Goal: Task Accomplishment & Management: Use online tool/utility

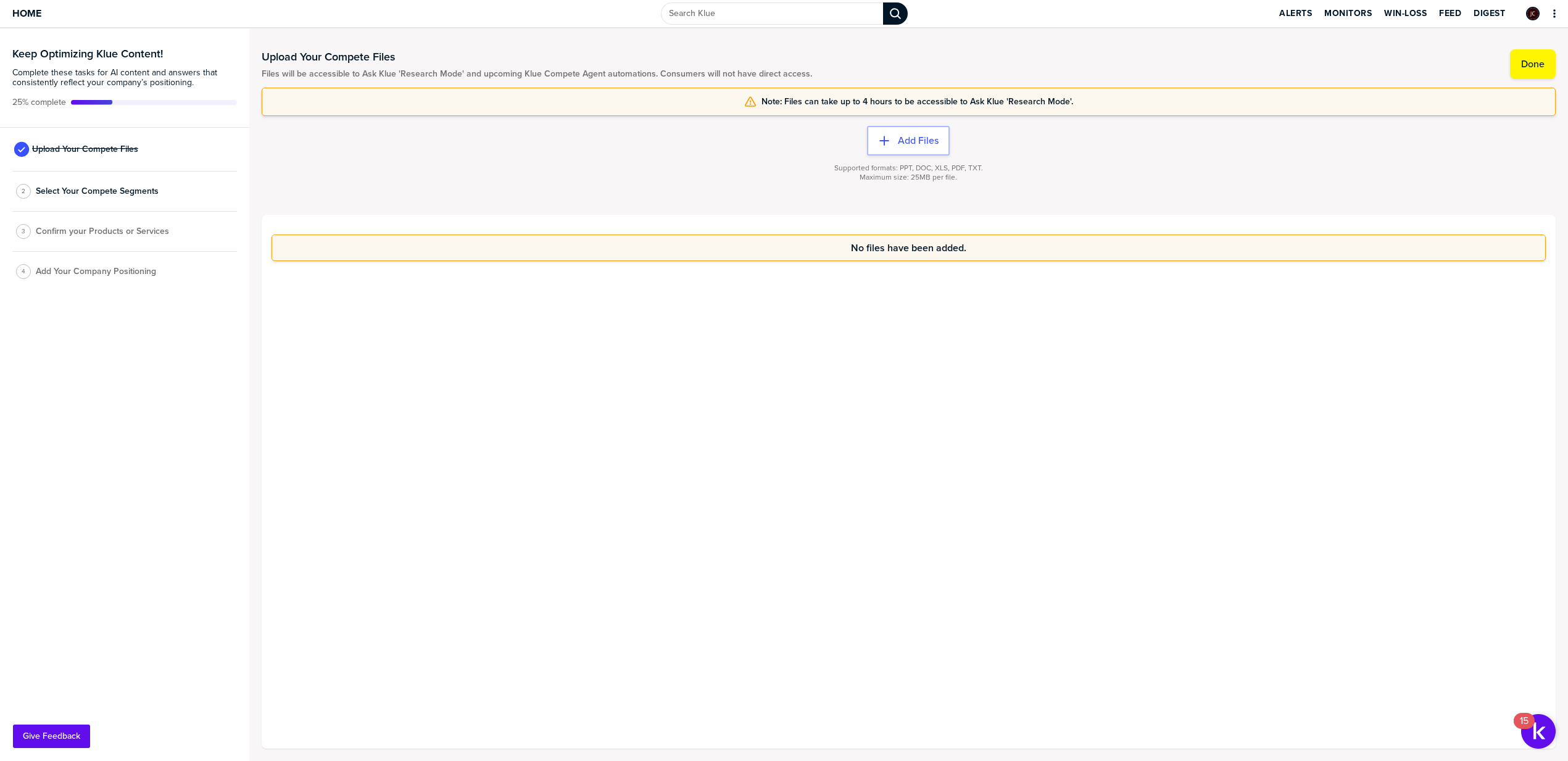
click at [152, 160] on div "Upload Your Compete Files" at bounding box center [124, 150] width 225 height 44
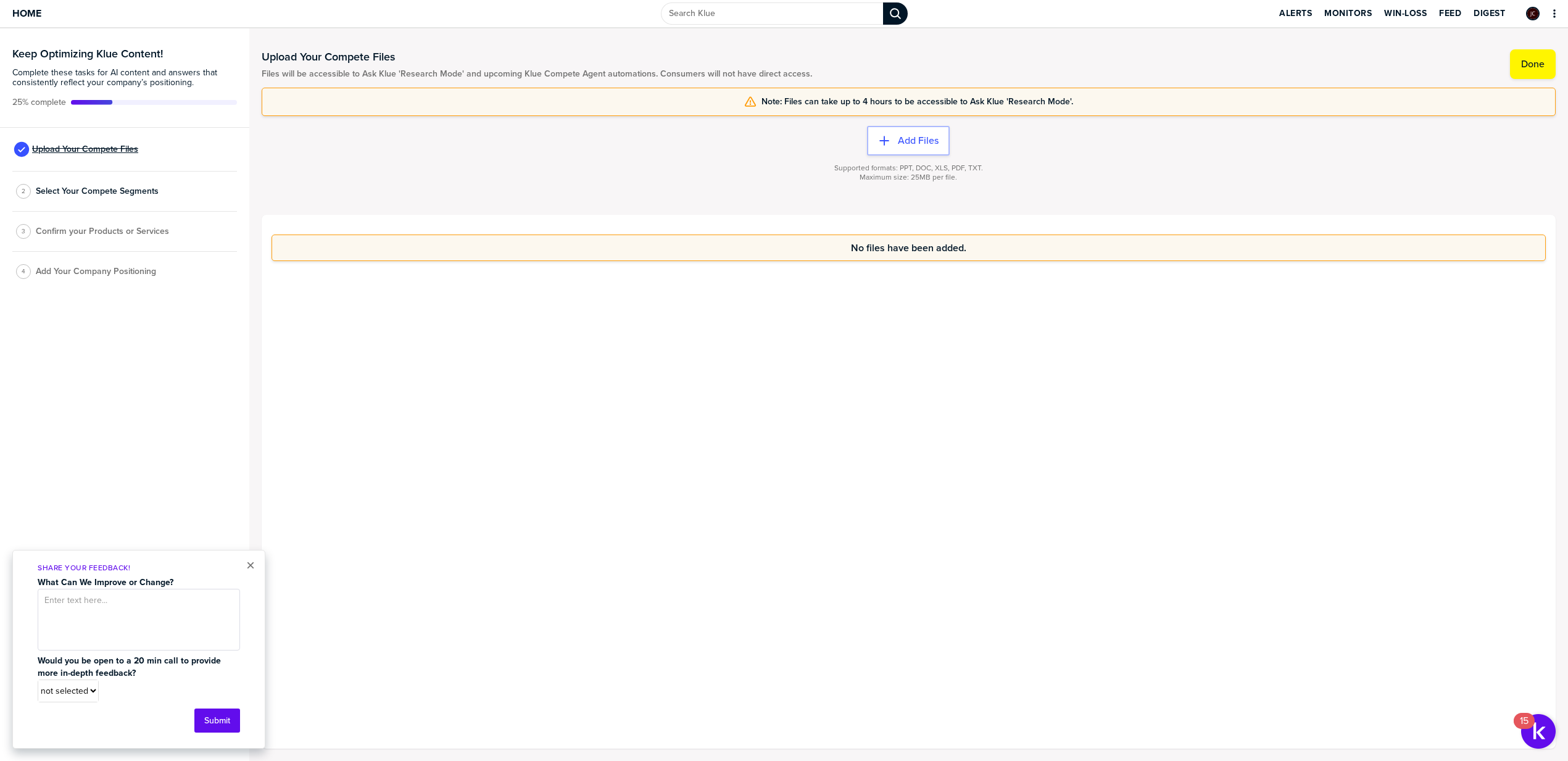
click at [100, 145] on span "Upload Your Compete Files" at bounding box center [85, 149] width 106 height 10
click at [894, 135] on div "button" at bounding box center [894, 141] width 7 height 12
click at [245, 561] on div "× Share Your Feedback! What Can We Improve or Change? Would you be open to a 20…" at bounding box center [138, 649] width 253 height 198
click at [248, 563] on button "×" at bounding box center [250, 565] width 9 height 15
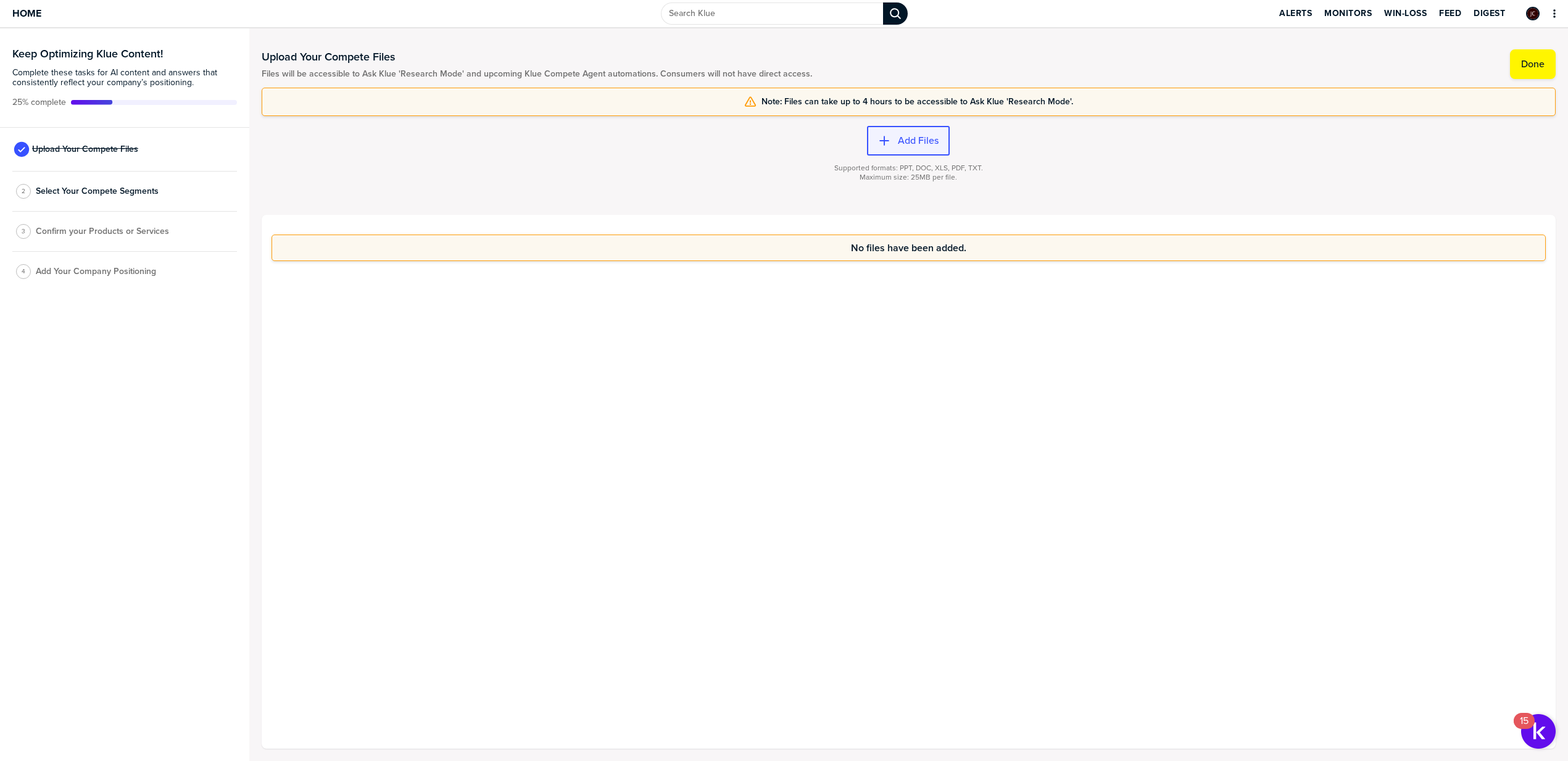
click at [925, 144] on label "Add Files" at bounding box center [918, 141] width 41 height 12
click at [882, 149] on button "Add Files" at bounding box center [909, 141] width 83 height 30
click at [900, 139] on label "Add Files" at bounding box center [918, 141] width 41 height 12
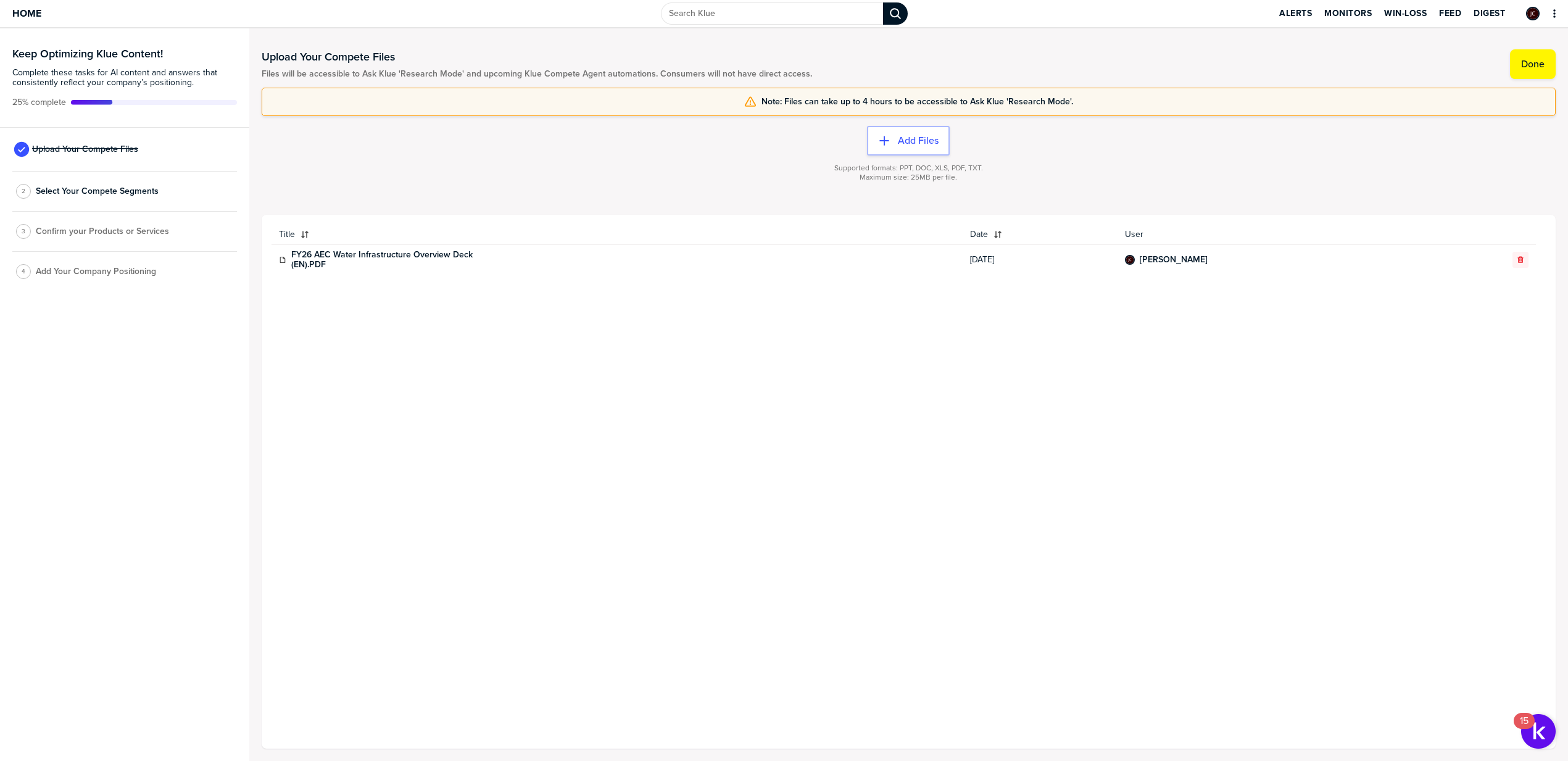
click at [167, 190] on div "2 Select Your Compete Segments" at bounding box center [124, 192] width 225 height 41
click at [153, 194] on span "Select Your Compete Segments" at bounding box center [97, 190] width 123 height 10
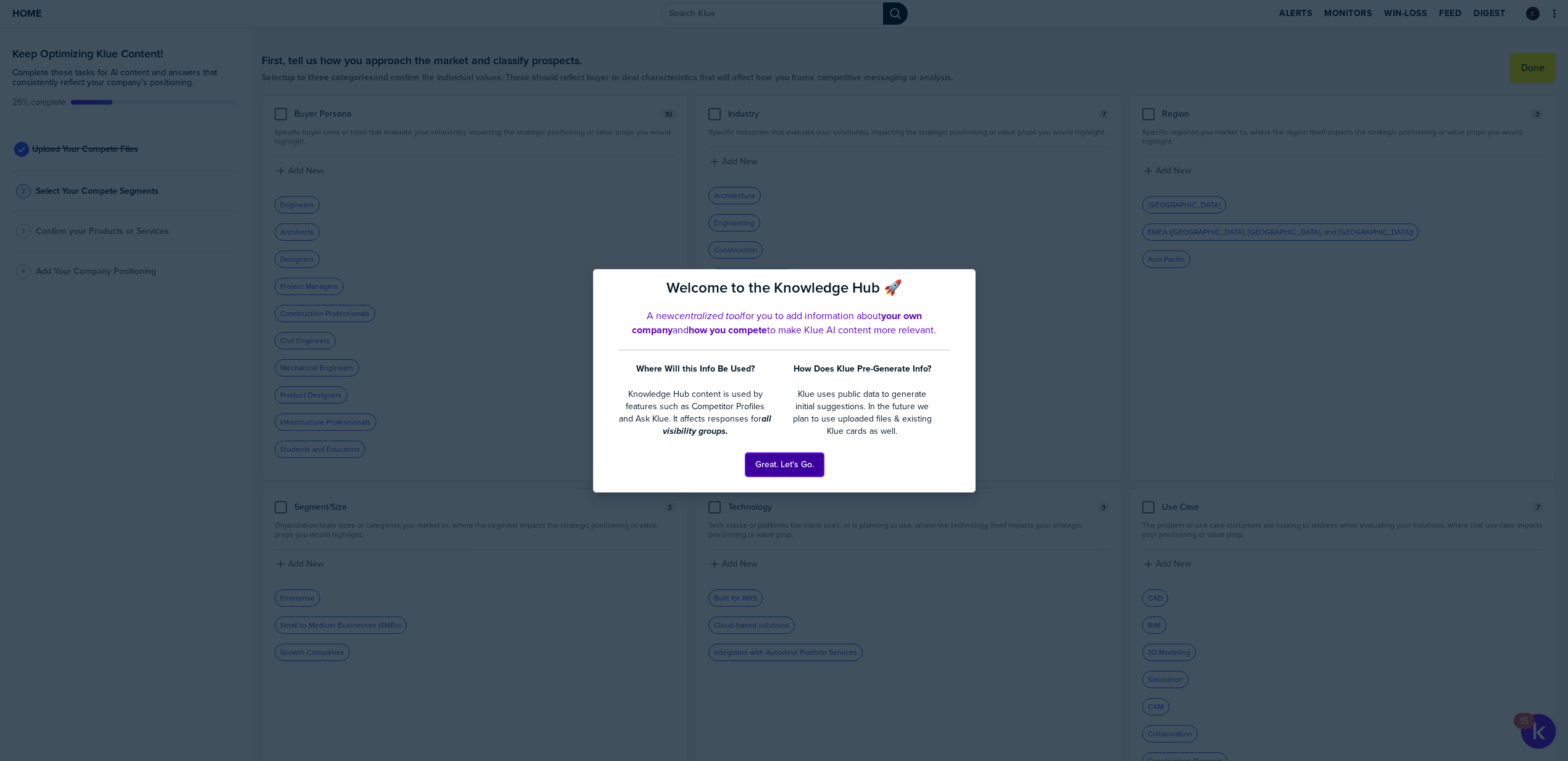
click at [764, 466] on button "Great. Let's Go." at bounding box center [784, 465] width 78 height 24
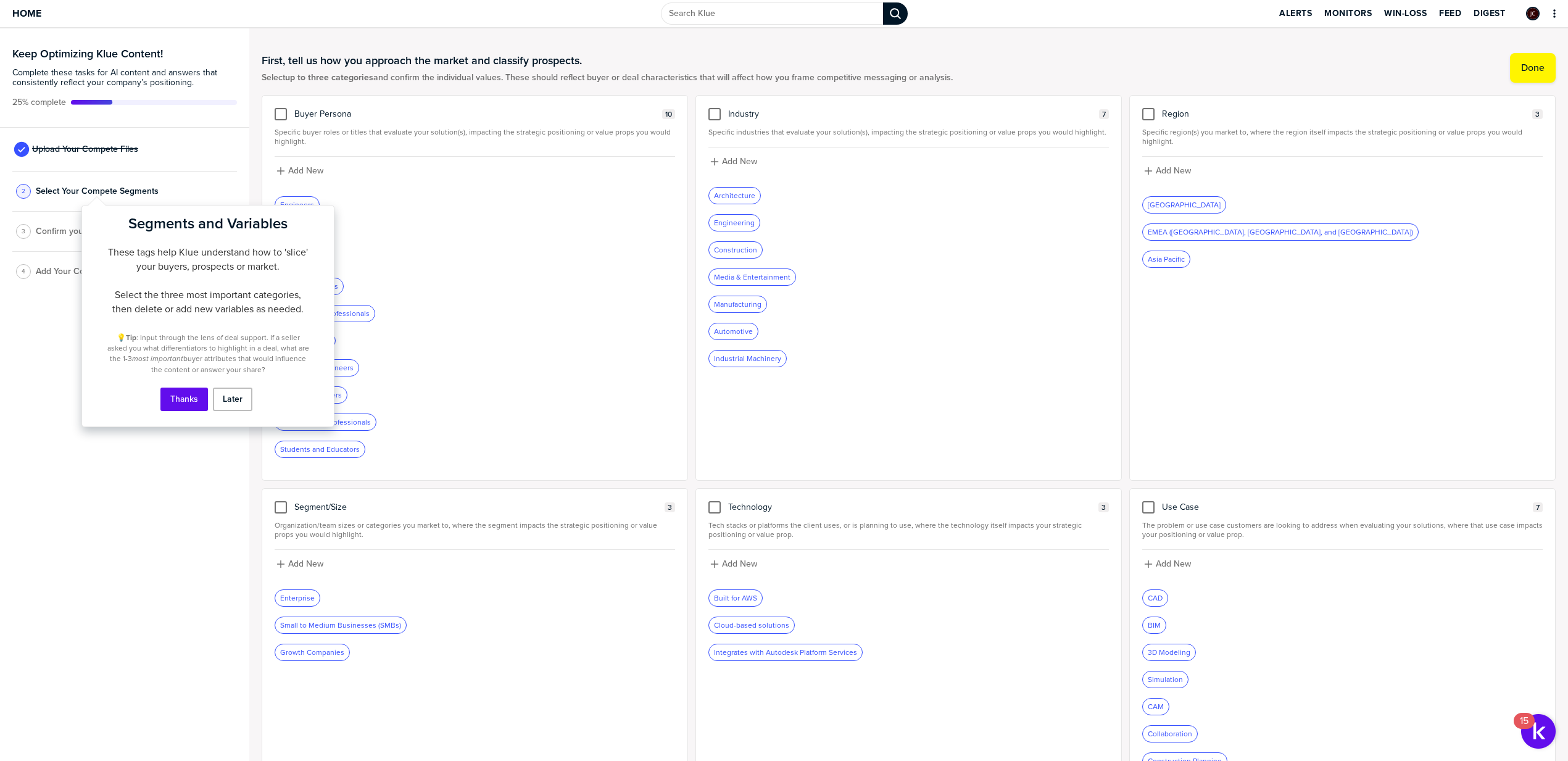
click at [532, 86] on div "First, tell us how you approach the market and classify prospects. Select up to…" at bounding box center [909, 68] width 1294 height 55
click at [191, 399] on button "Thanks" at bounding box center [184, 399] width 48 height 24
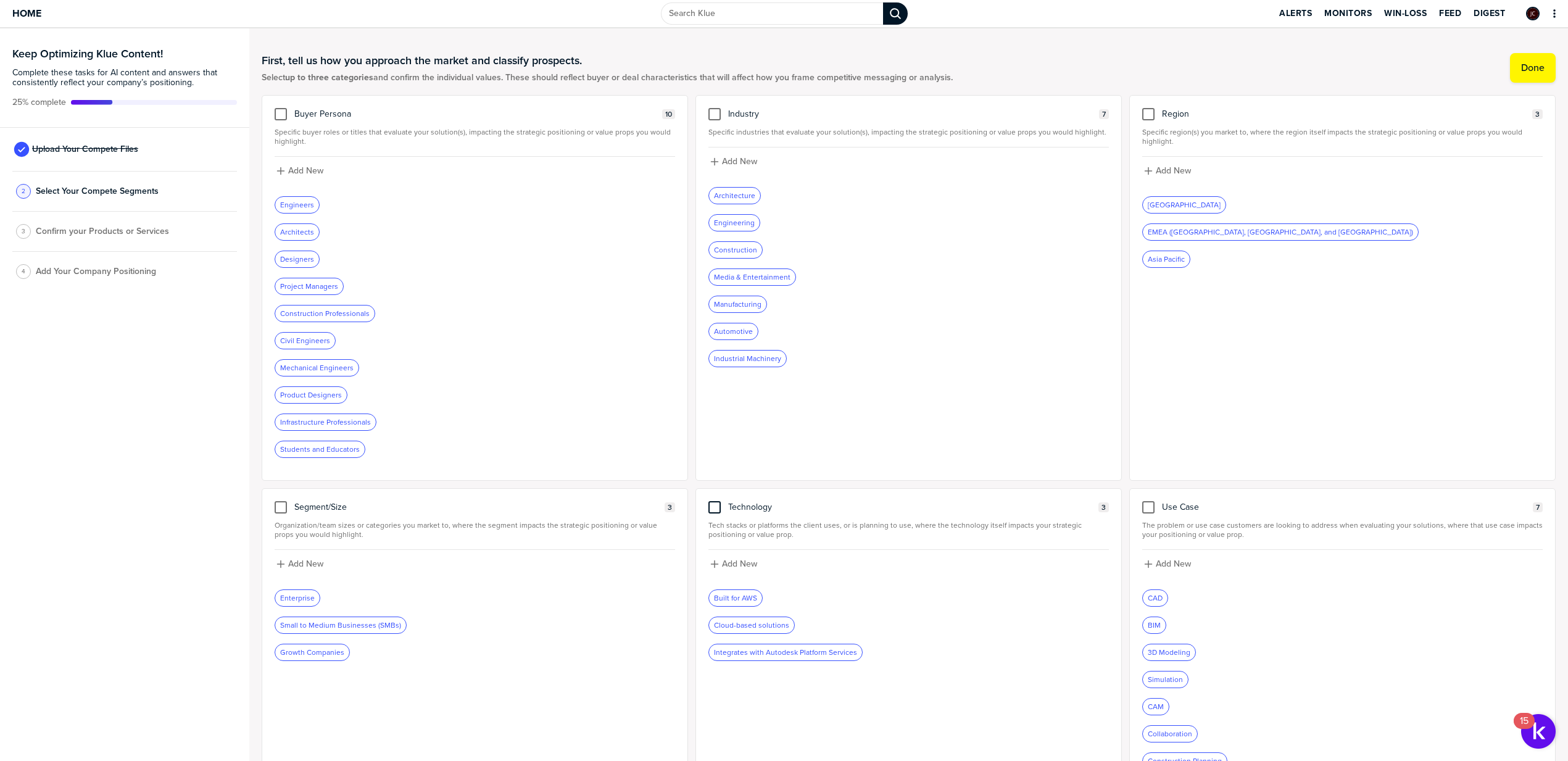
click at [710, 508] on div at bounding box center [715, 507] width 12 height 12
click at [715, 501] on input "checkbox" at bounding box center [715, 501] width 0 height 0
click at [734, 569] on label "Add New" at bounding box center [739, 564] width 35 height 11
click at [748, 571] on input at bounding box center [909, 568] width 400 height 22
type input "Autodesk Water Infrastructure"
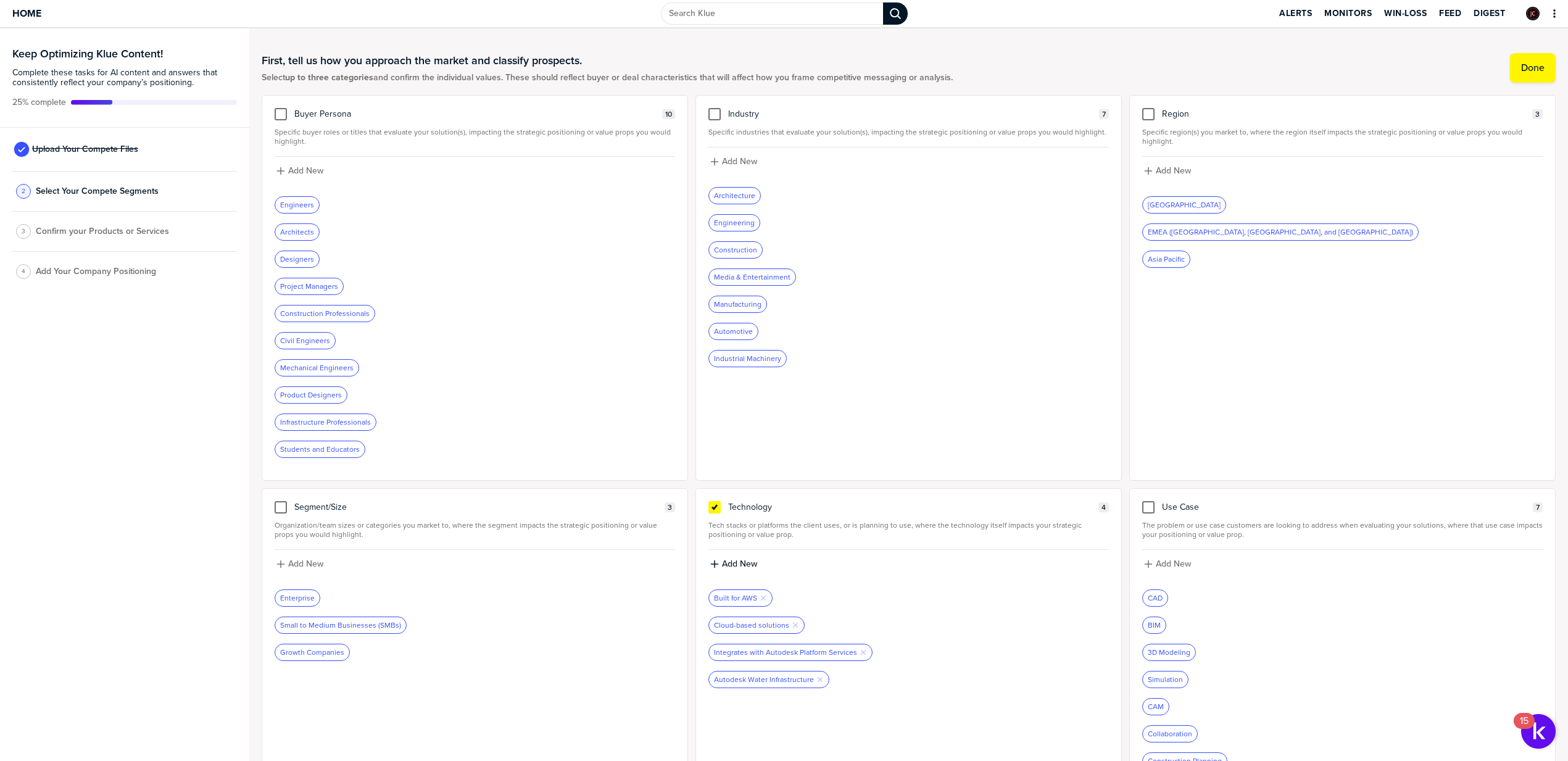
click at [707, 105] on div "Industry 7 Specific industries that evaluate your solution(s), impacting the st…" at bounding box center [909, 288] width 427 height 386
click at [711, 111] on div at bounding box center [715, 115] width 12 height 12
click at [715, 108] on input "checkbox" at bounding box center [715, 108] width 0 height 0
click at [711, 504] on icon at bounding box center [714, 507] width 10 height 10
click at [715, 501] on input "checkbox" at bounding box center [715, 501] width 0 height 0
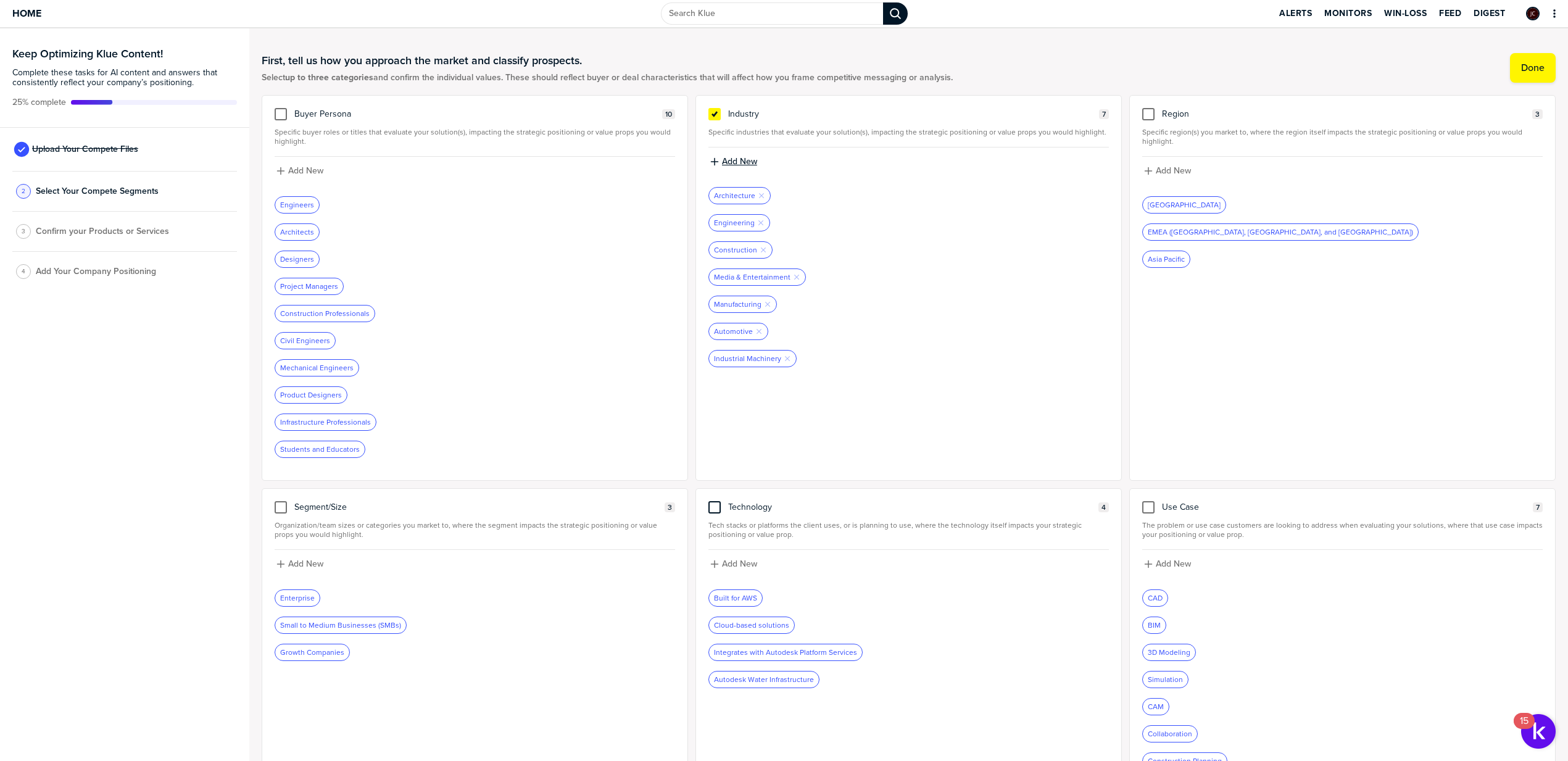
click at [751, 164] on label "Add New" at bounding box center [739, 161] width 35 height 11
click at [755, 160] on input at bounding box center [909, 166] width 400 height 22
type input "Q"
type input "Water Infrastructure"
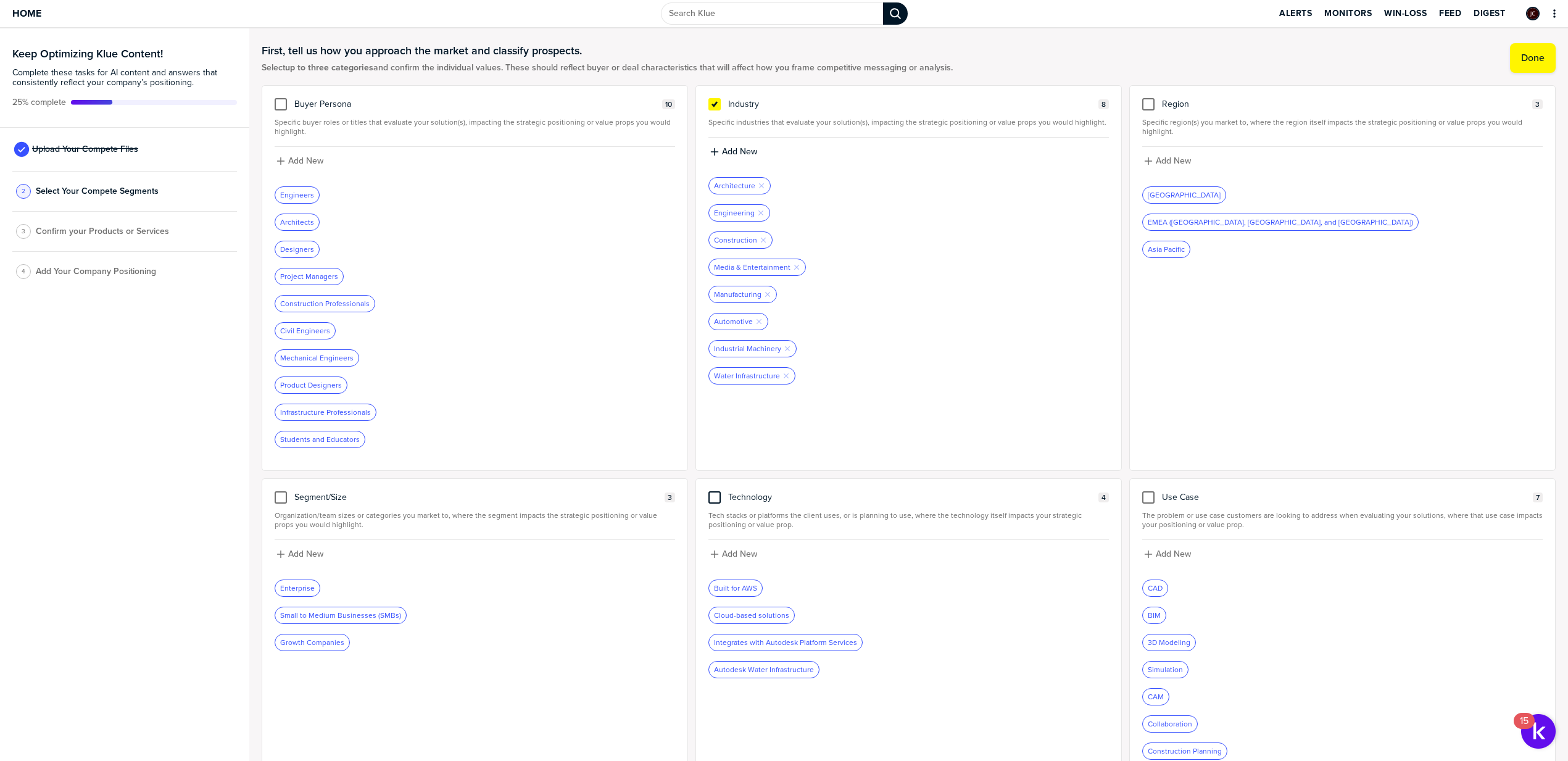
scroll to position [9, 0]
click at [284, 104] on div at bounding box center [281, 106] width 12 height 12
click at [281, 100] on input "checkbox" at bounding box center [281, 100] width 0 height 0
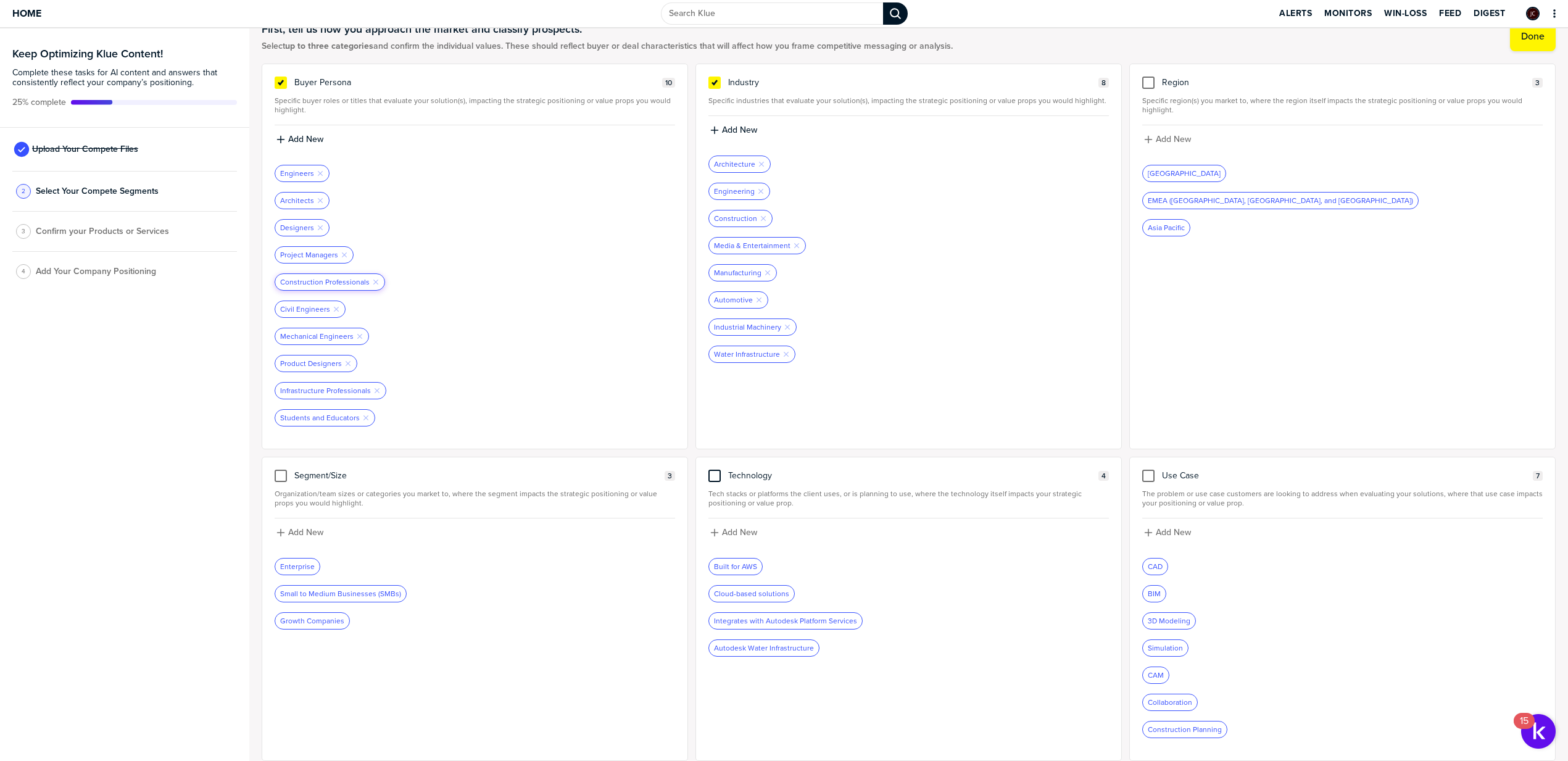
scroll to position [32, 0]
click at [896, 384] on div "Industry 8 Specific industries that evaluate your solution(s), impacting the st…" at bounding box center [909, 257] width 427 height 386
click at [898, 108] on div "Industry 8 Specific industries that evaluate your solution(s), impacting the st…" at bounding box center [909, 257] width 427 height 386
click at [898, 108] on div "Industry 8 Specific industries that evaluate your solution(s), impacting the st…" at bounding box center [909, 257] width 427 height 386
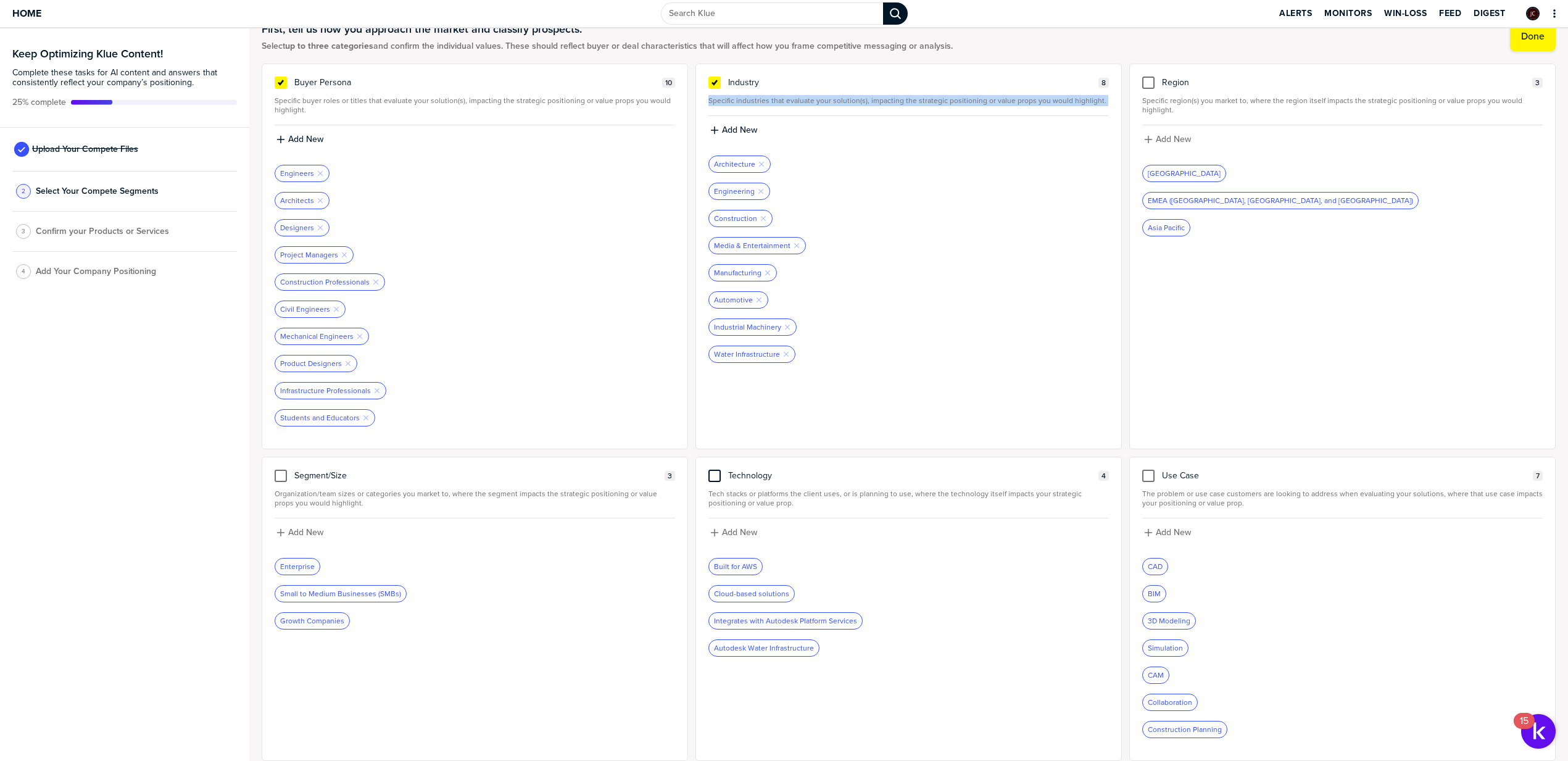
copy div "Specific industries that evaluate your solution(s), impacting the strategic pos…"
click at [747, 133] on label "Add New" at bounding box center [739, 130] width 35 height 11
click at [797, 141] on input at bounding box center [909, 134] width 400 height 22
type input "Energy"
click at [743, 133] on label "Add New" at bounding box center [739, 130] width 35 height 11
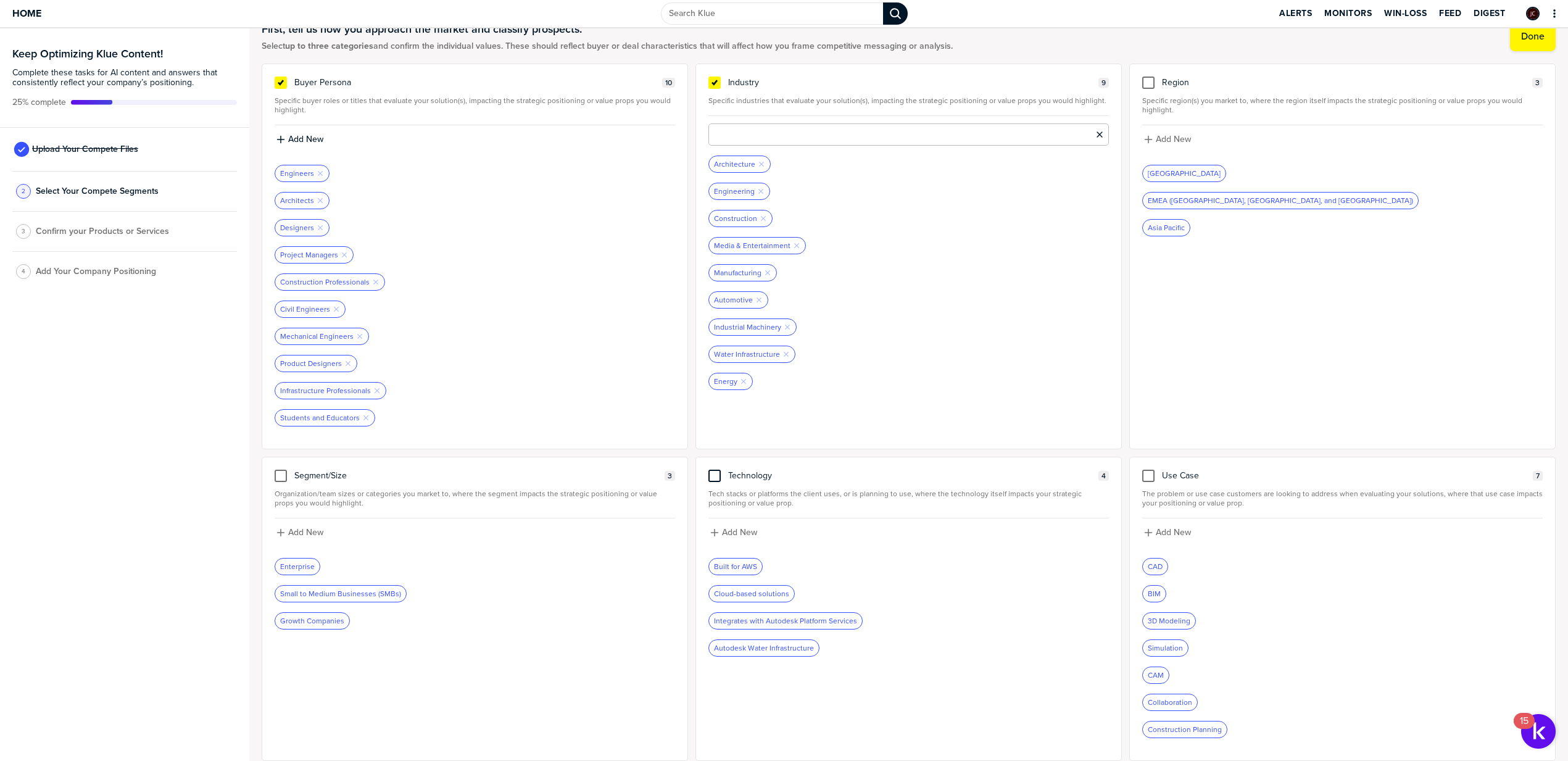
click at [742, 132] on input at bounding box center [909, 134] width 400 height 22
type input "Utilities"
click at [803, 141] on input at bounding box center [909, 136] width 400 height 22
type input "O"
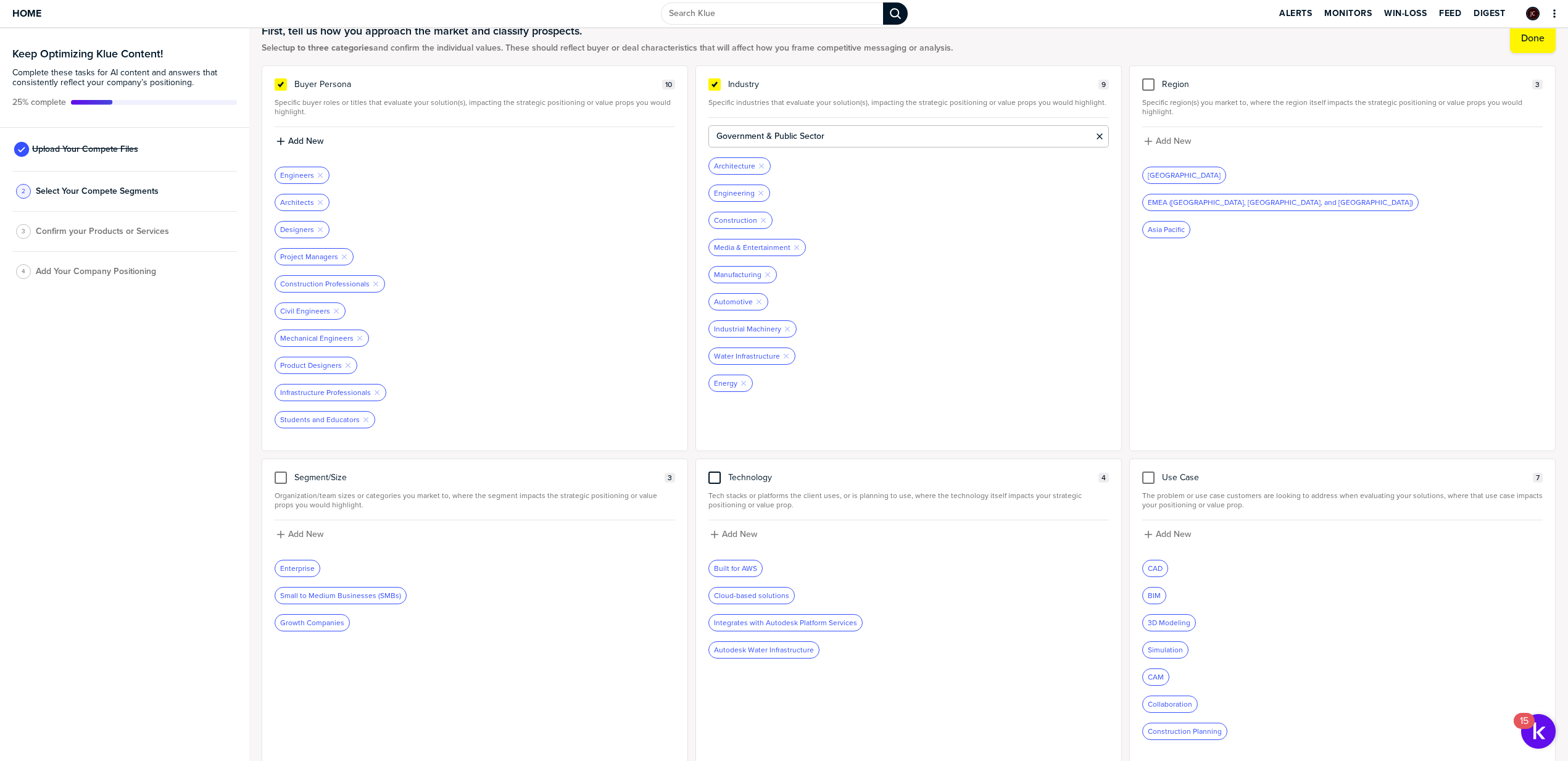
type input "Government & Public Sector"
click at [1521, 40] on label "Done" at bounding box center [1533, 36] width 24 height 12
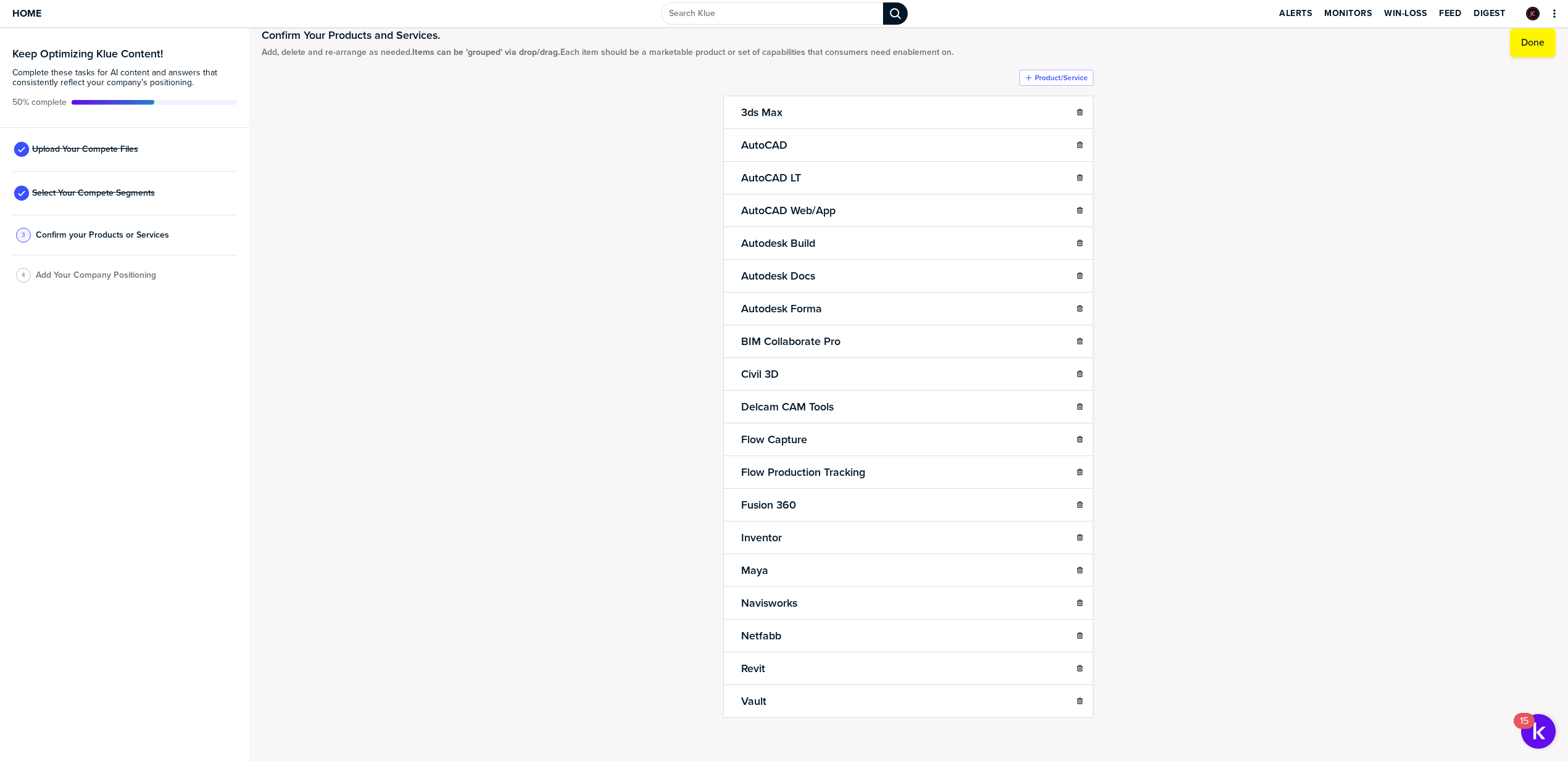
scroll to position [32, 0]
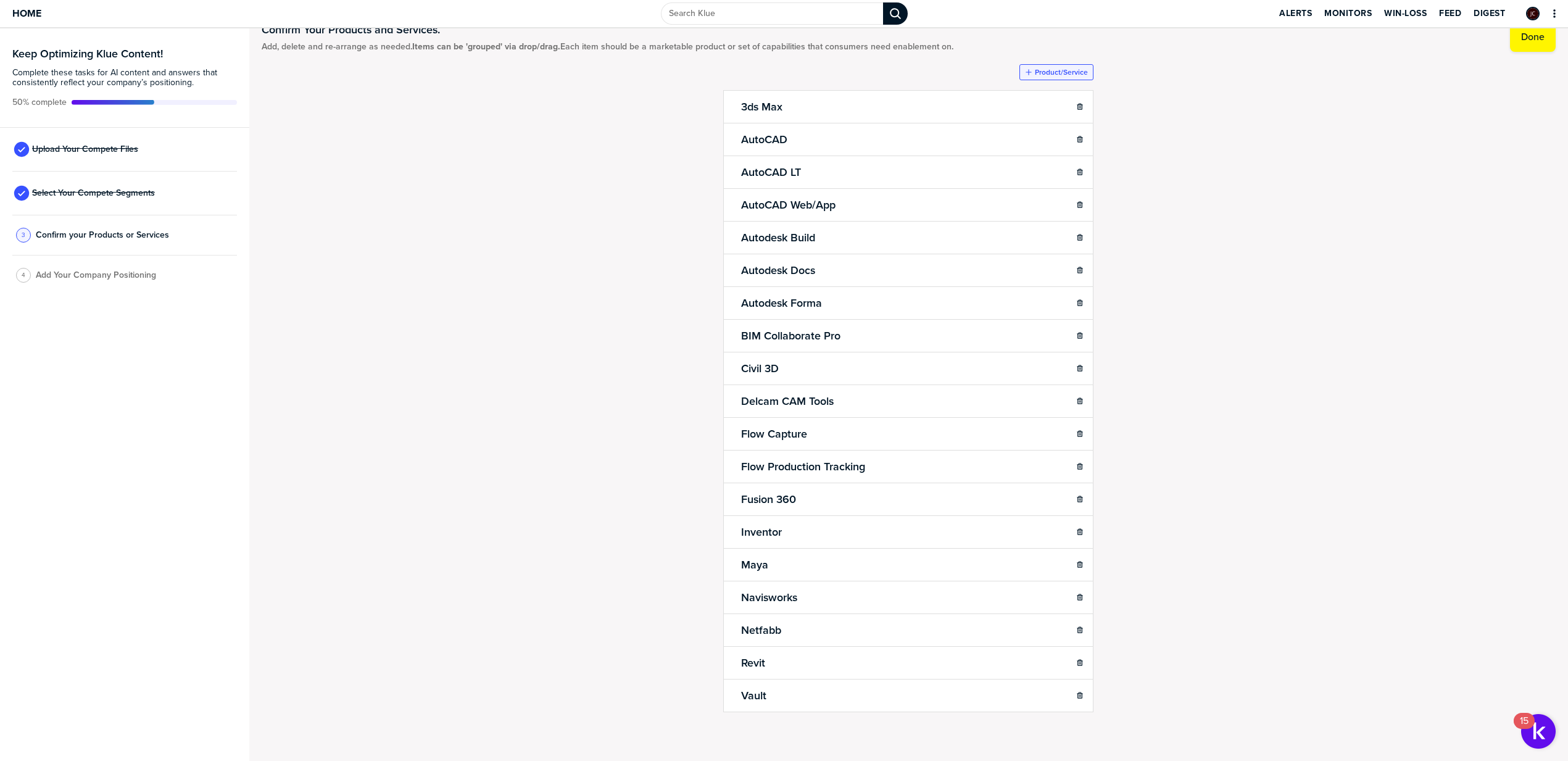
click at [1044, 73] on label "Product/Service" at bounding box center [1061, 71] width 53 height 10
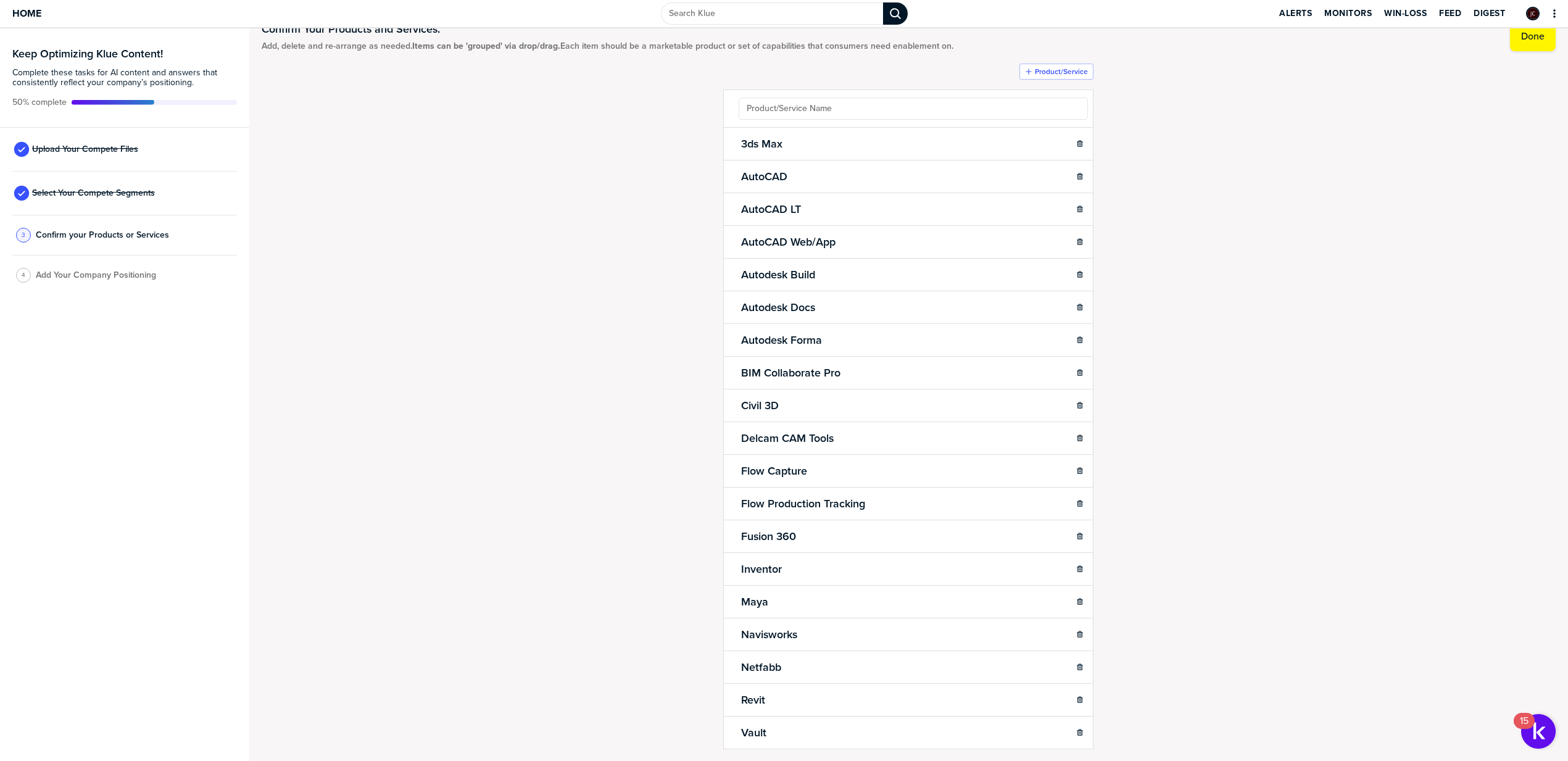
click at [989, 107] on ul "3ds Max Sub-Item AutoCAD Sub-Item AutoCAD LT Sub-Item AutoCAD Web/App Sub-Item …" at bounding box center [908, 420] width 370 height 660
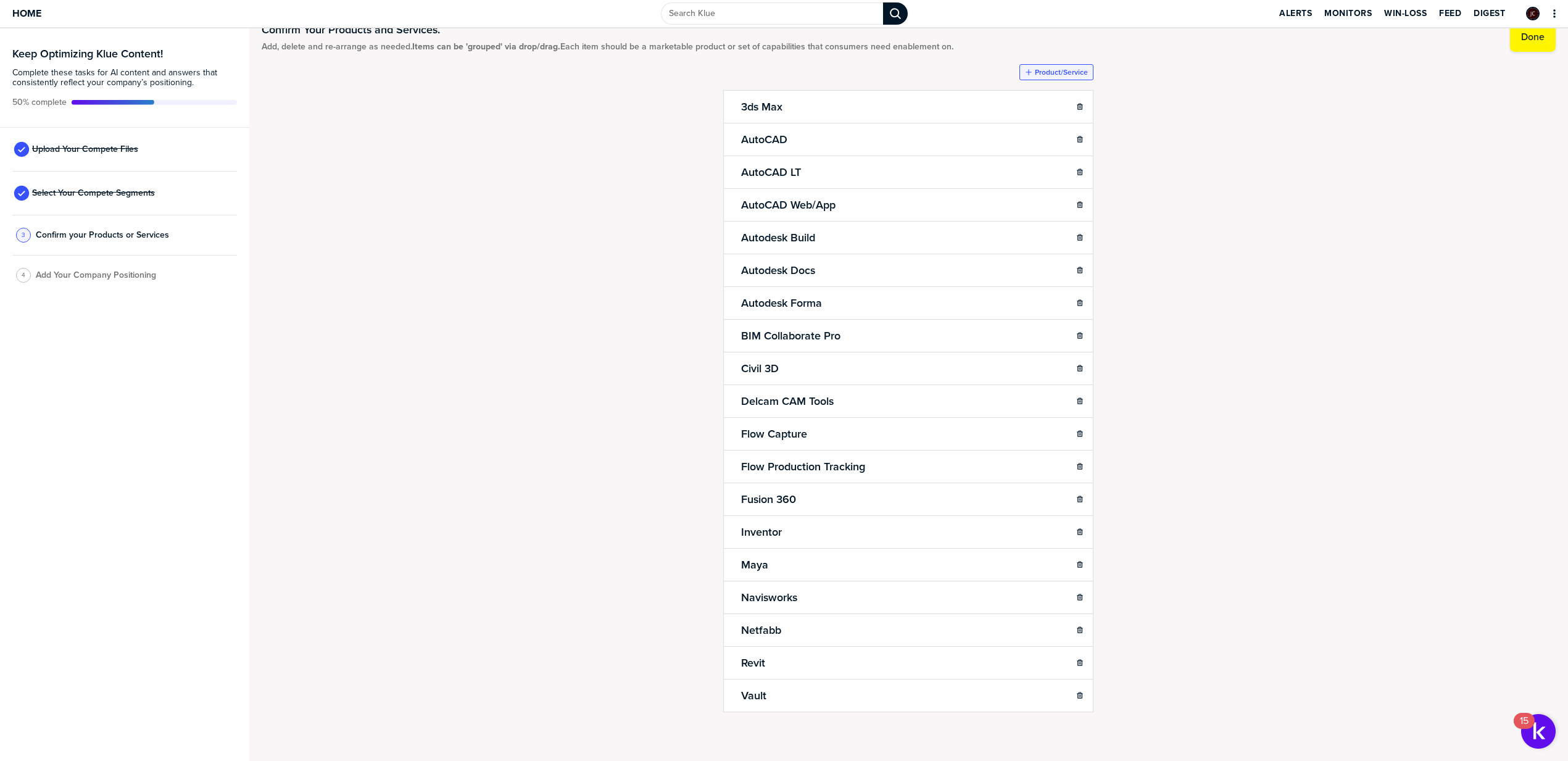
click at [1077, 72] on label "Product/Service" at bounding box center [1061, 71] width 53 height 10
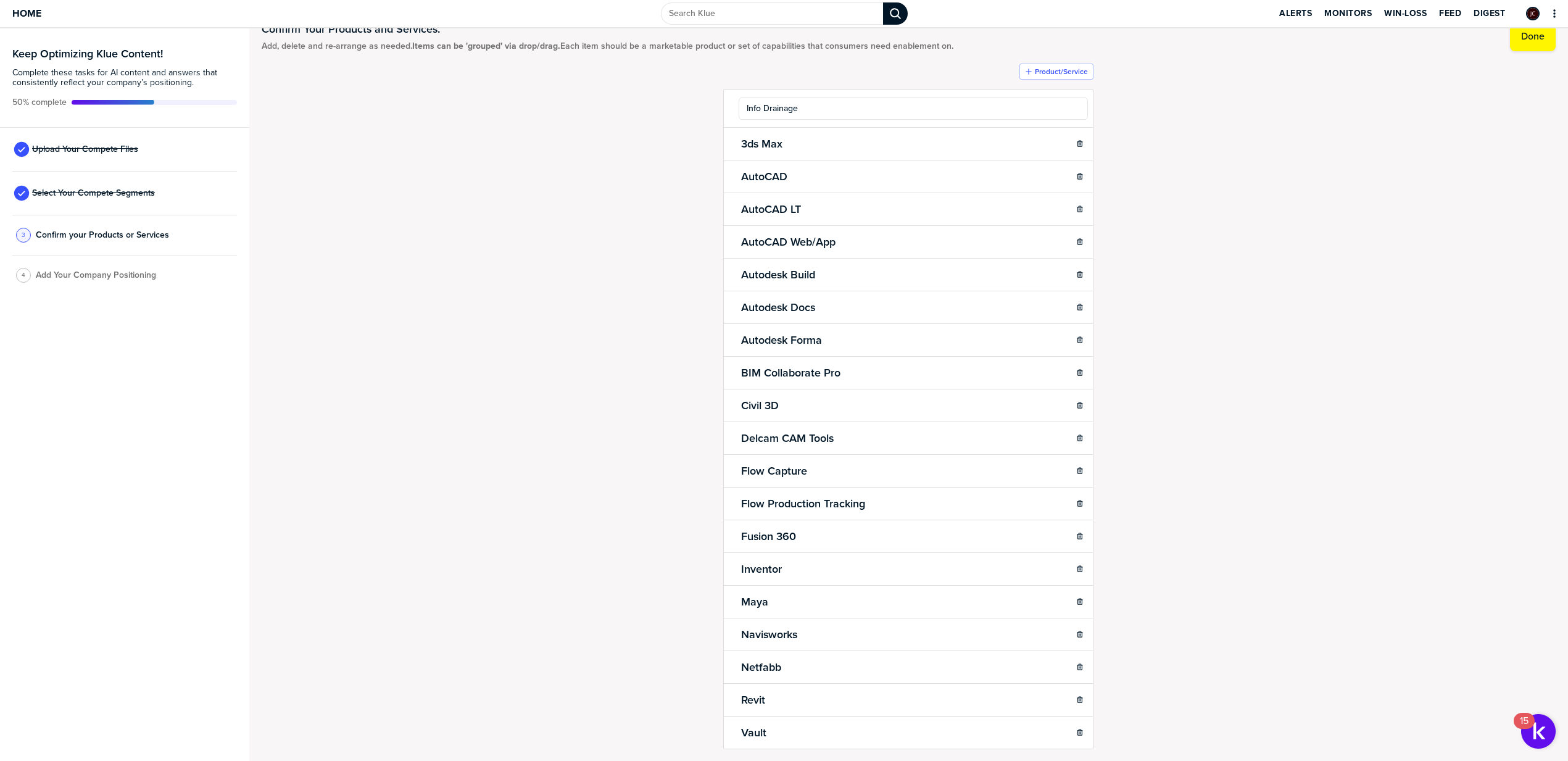
type input "Info Drainage"
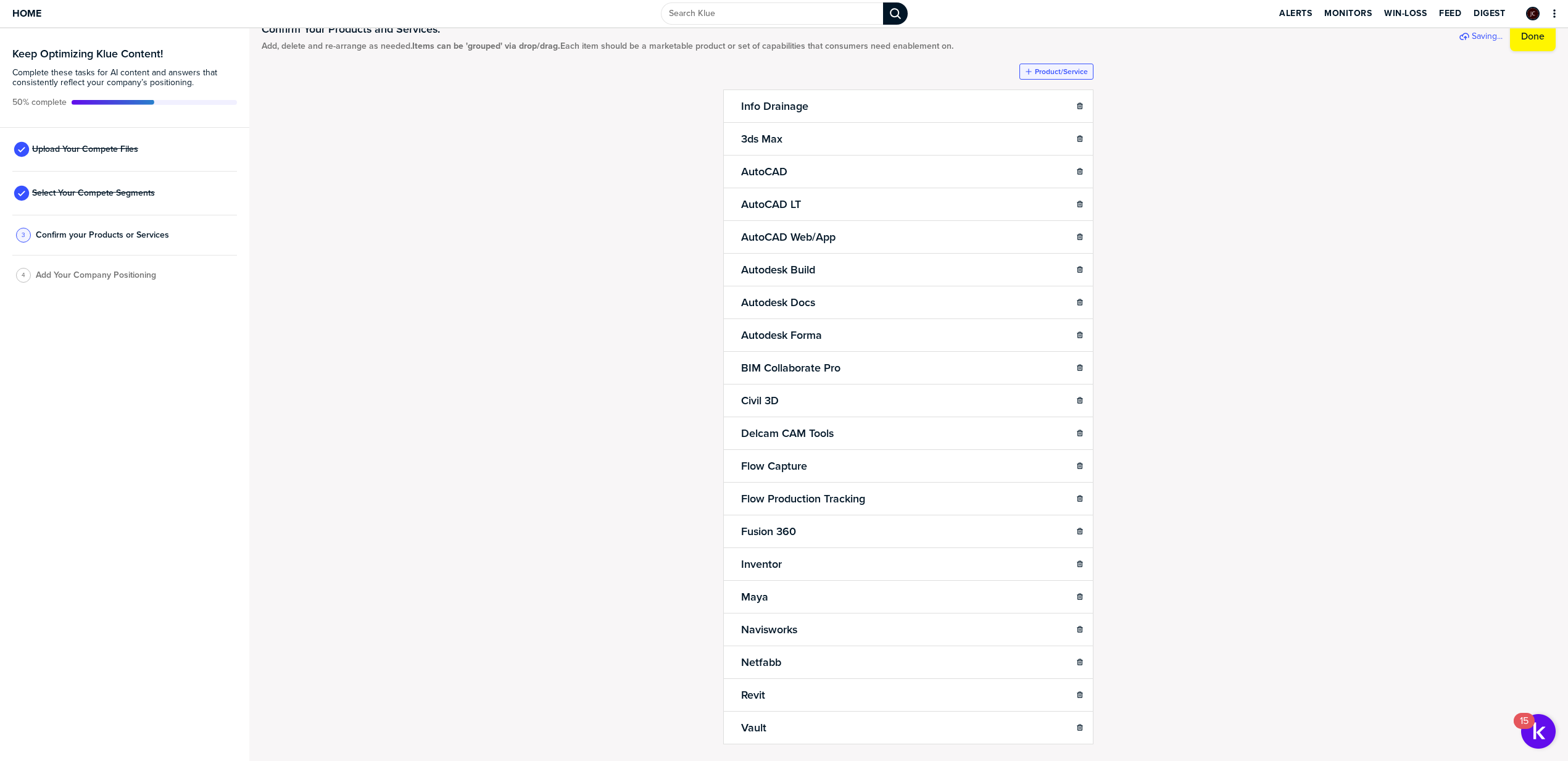
click at [1037, 72] on label "Product/Service" at bounding box center [1061, 71] width 53 height 10
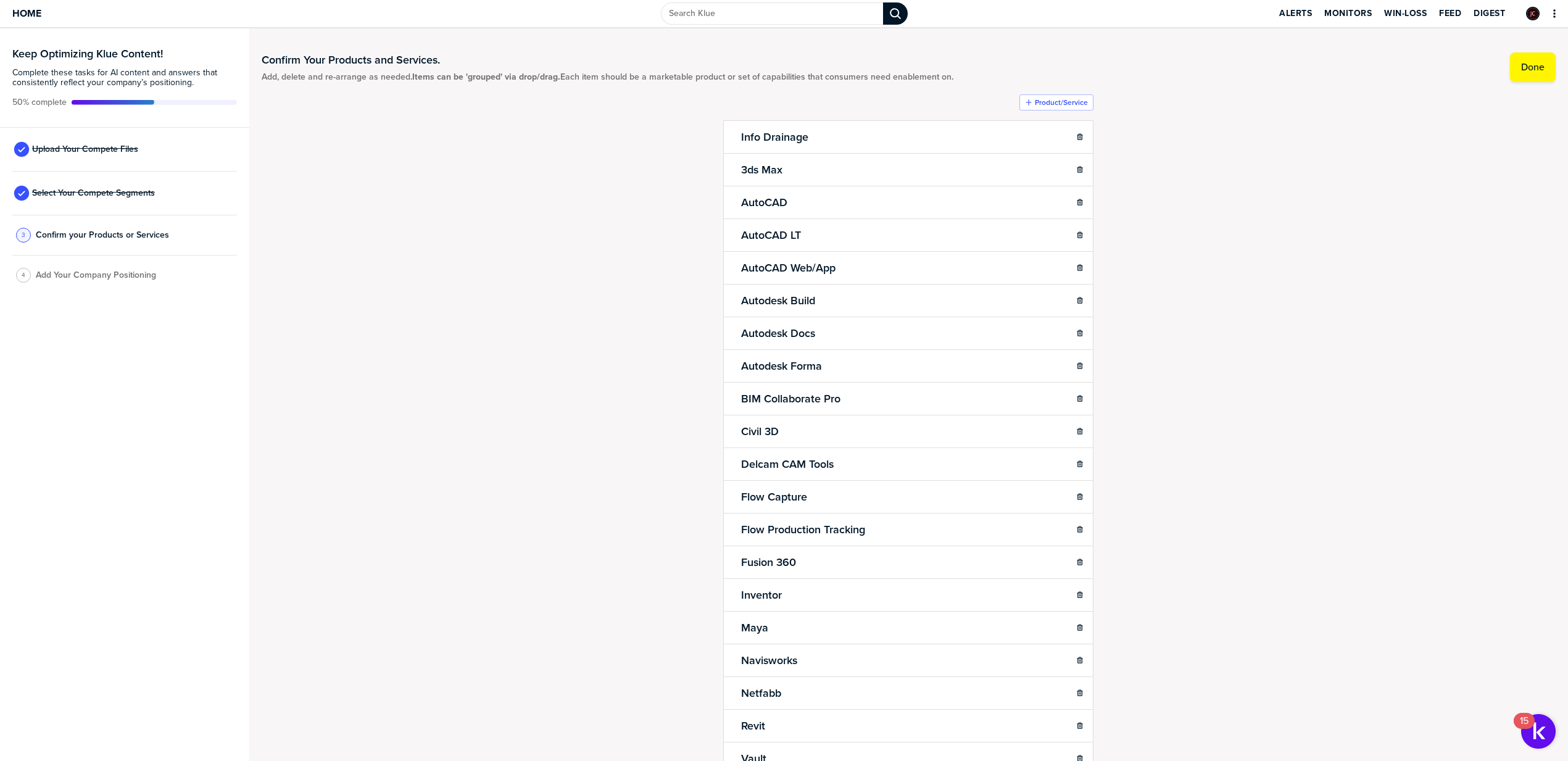
scroll to position [0, 0]
click at [1045, 102] on label "Product/Service" at bounding box center [1061, 102] width 53 height 10
click at [801, 562] on icon at bounding box center [806, 563] width 10 height 10
click at [781, 566] on input "Fusion 360" at bounding box center [880, 565] width 282 height 22
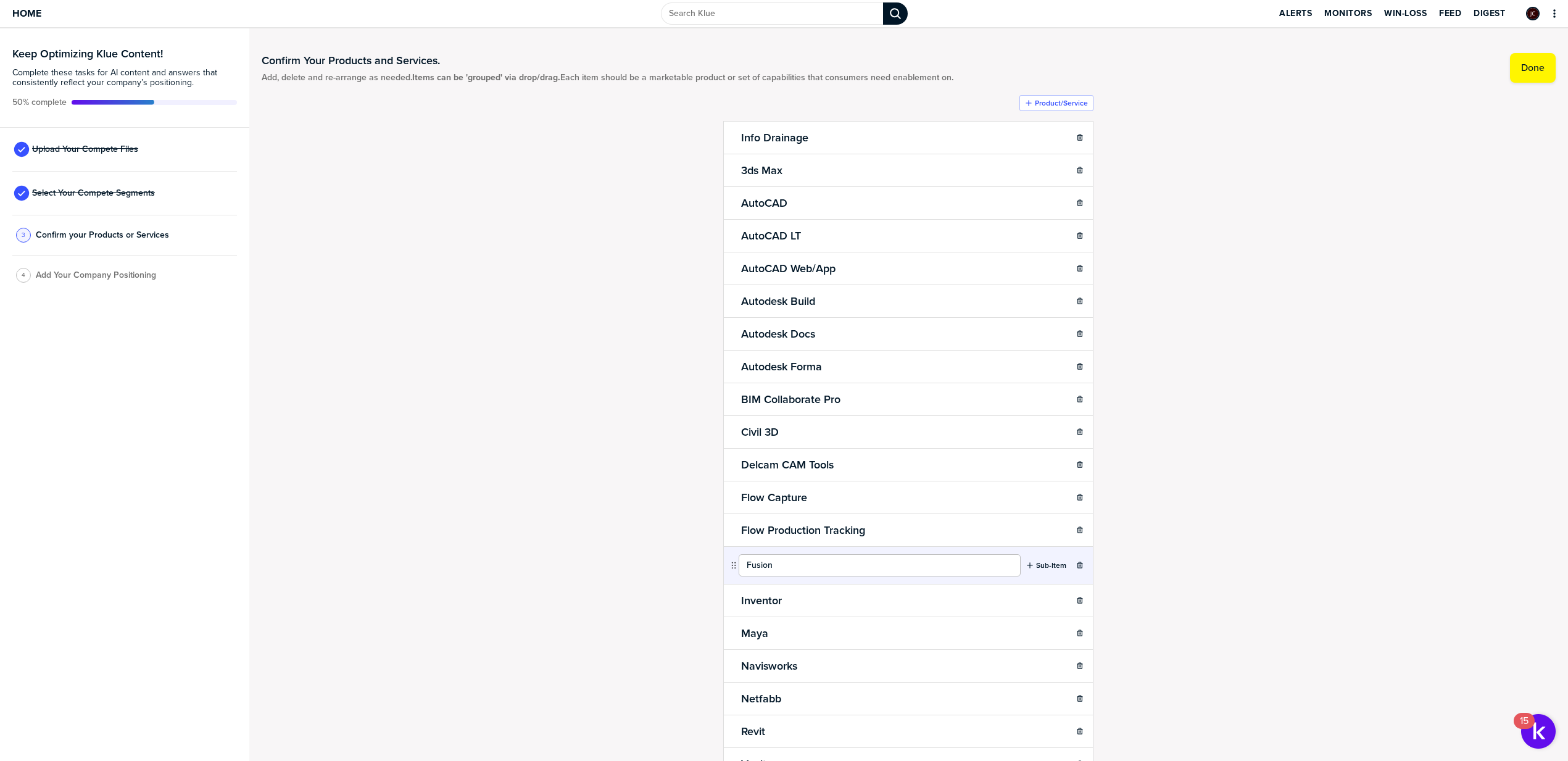
type input "Fusion"
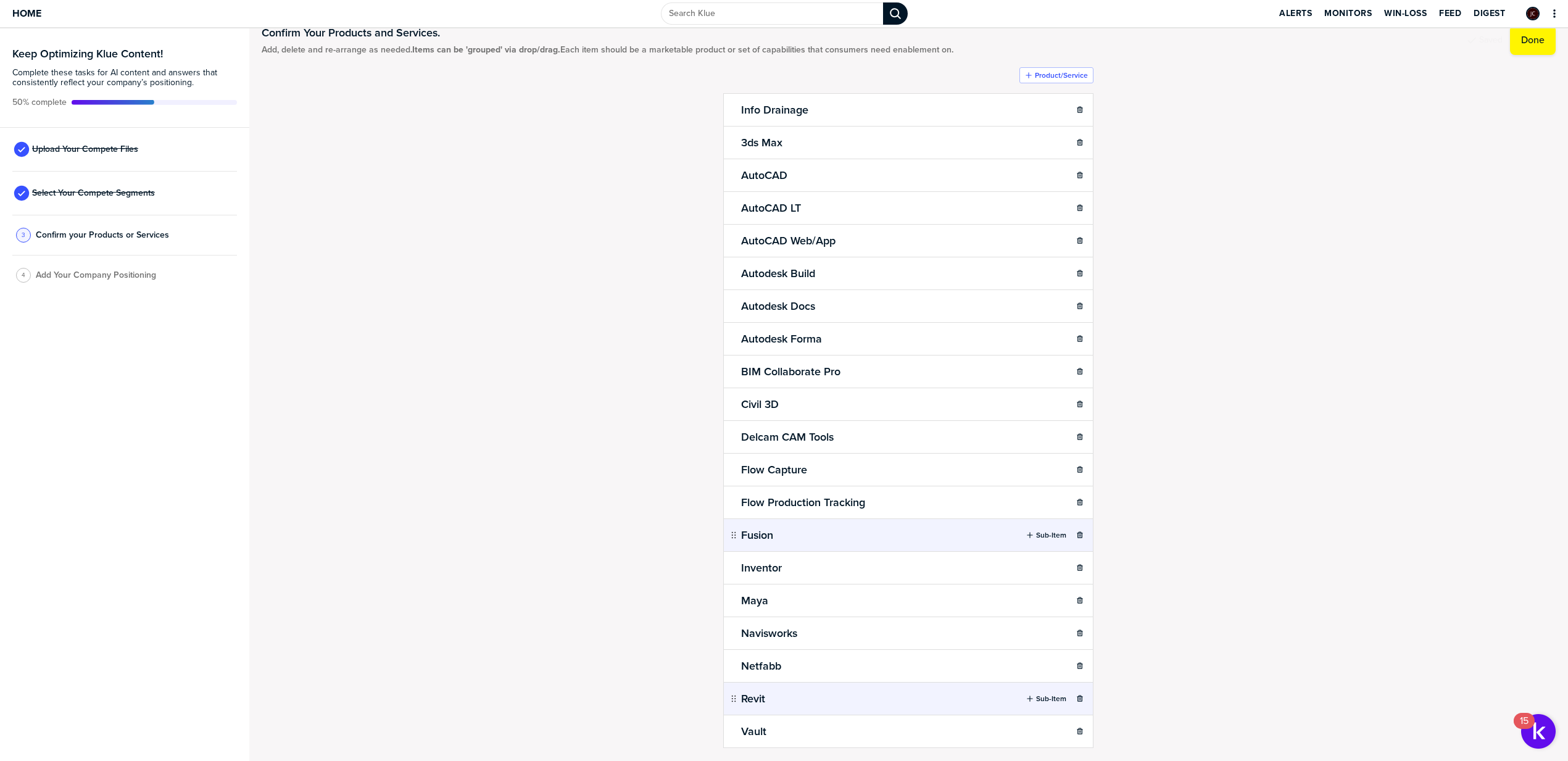
scroll to position [64, 0]
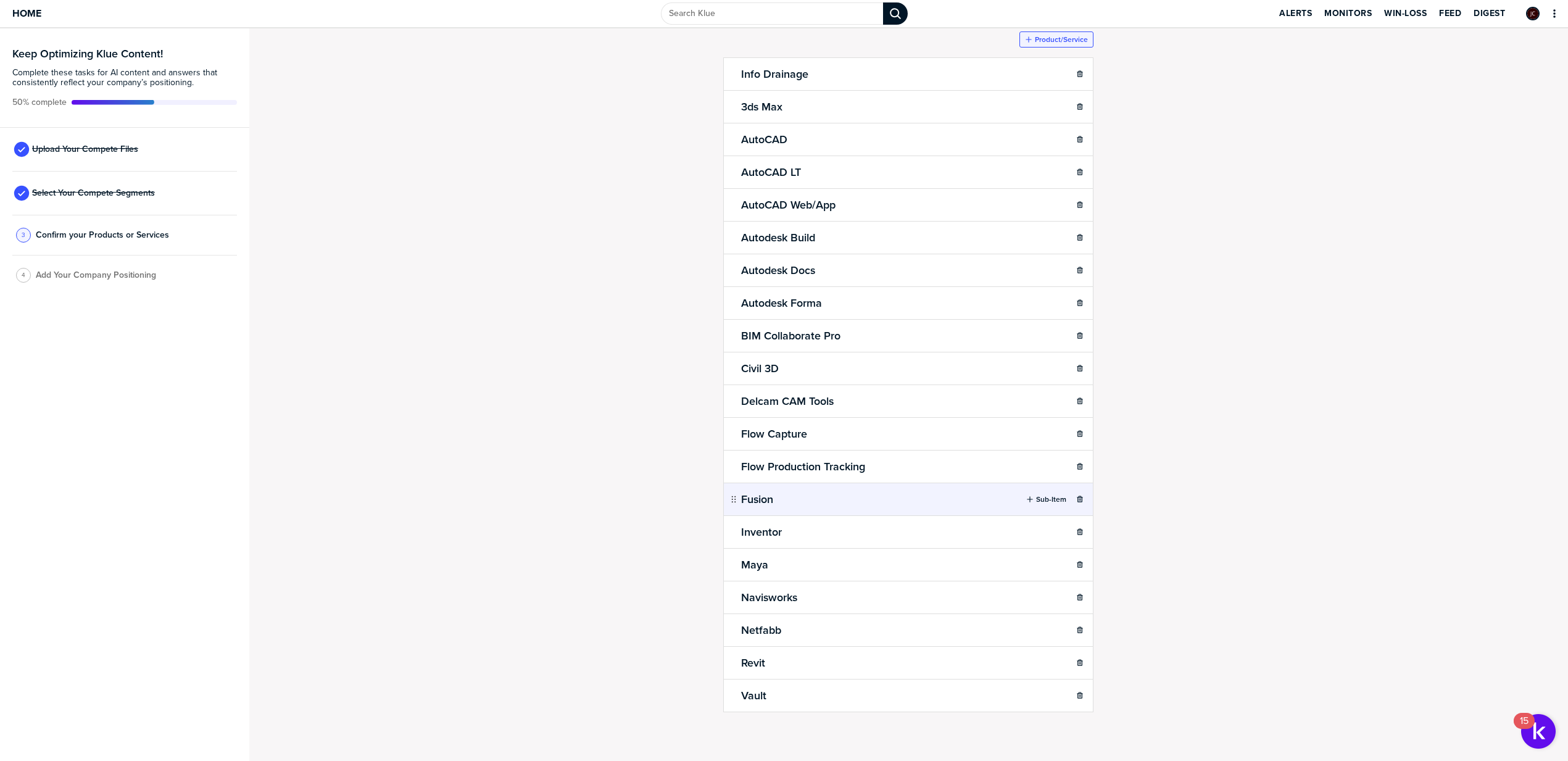
click at [1052, 41] on label "Product/Service" at bounding box center [1061, 39] width 53 height 10
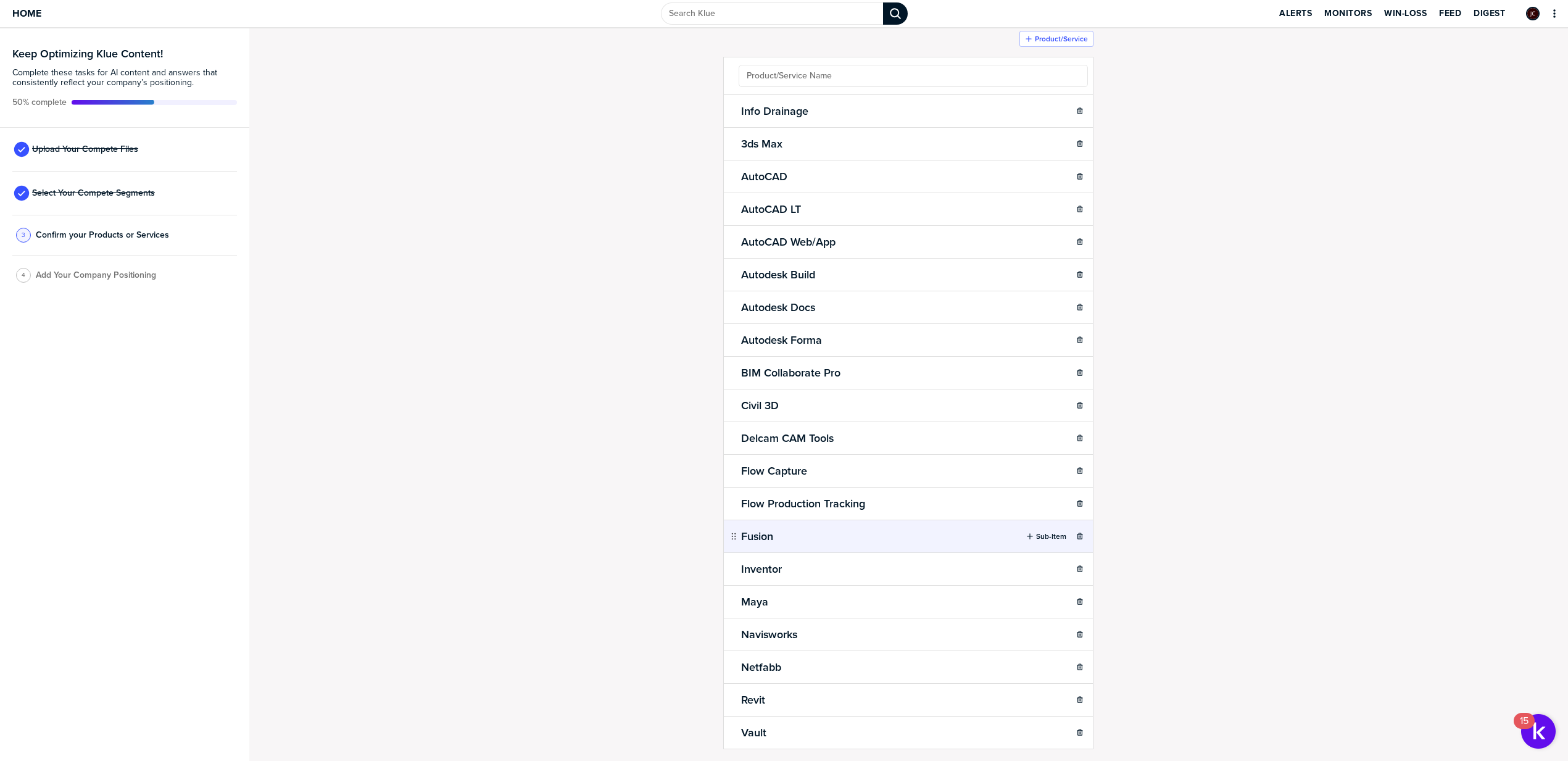
click at [1023, 80] on ul "Info Drainage Sub-Item 3ds Max Sub-Item AutoCAD Sub-Item AutoCAD LT Sub-Item Au…" at bounding box center [908, 402] width 370 height 692
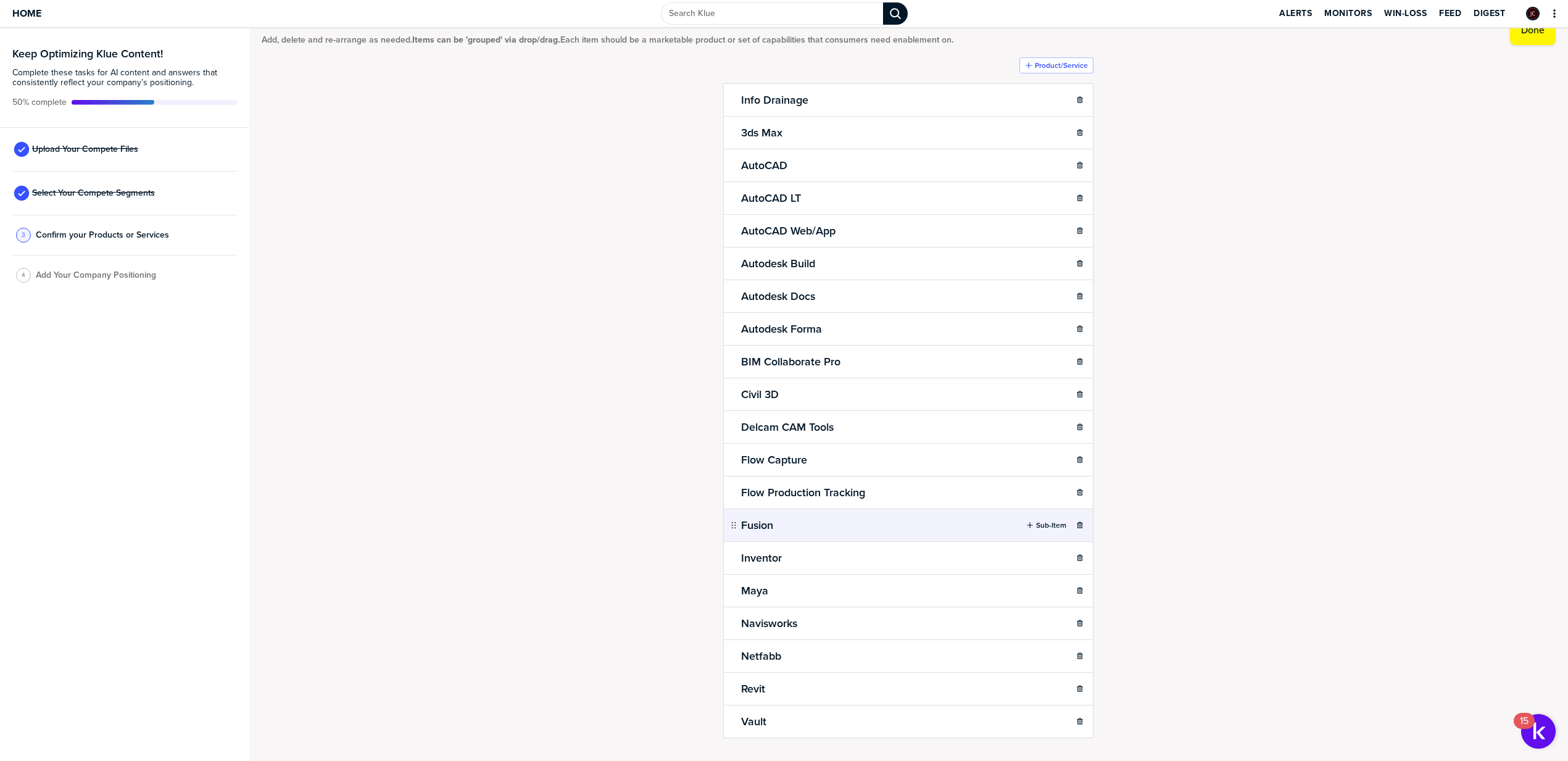
scroll to position [0, 0]
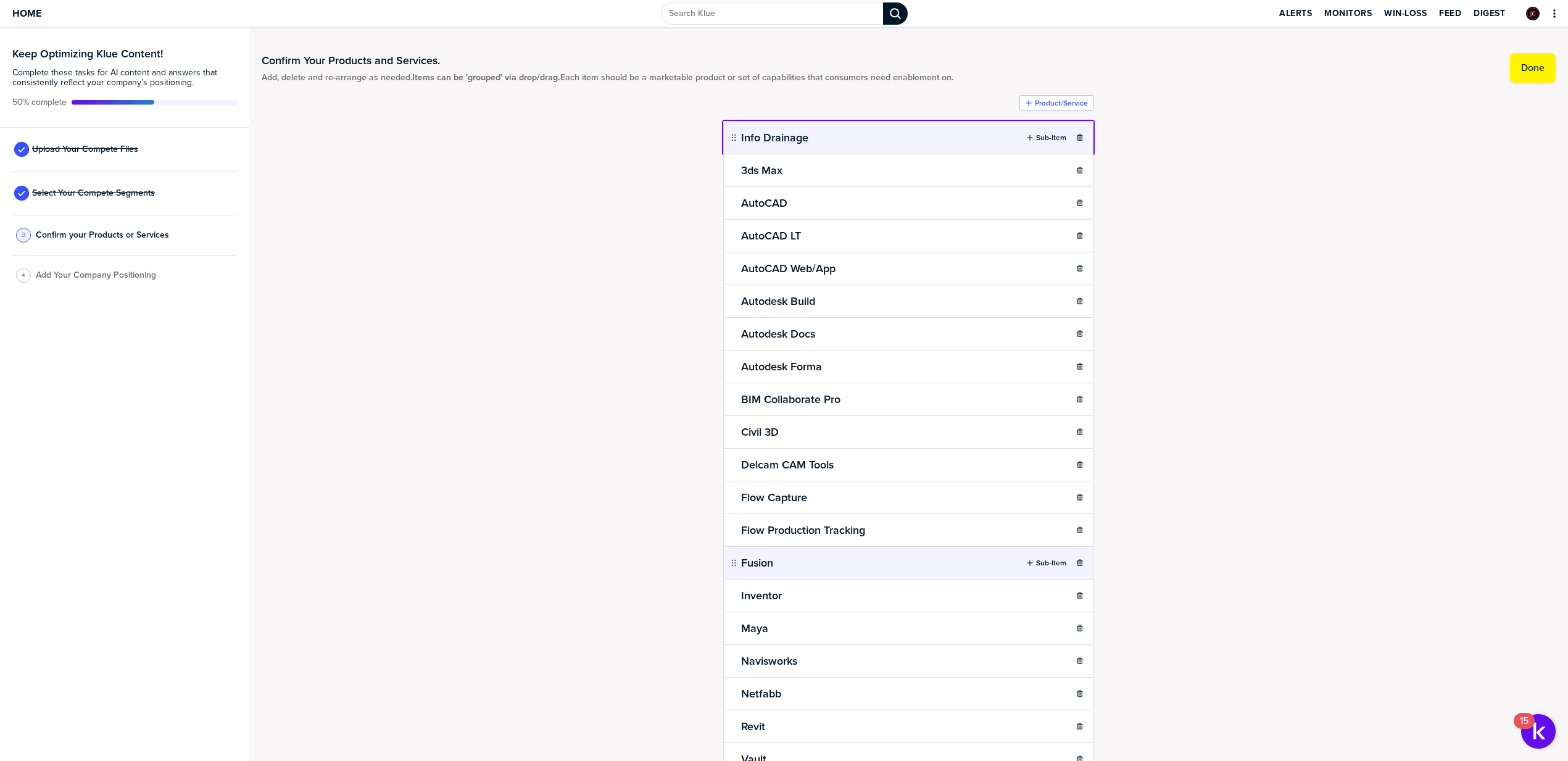
click at [1084, 143] on body "Home Alerts Monitors Win-Loss Feed Digest Keep Optimizing Klue Content! Complet…" at bounding box center [784, 380] width 1568 height 761
click at [1076, 140] on icon "button" at bounding box center [1080, 138] width 7 height 7
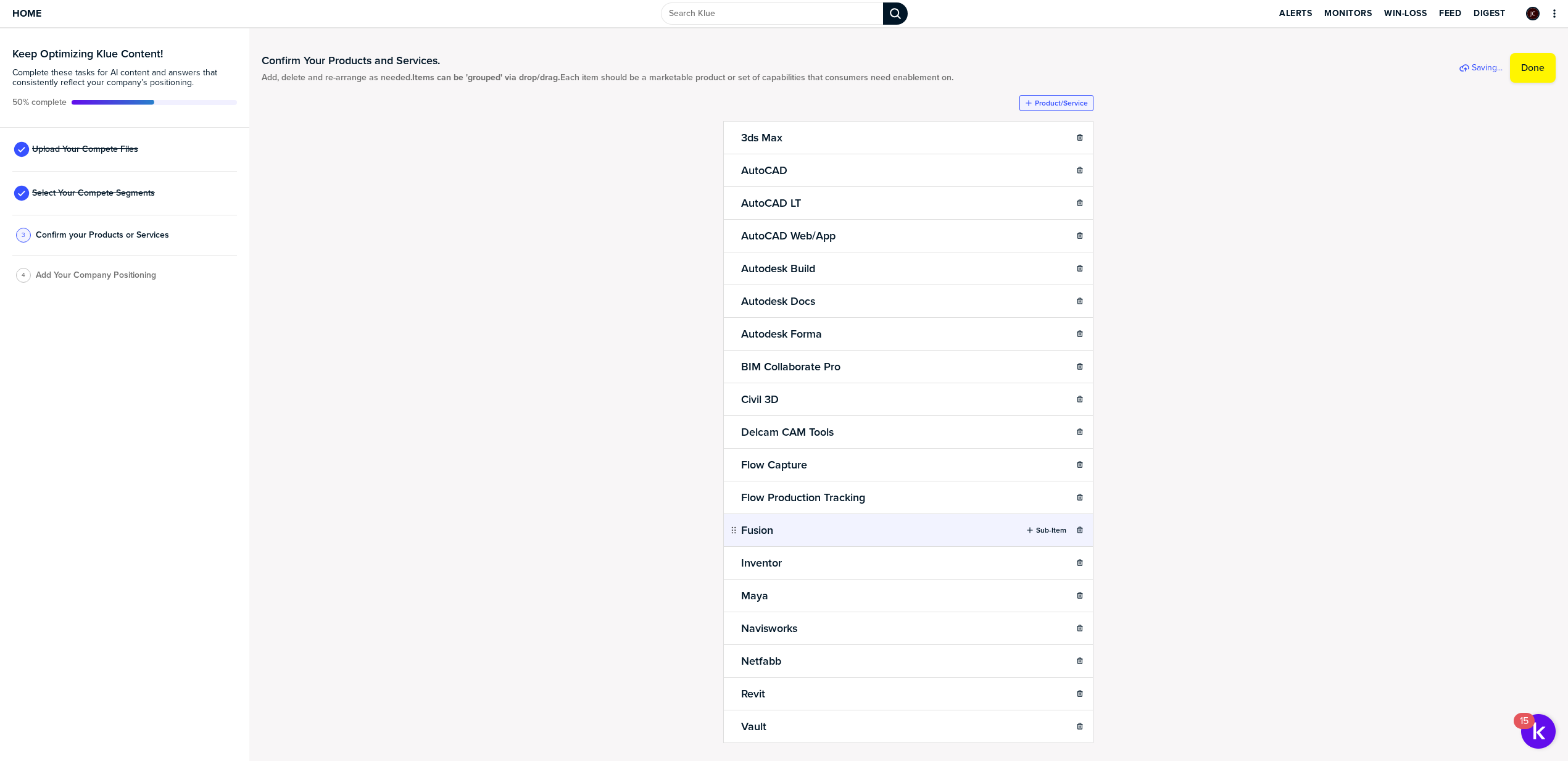
click at [1025, 102] on icon "button" at bounding box center [1029, 103] width 7 height 7
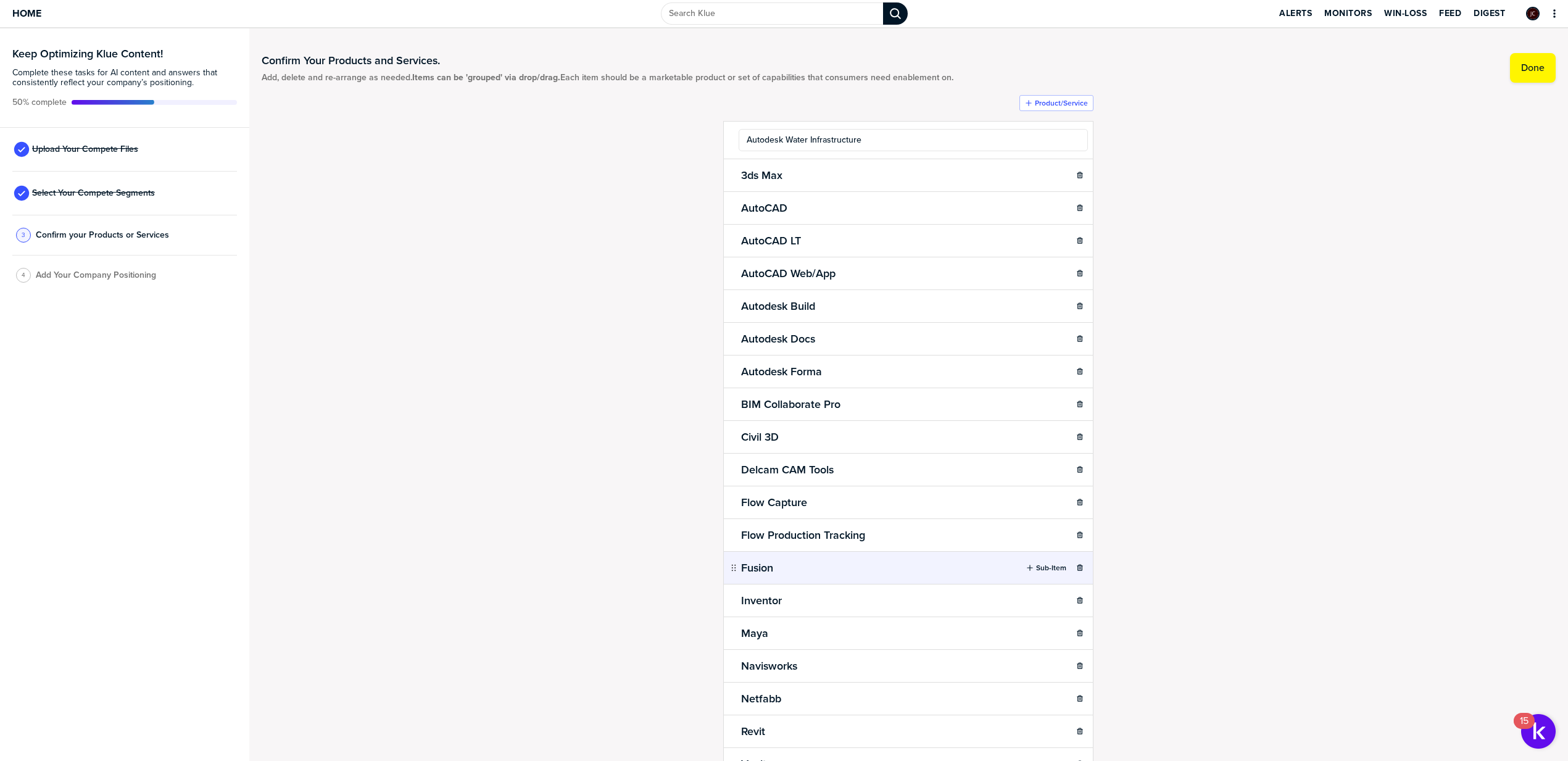
type input "Autodesk Water Infrastructure"
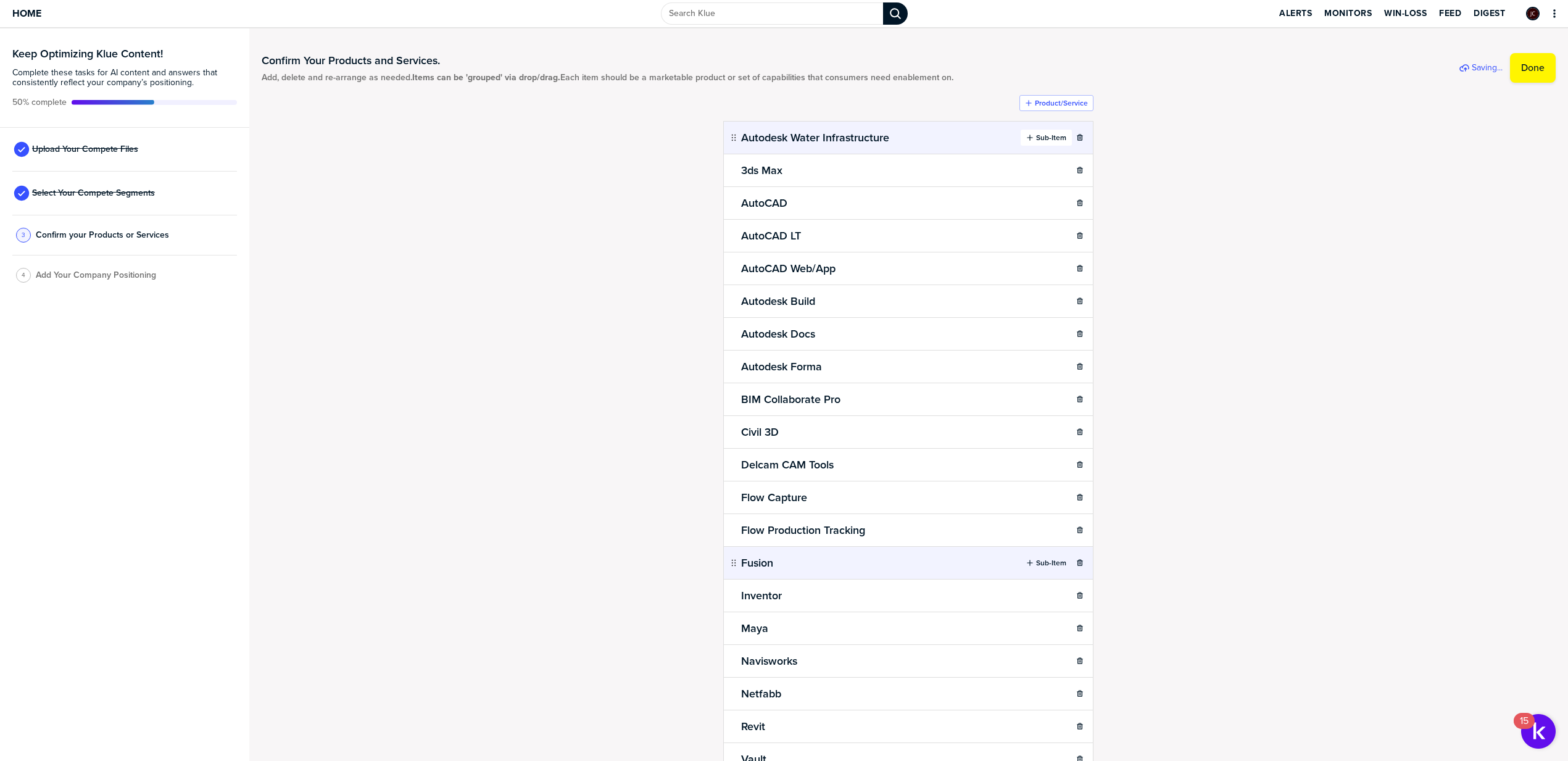
click at [1036, 139] on label "Sub-Item" at bounding box center [1051, 138] width 30 height 10
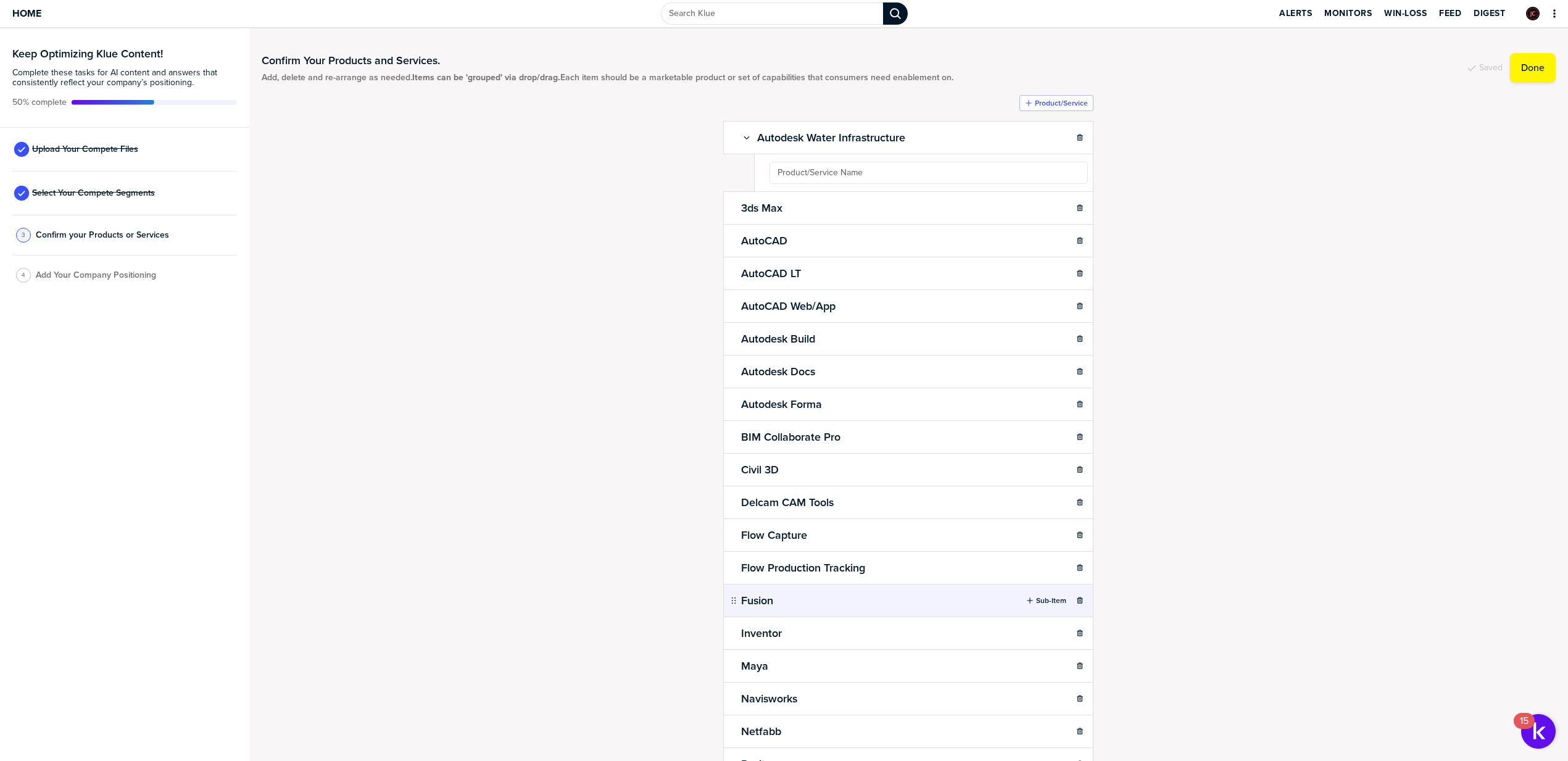
click at [1003, 174] on ul "Autodesk Water Infrastructure Sub-Item 3ds Max Sub-Item AutoCAD Sub-Item AutoCA…" at bounding box center [908, 466] width 370 height 692
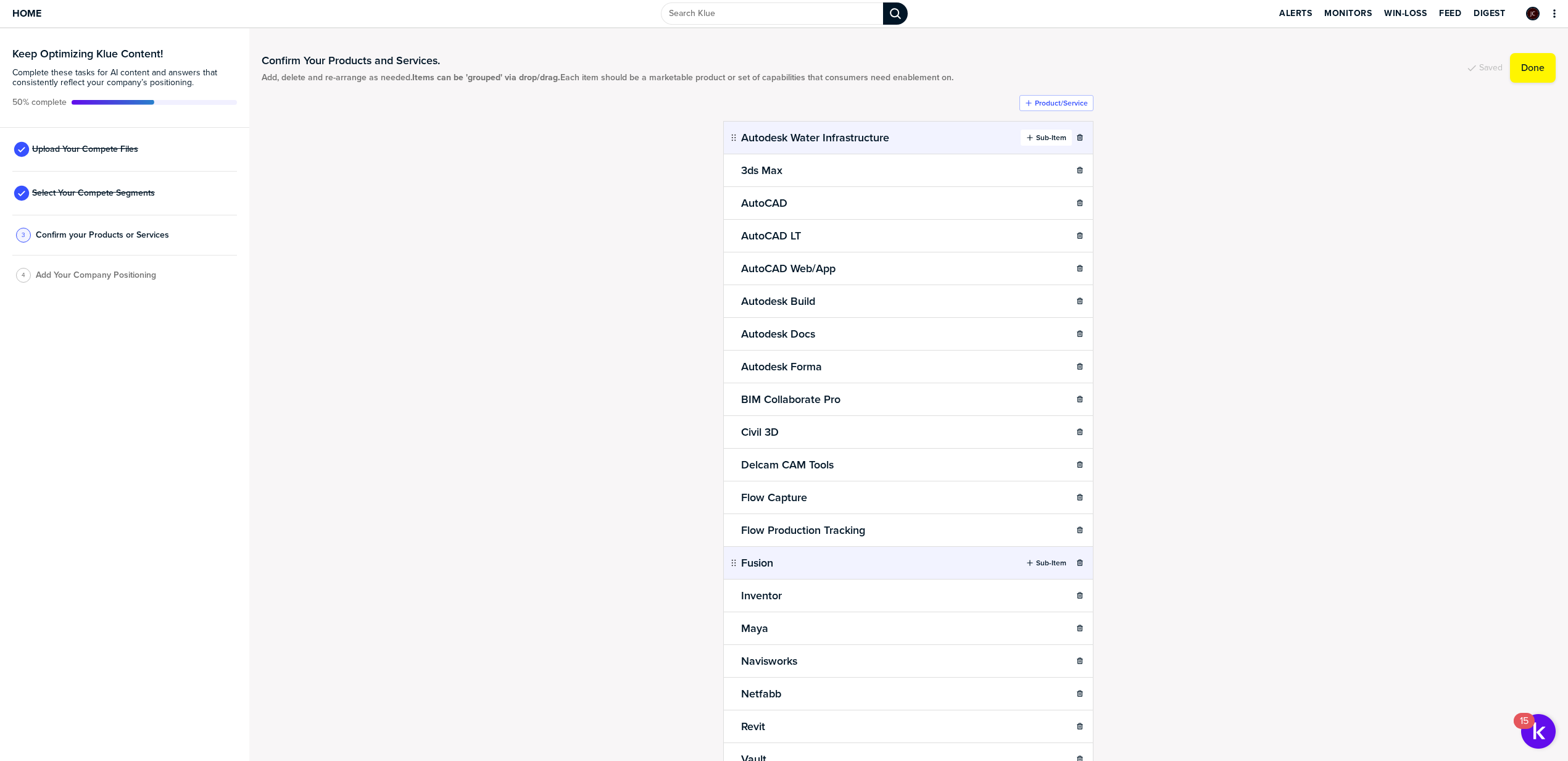
click at [1042, 137] on label "Sub-Item" at bounding box center [1051, 138] width 30 height 10
click at [1028, 138] on icon "button" at bounding box center [1030, 138] width 5 height 5
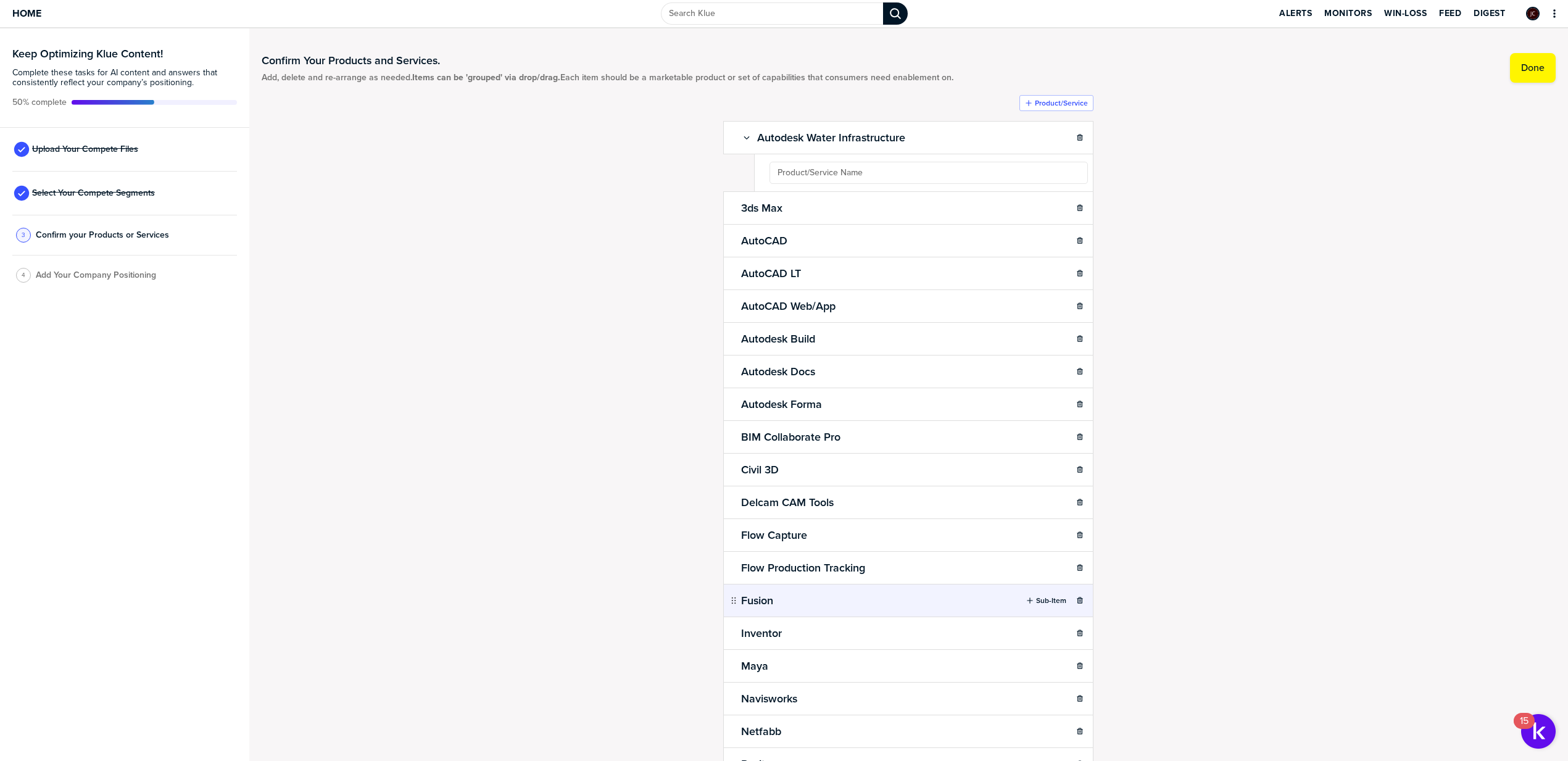
click at [945, 174] on ul "Autodesk Water Infrastructure Sub-Item 3ds Max Sub-Item AutoCAD Sub-Item AutoCA…" at bounding box center [908, 466] width 370 height 692
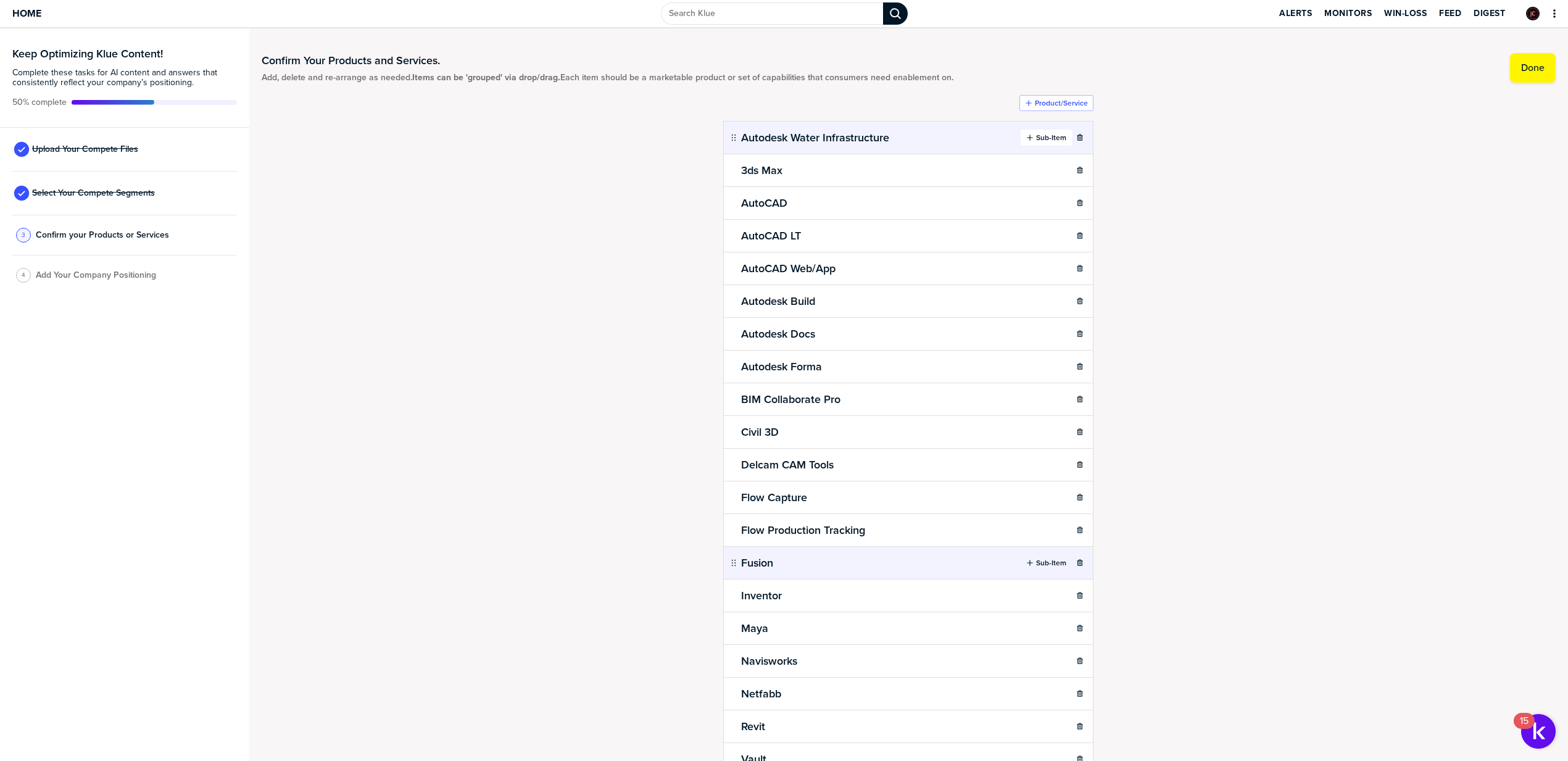
click at [1037, 137] on label "Sub-Item" at bounding box center [1051, 138] width 30 height 10
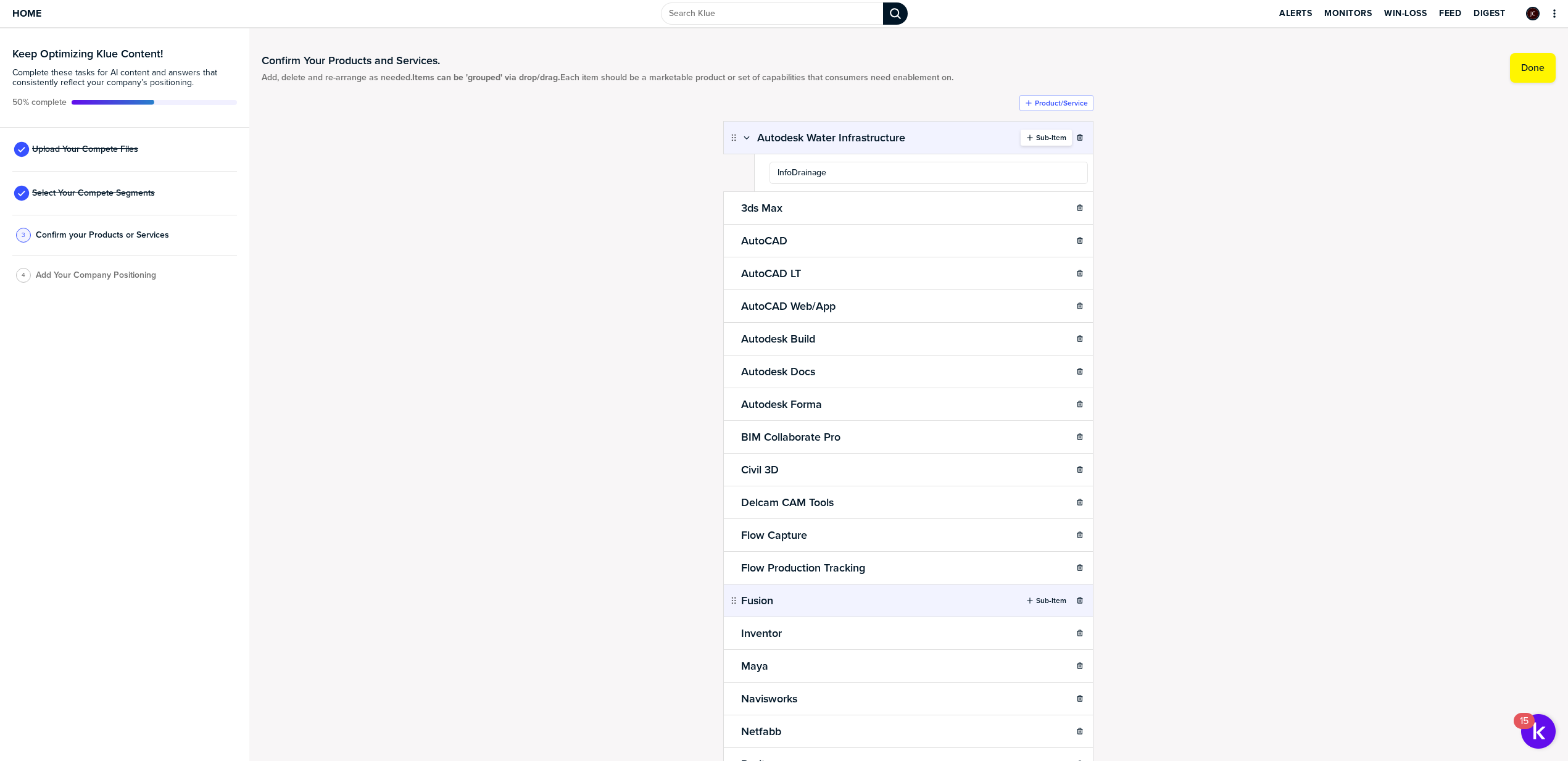
type input "InfoDrainage"
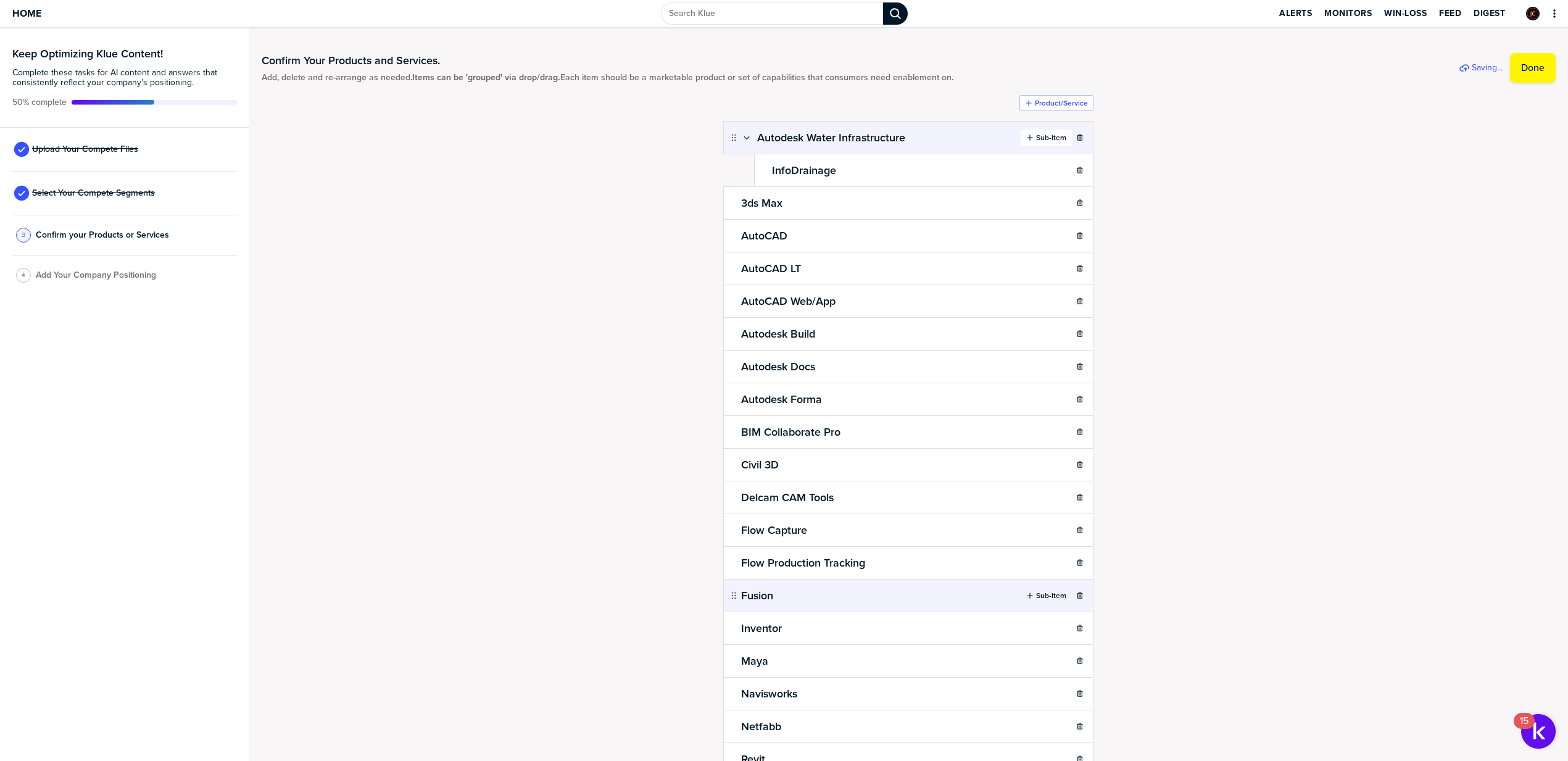
click at [1027, 137] on icon "button" at bounding box center [1029, 138] width 7 height 7
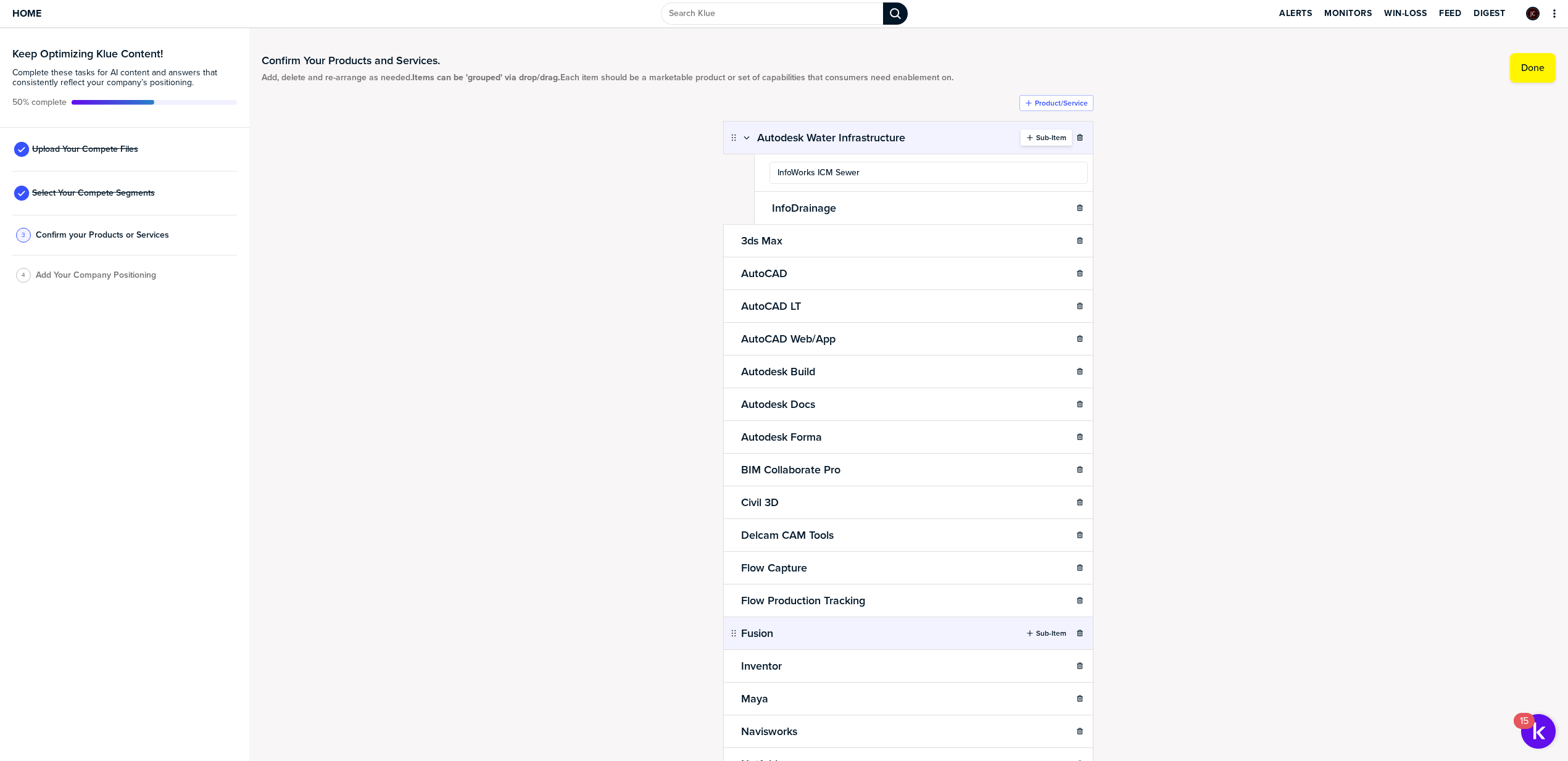
type input "InfoWorks ICM Sewer"
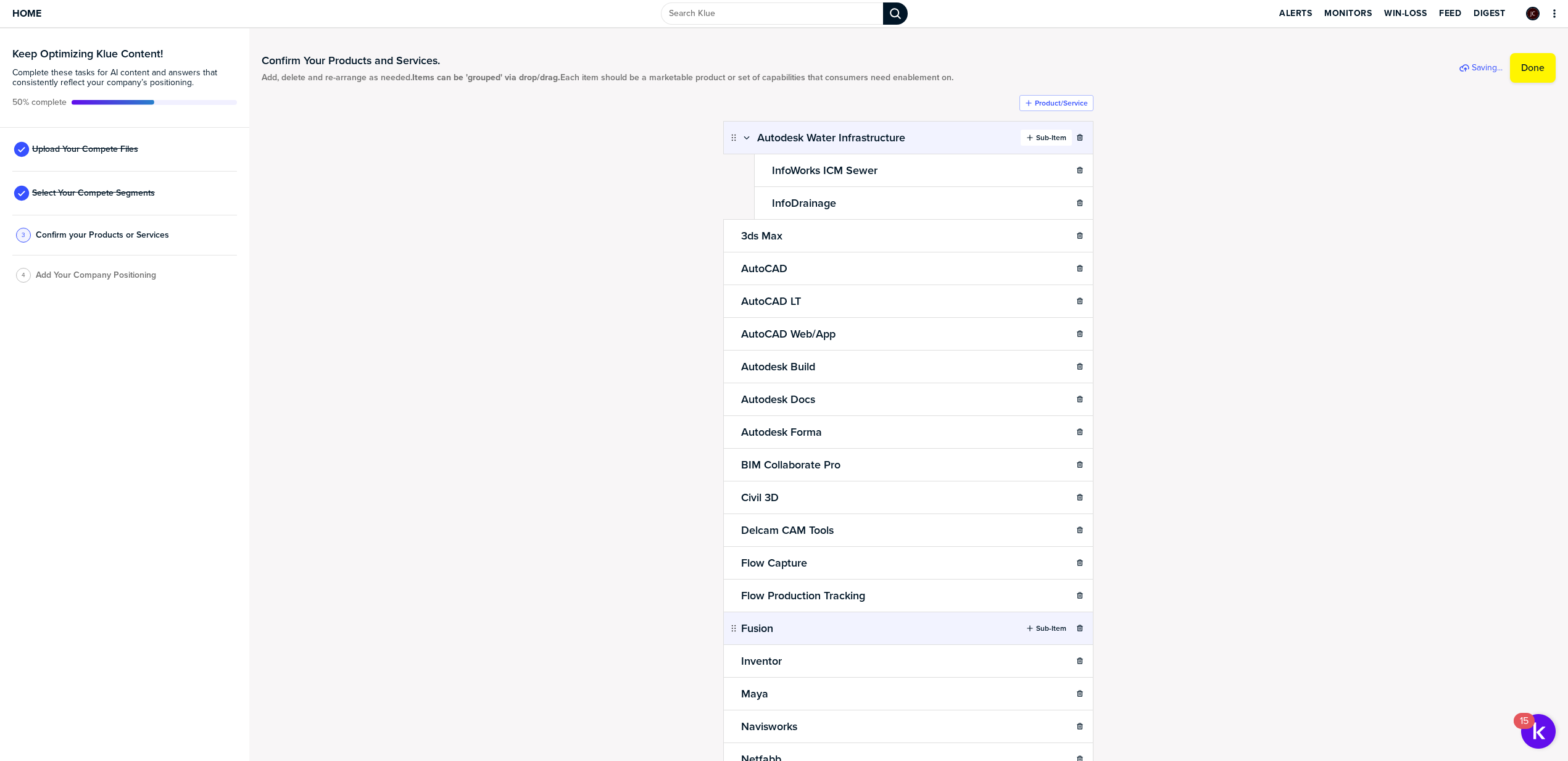
click at [1026, 137] on icon "button" at bounding box center [1029, 138] width 7 height 7
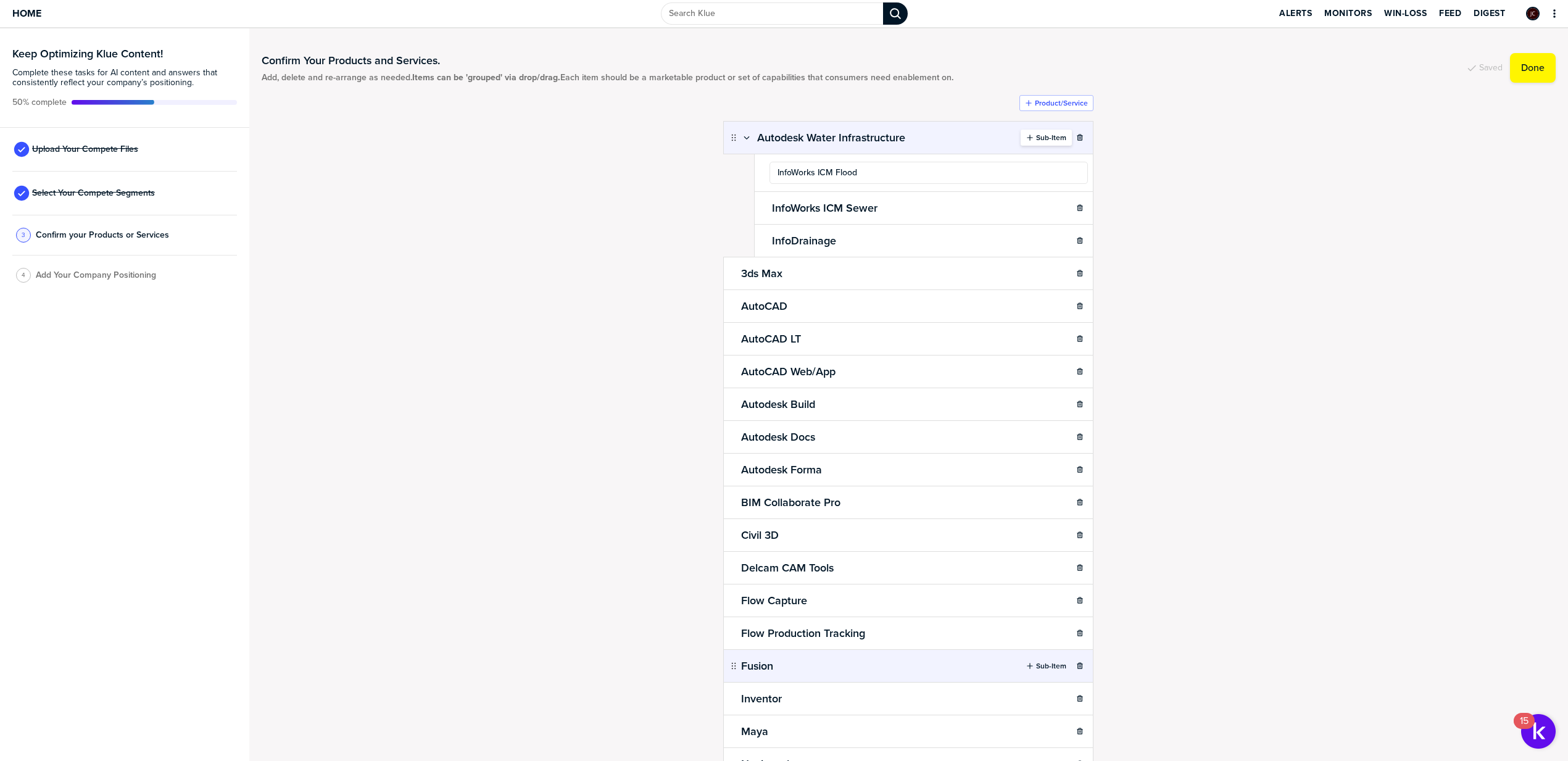
type input "InfoWorks ICM Flood"
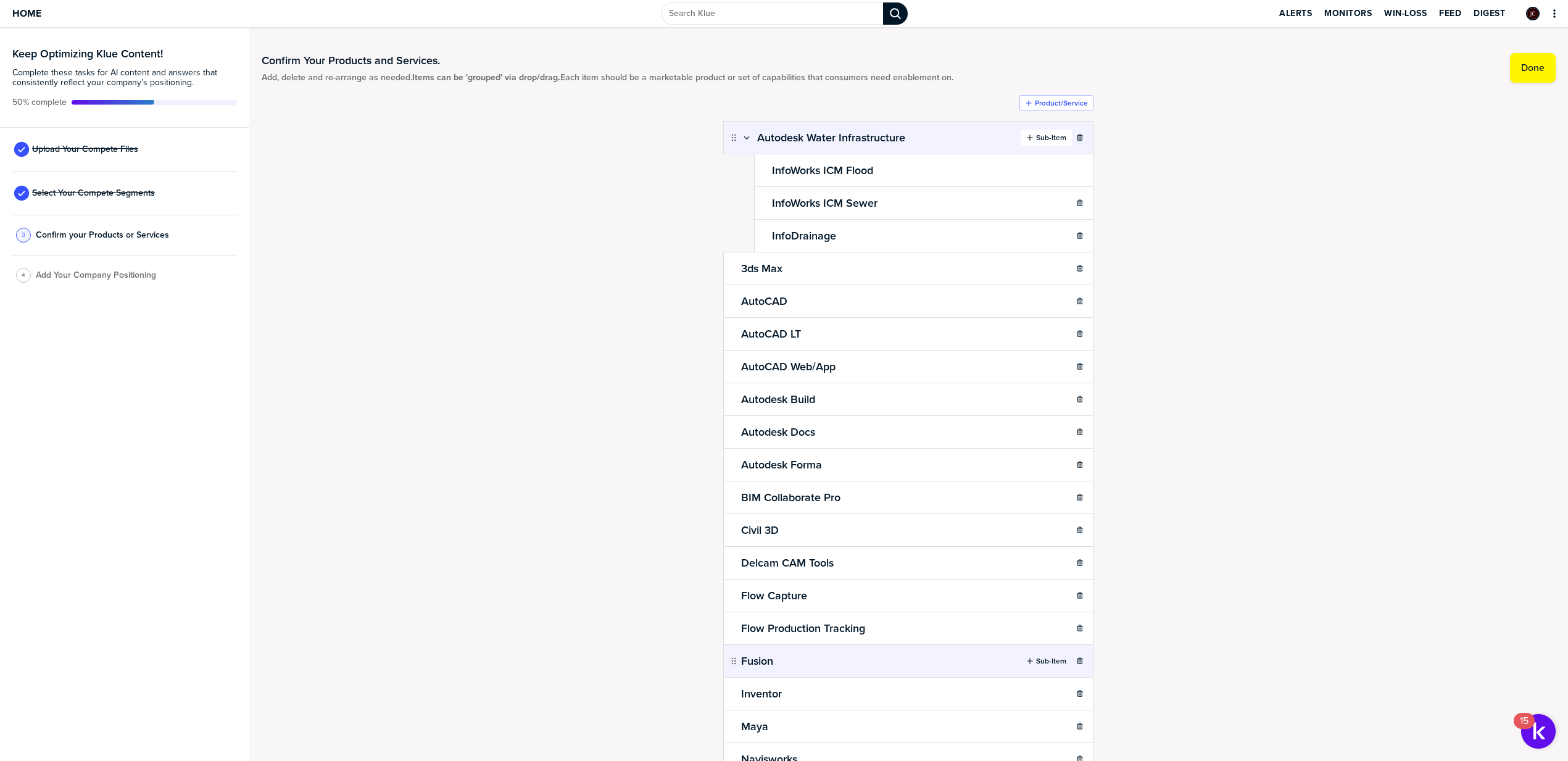
click at [1026, 137] on icon "button" at bounding box center [1029, 138] width 7 height 7
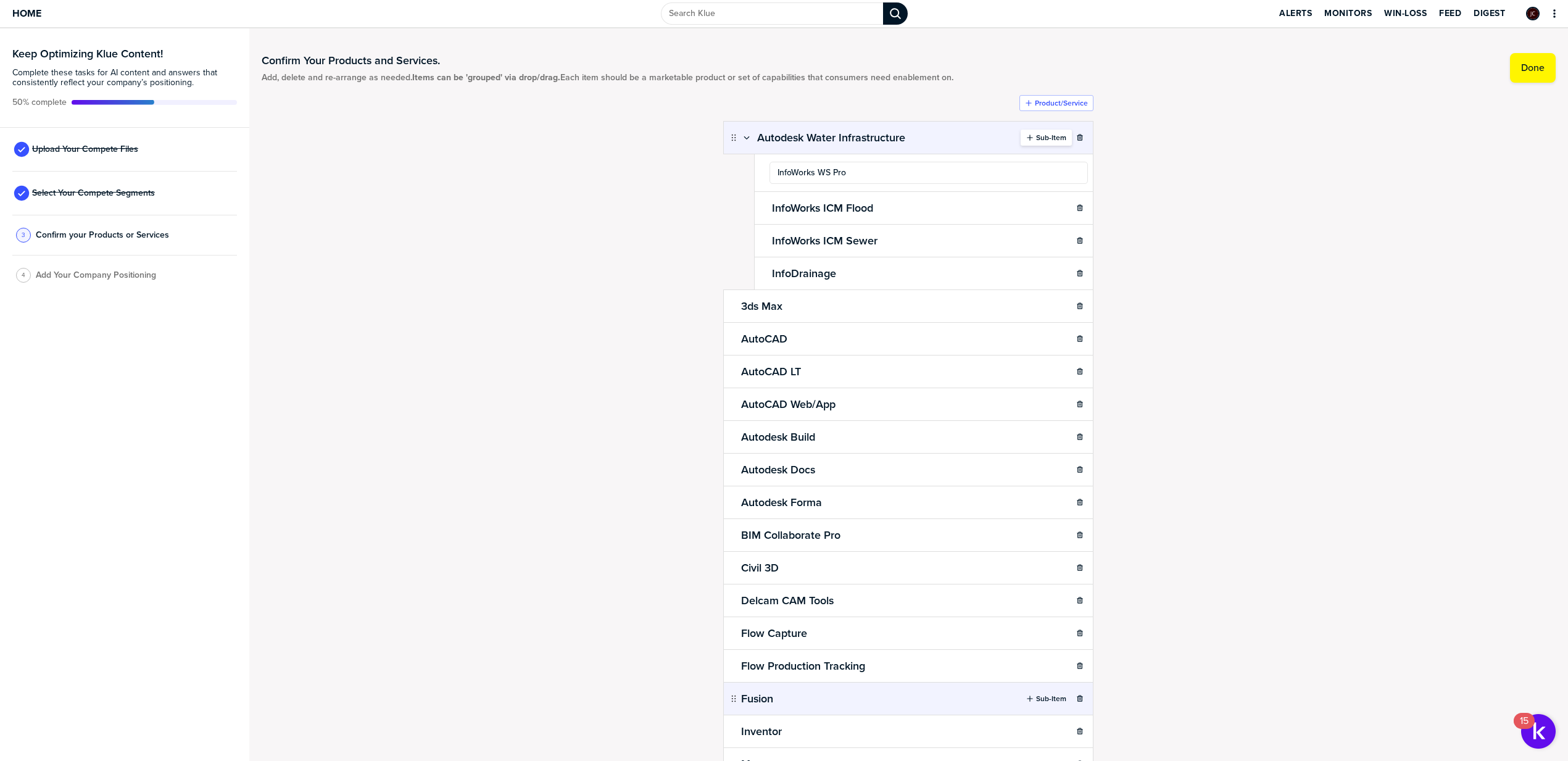
type input "InfoWorks WS Pro"
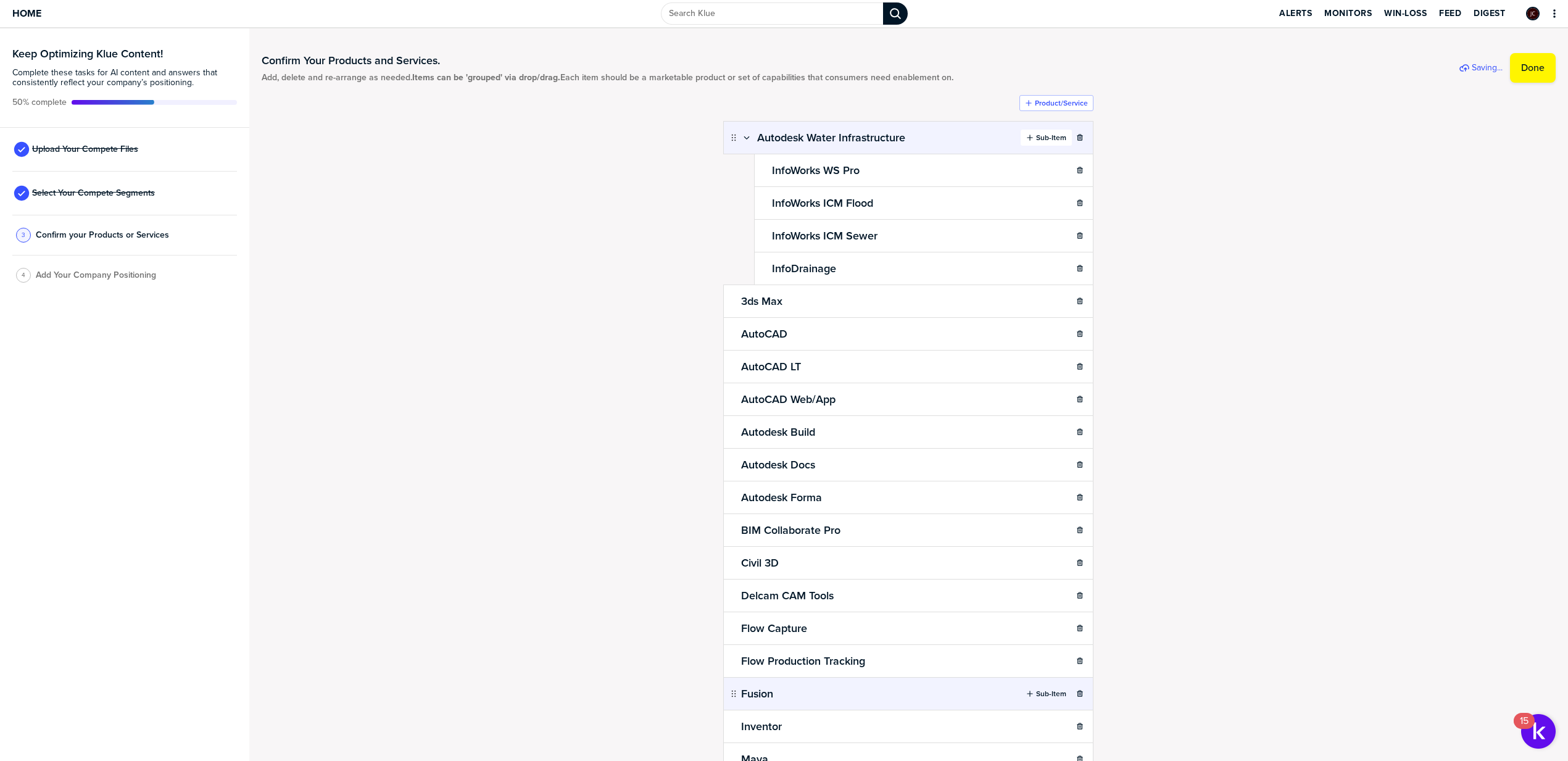
click at [1040, 139] on label "Sub-Item" at bounding box center [1051, 138] width 30 height 10
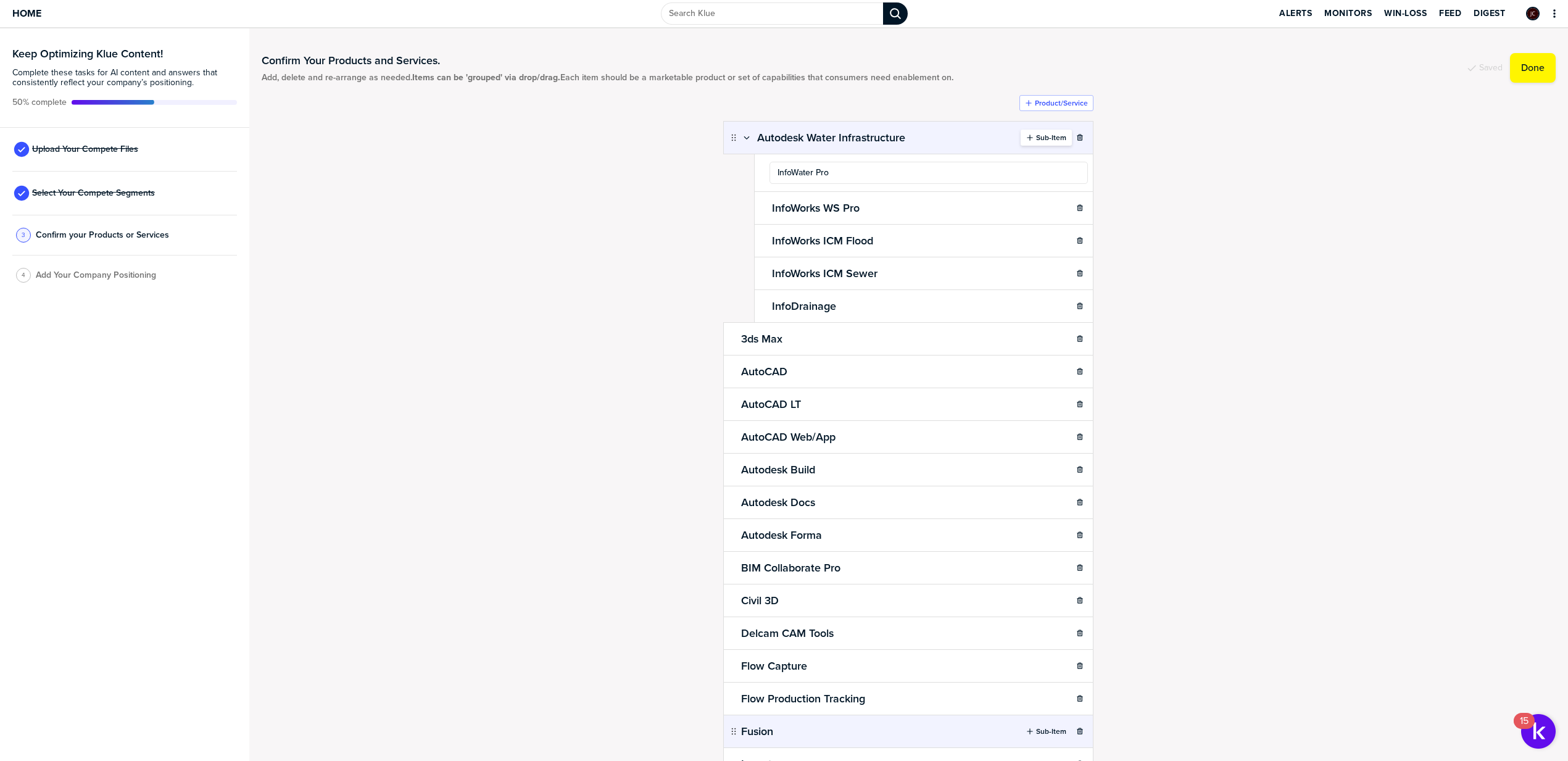
type input "InfoWater Pro"
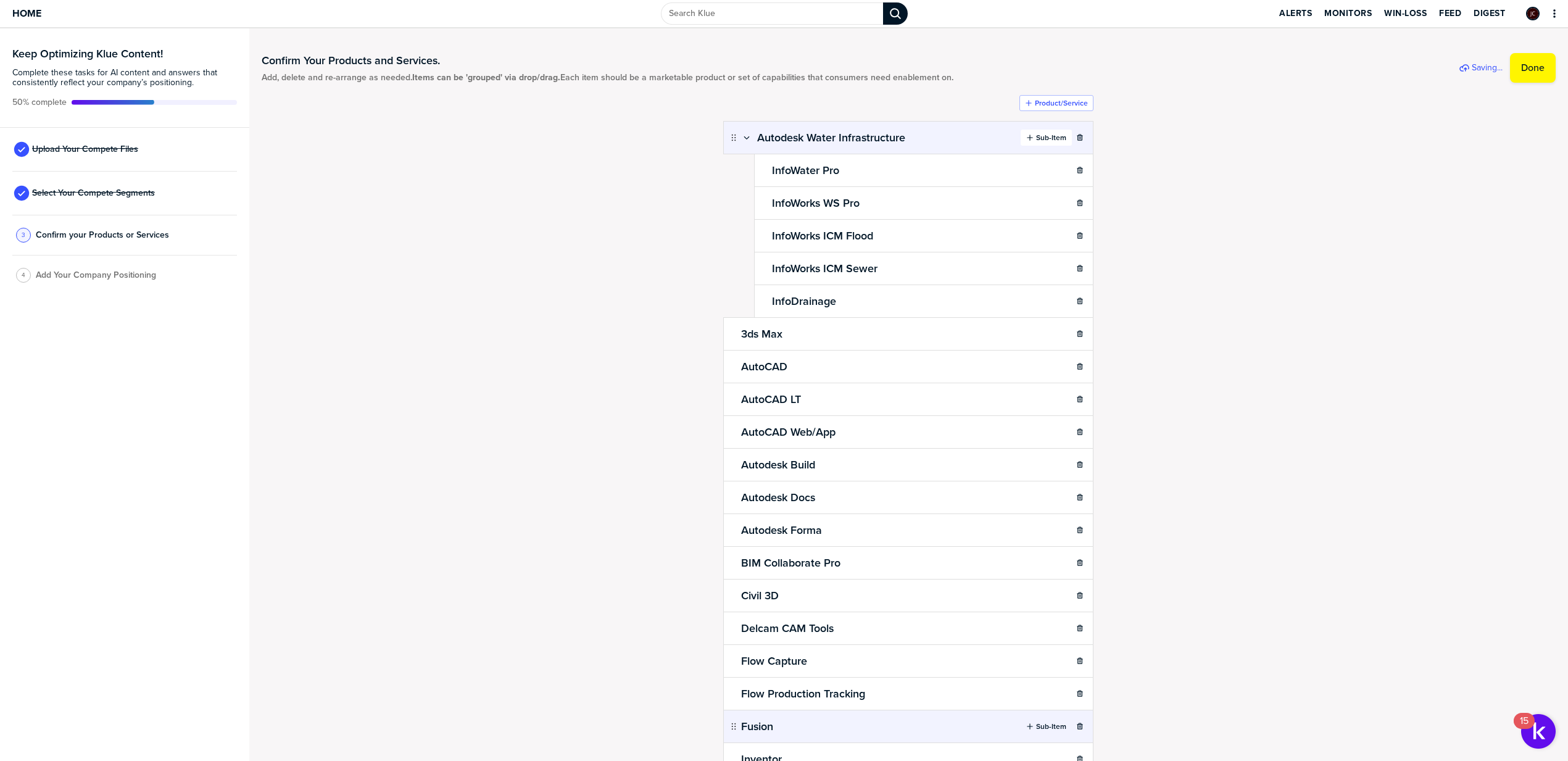
click at [1040, 138] on label "Sub-Item" at bounding box center [1051, 138] width 30 height 10
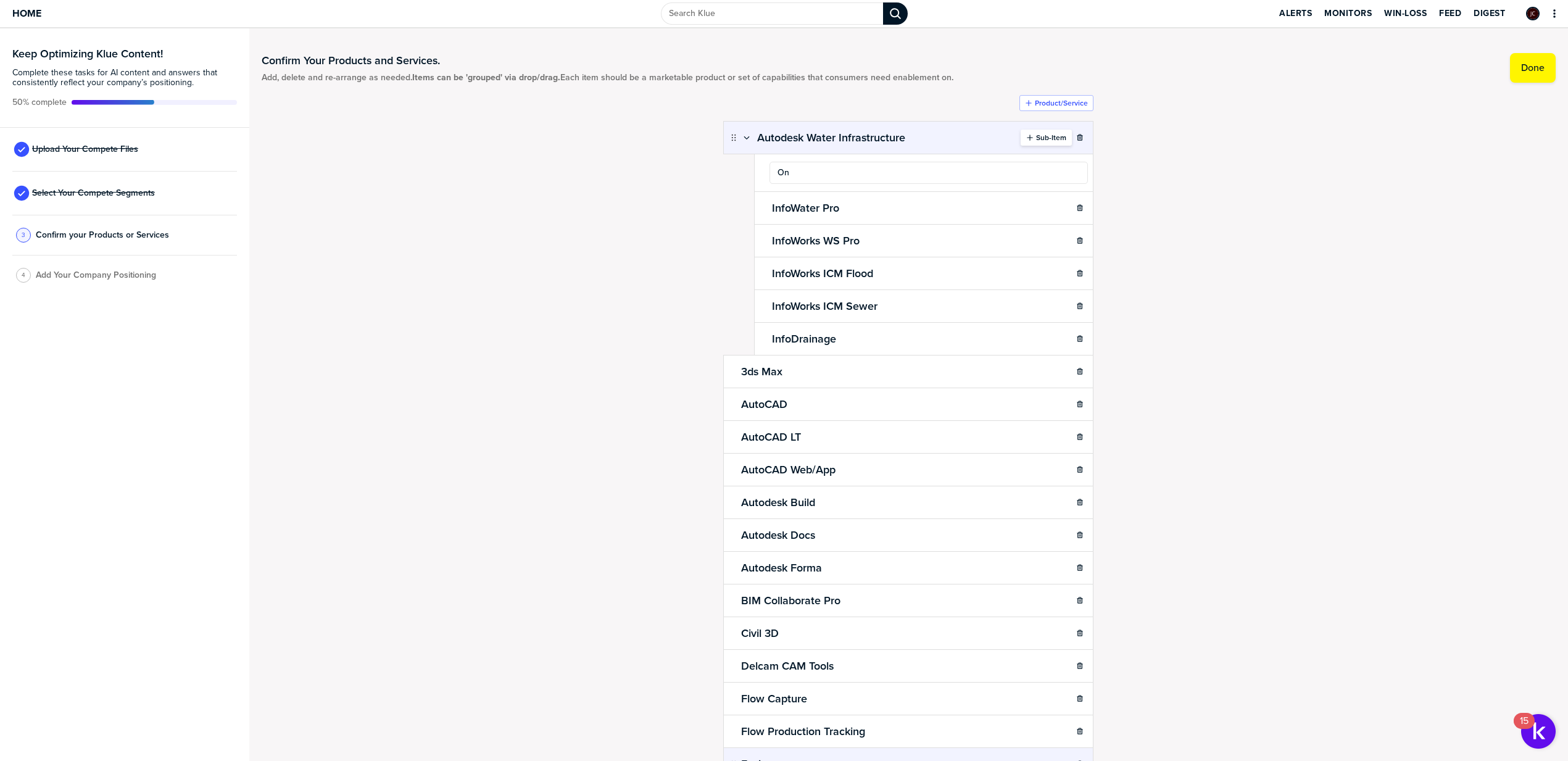
type input "O"
type input "Info 360 Asset"
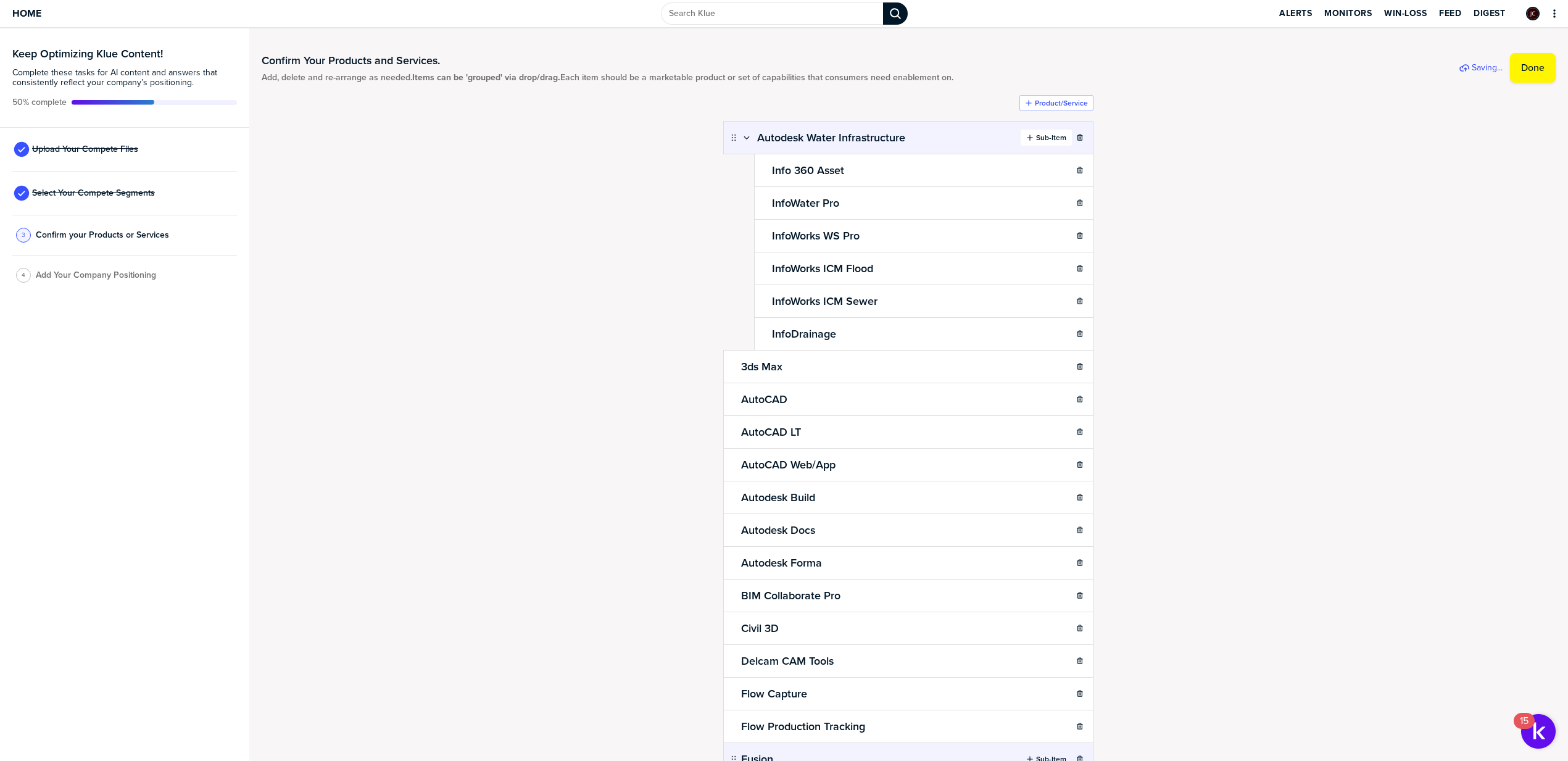
click at [1027, 138] on icon "button" at bounding box center [1029, 138] width 7 height 7
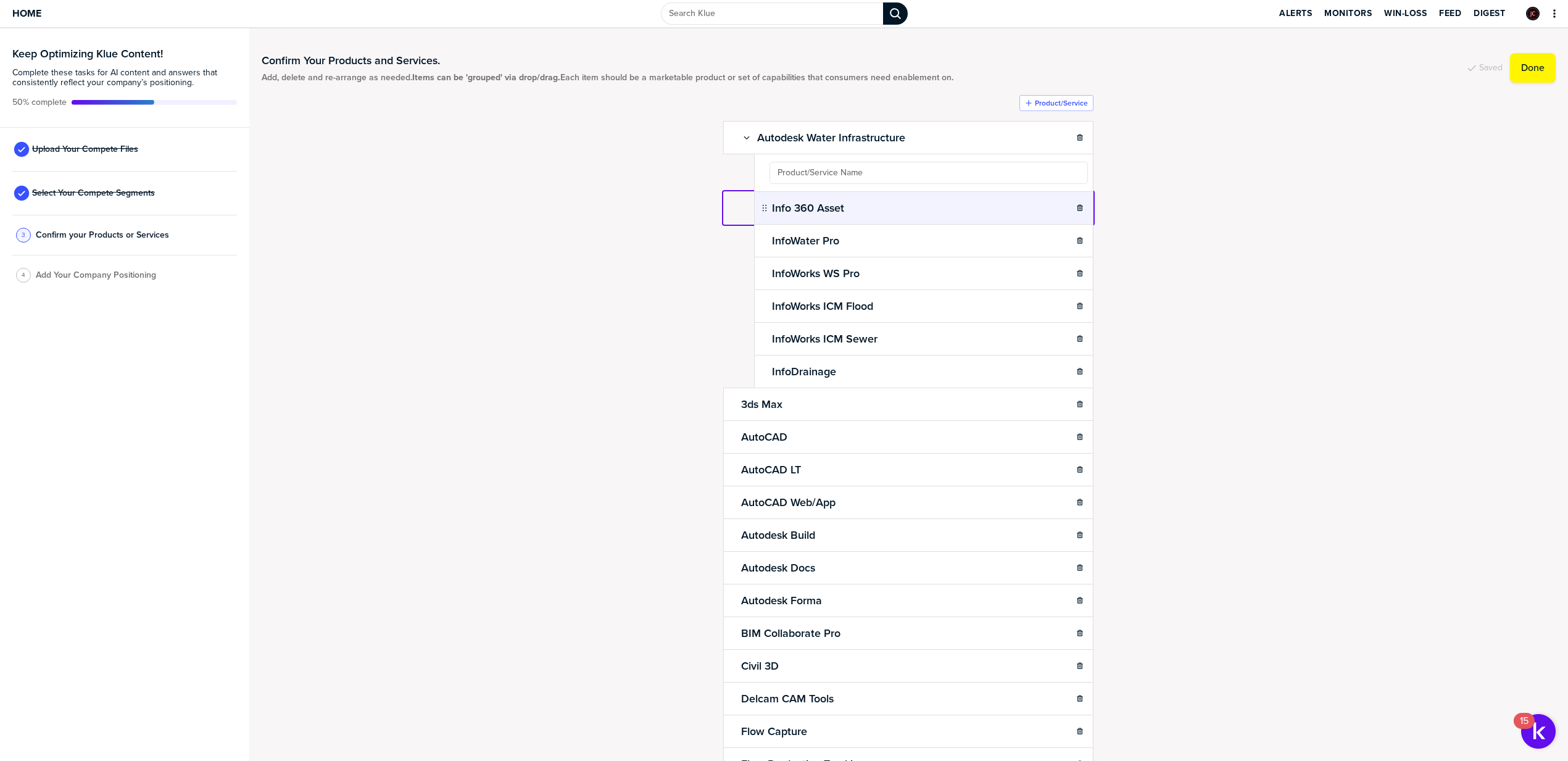
click at [1029, 208] on body "Home Alerts Monitors Win-Loss Feed Digest Keep Optimizing Klue Content! Complet…" at bounding box center [784, 380] width 1568 height 761
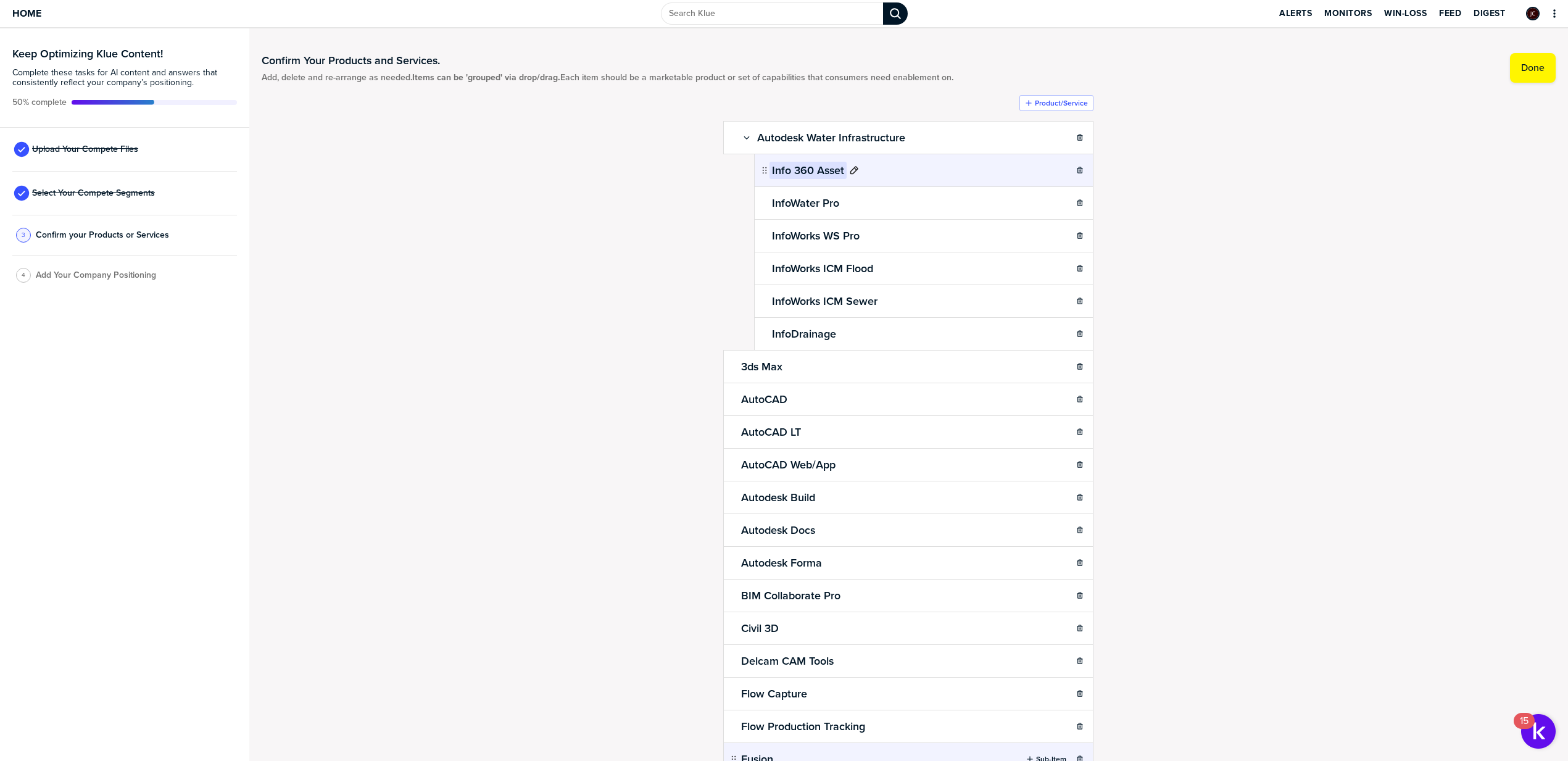
click at [849, 172] on icon at bounding box center [853, 170] width 10 height 10
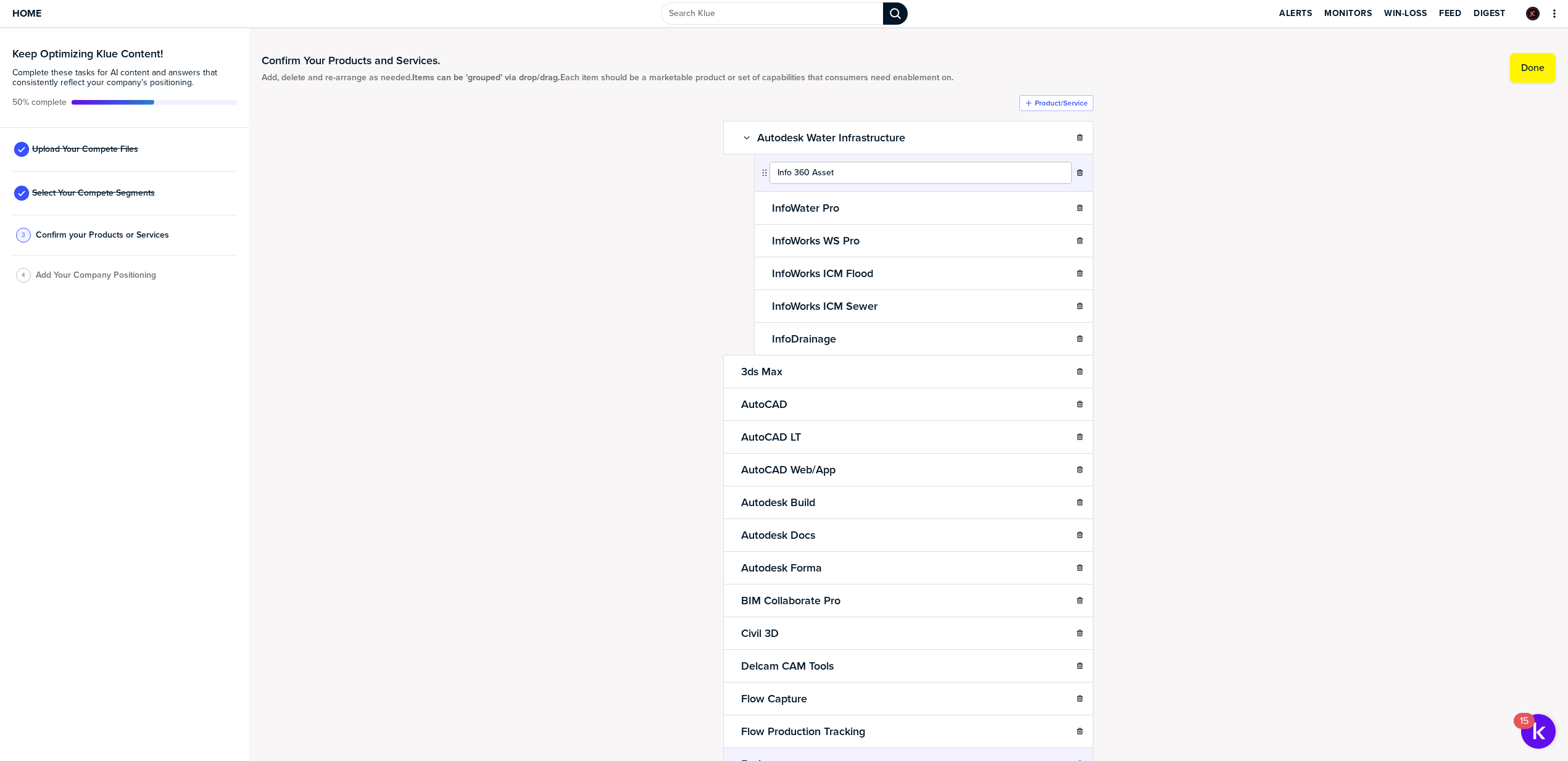
click at [789, 174] on input "Info 360 Asset" at bounding box center [920, 172] width 302 height 22
type input "Info360 Asset"
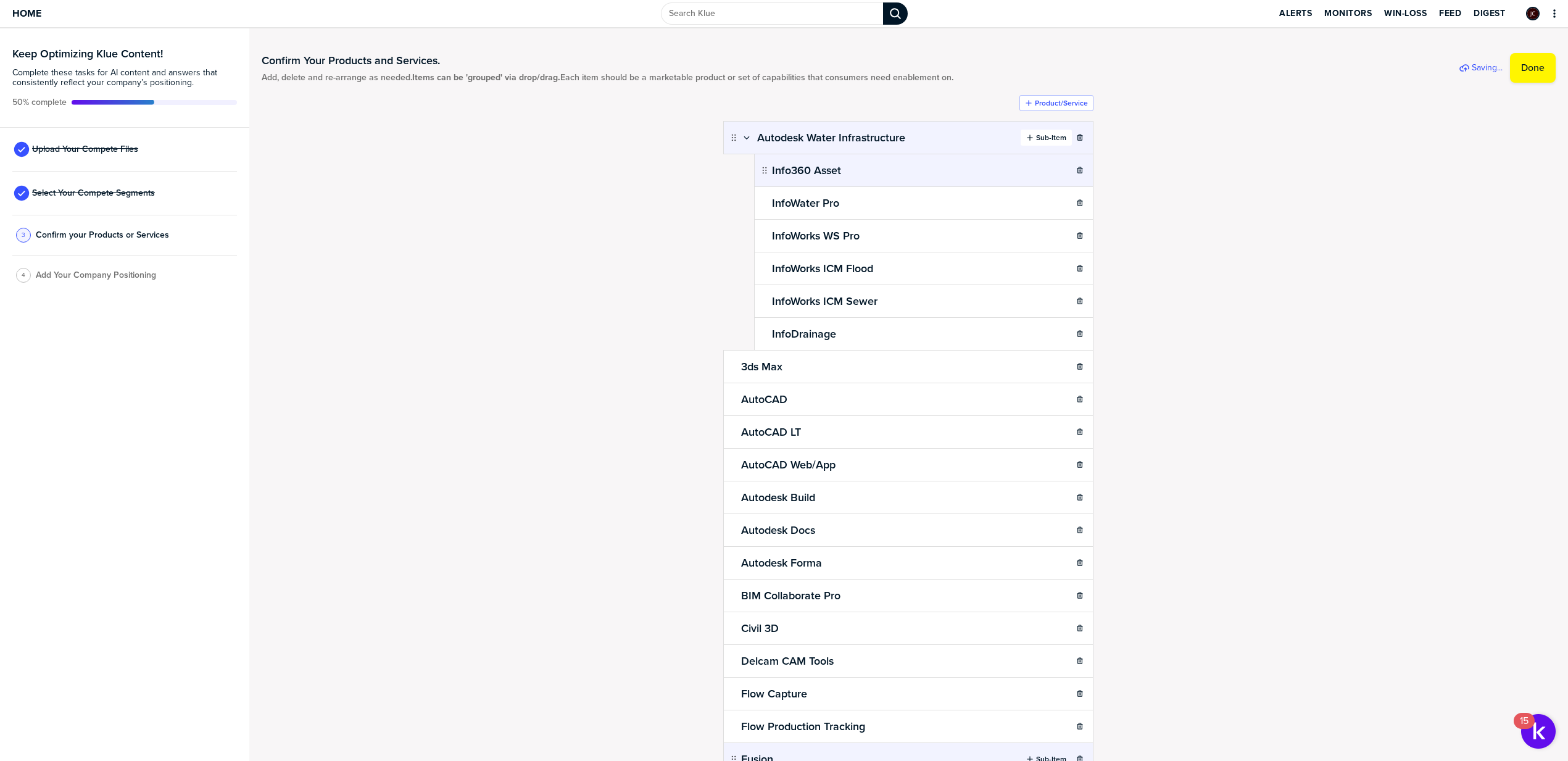
click at [1026, 137] on icon "button" at bounding box center [1029, 138] width 7 height 7
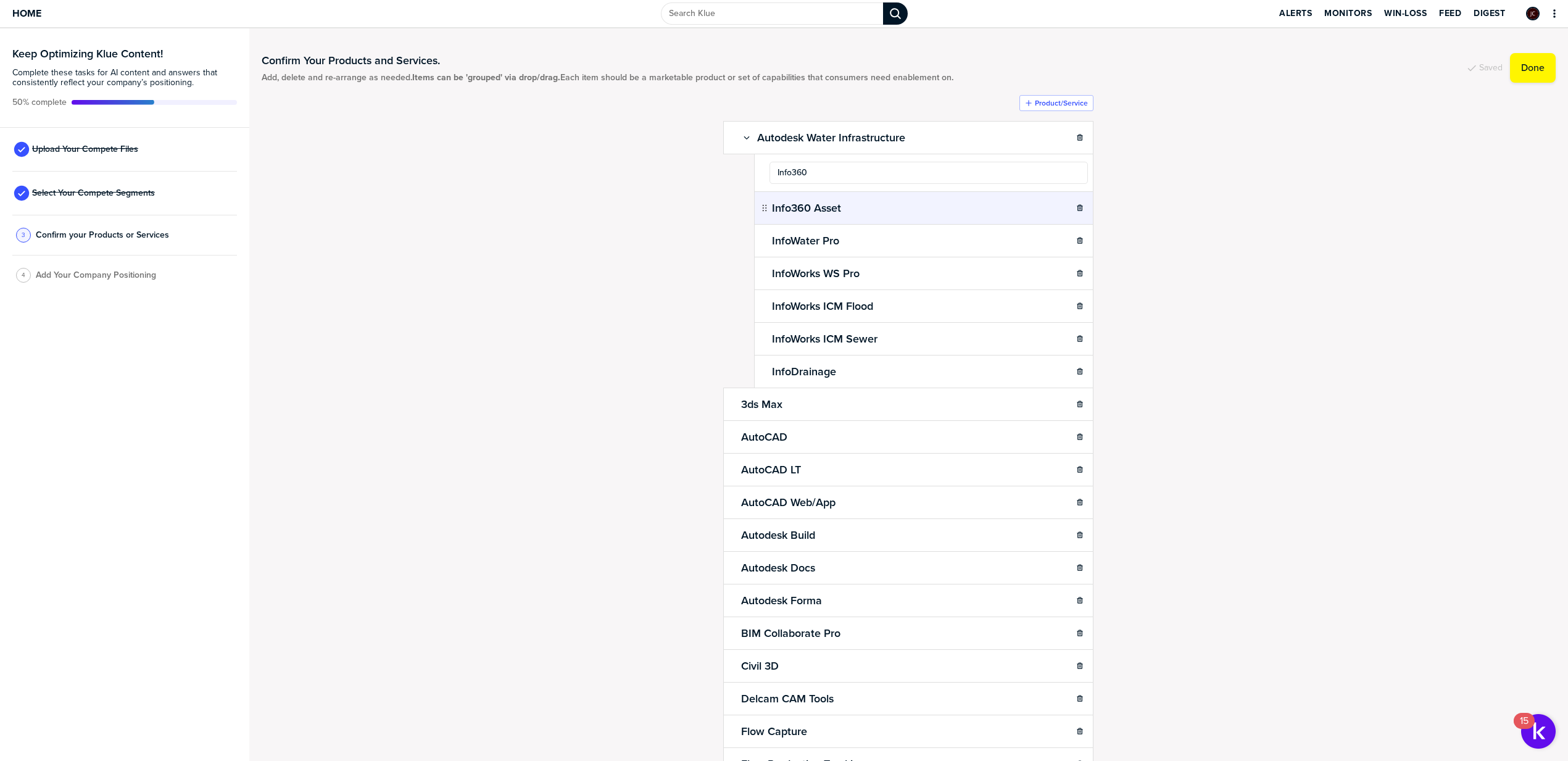
type input "Info360"
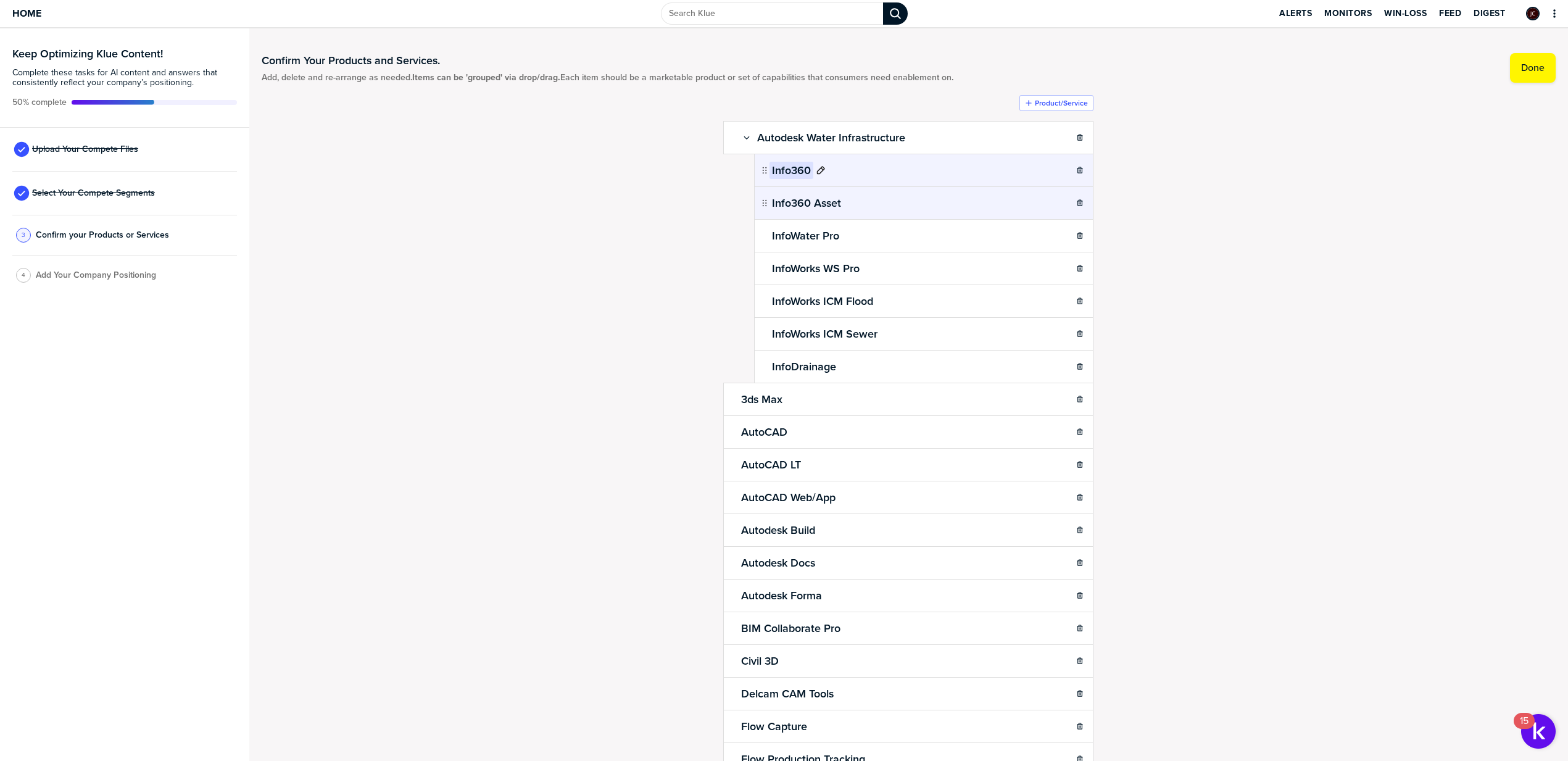
click at [816, 170] on icon at bounding box center [820, 170] width 10 height 10
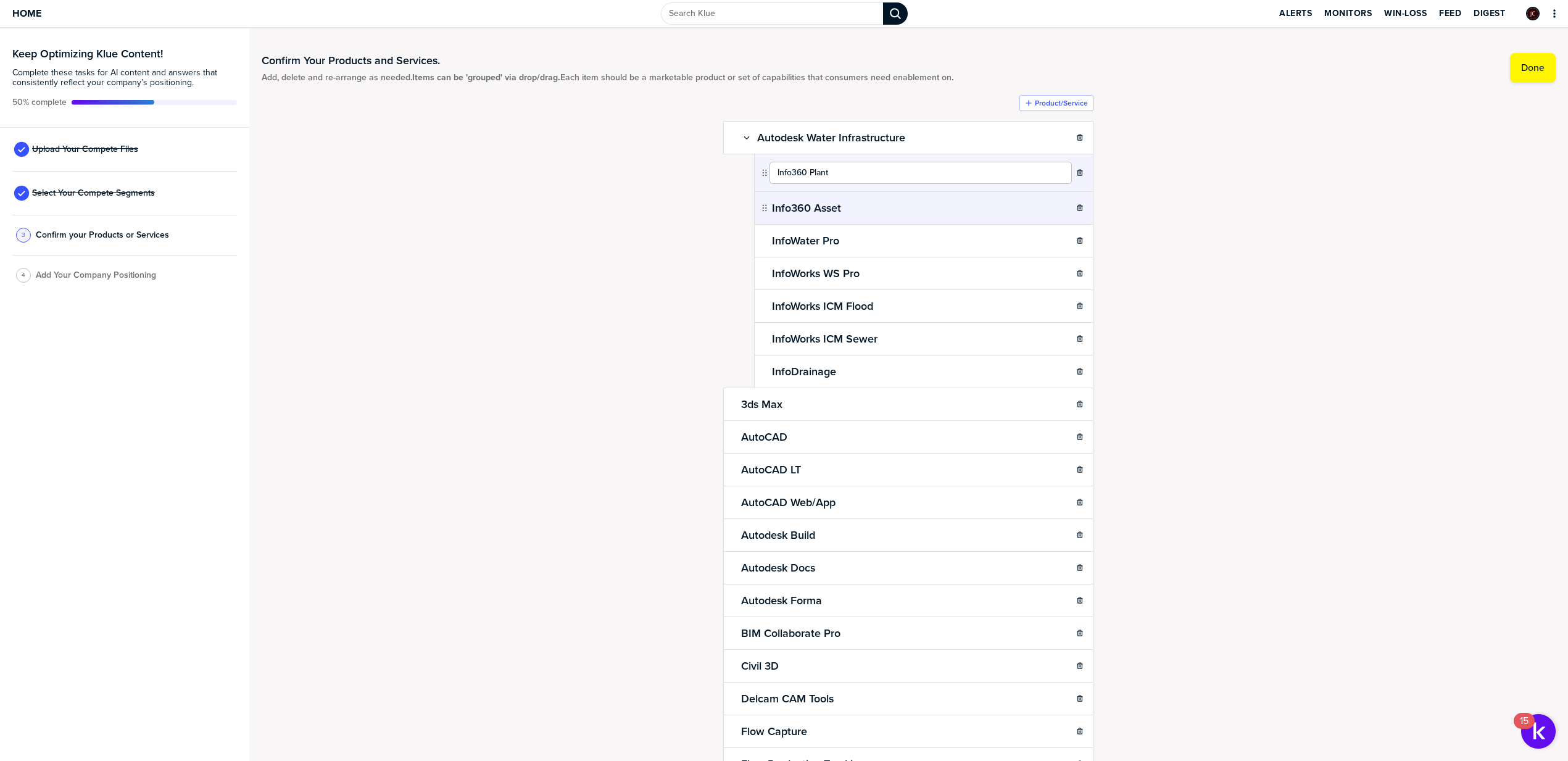
type input "Info360 Plant"
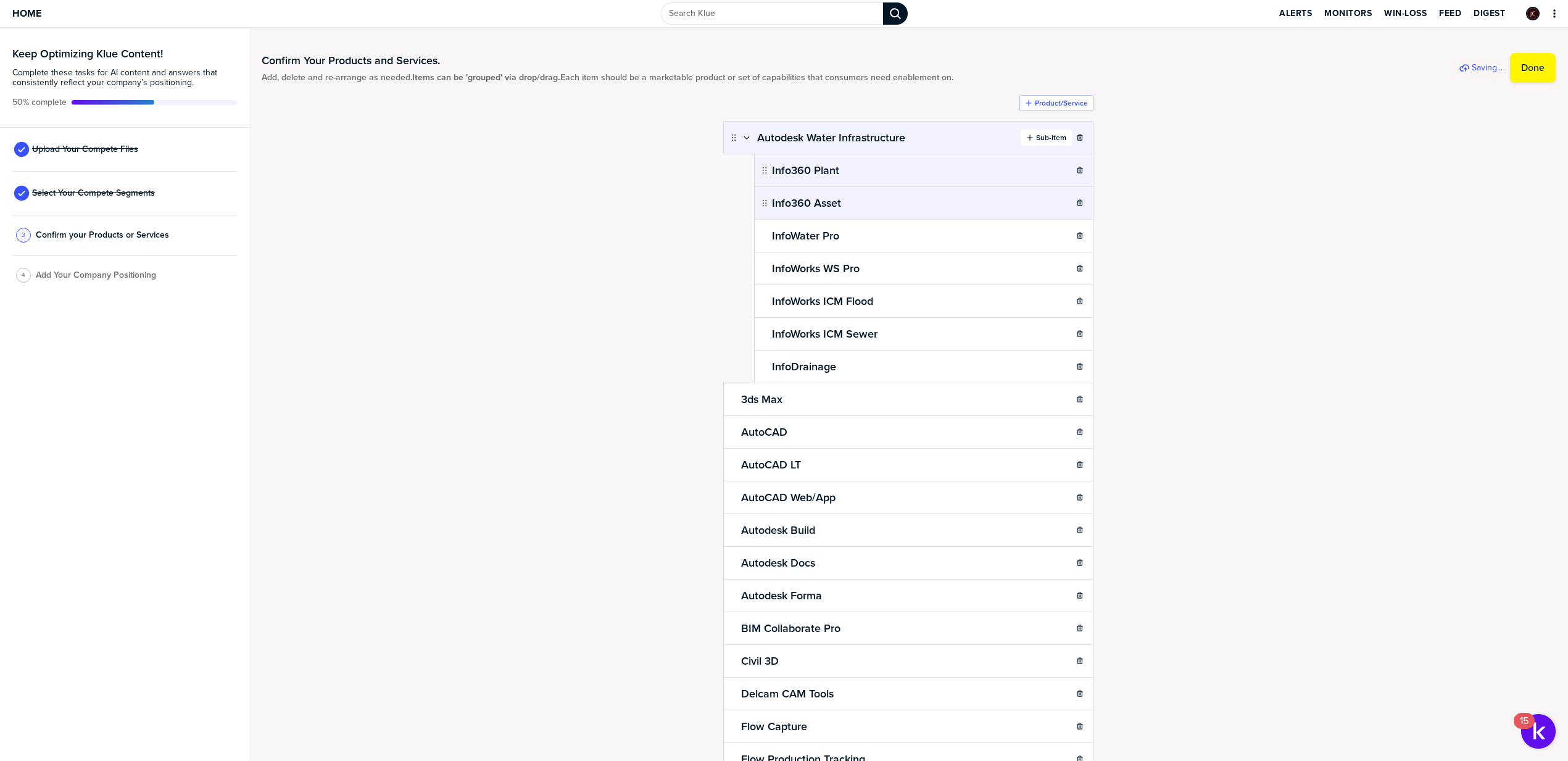
click at [1037, 133] on label "Sub-Item" at bounding box center [1051, 138] width 30 height 10
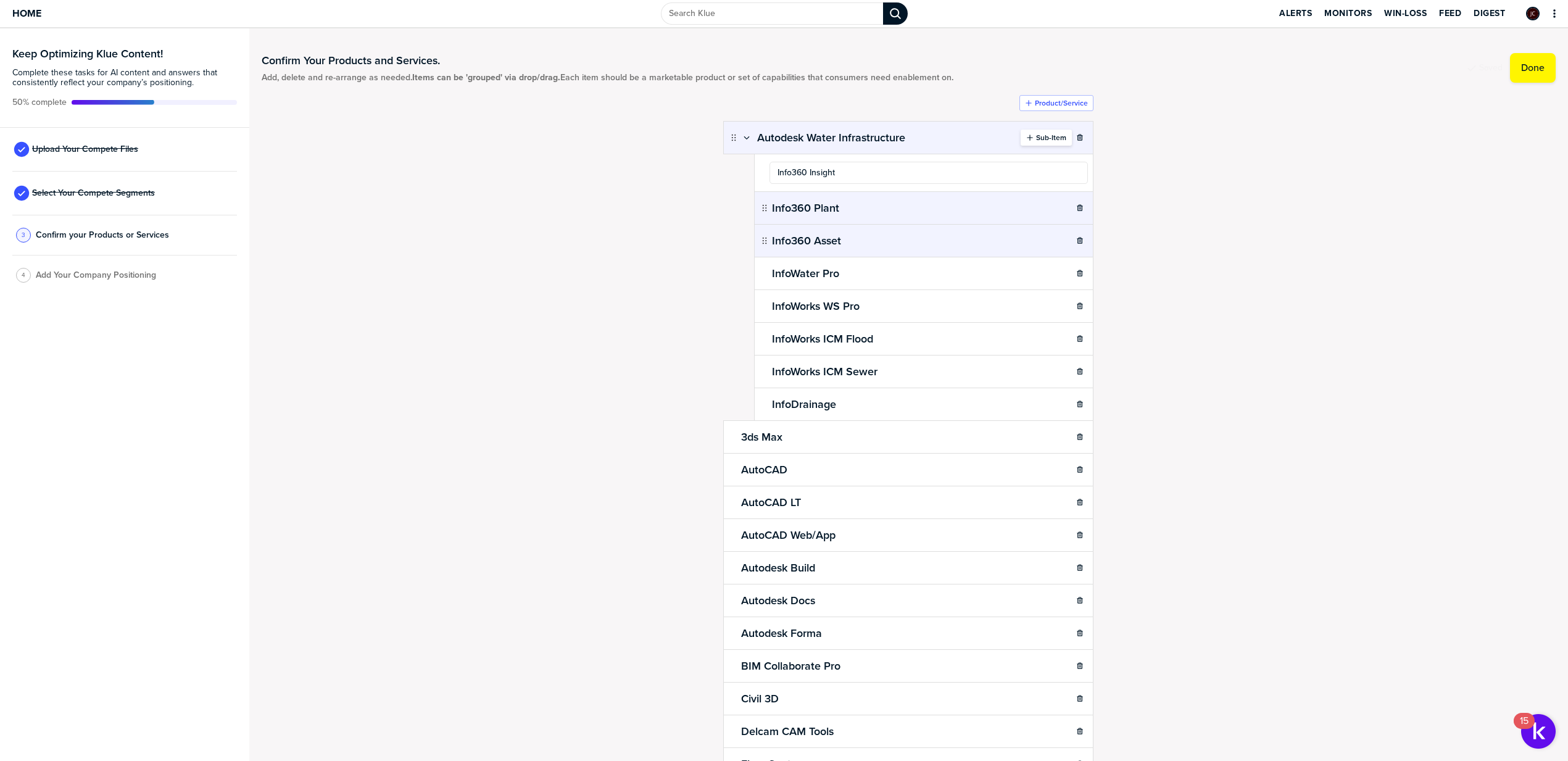
type input "Info360 Insight"
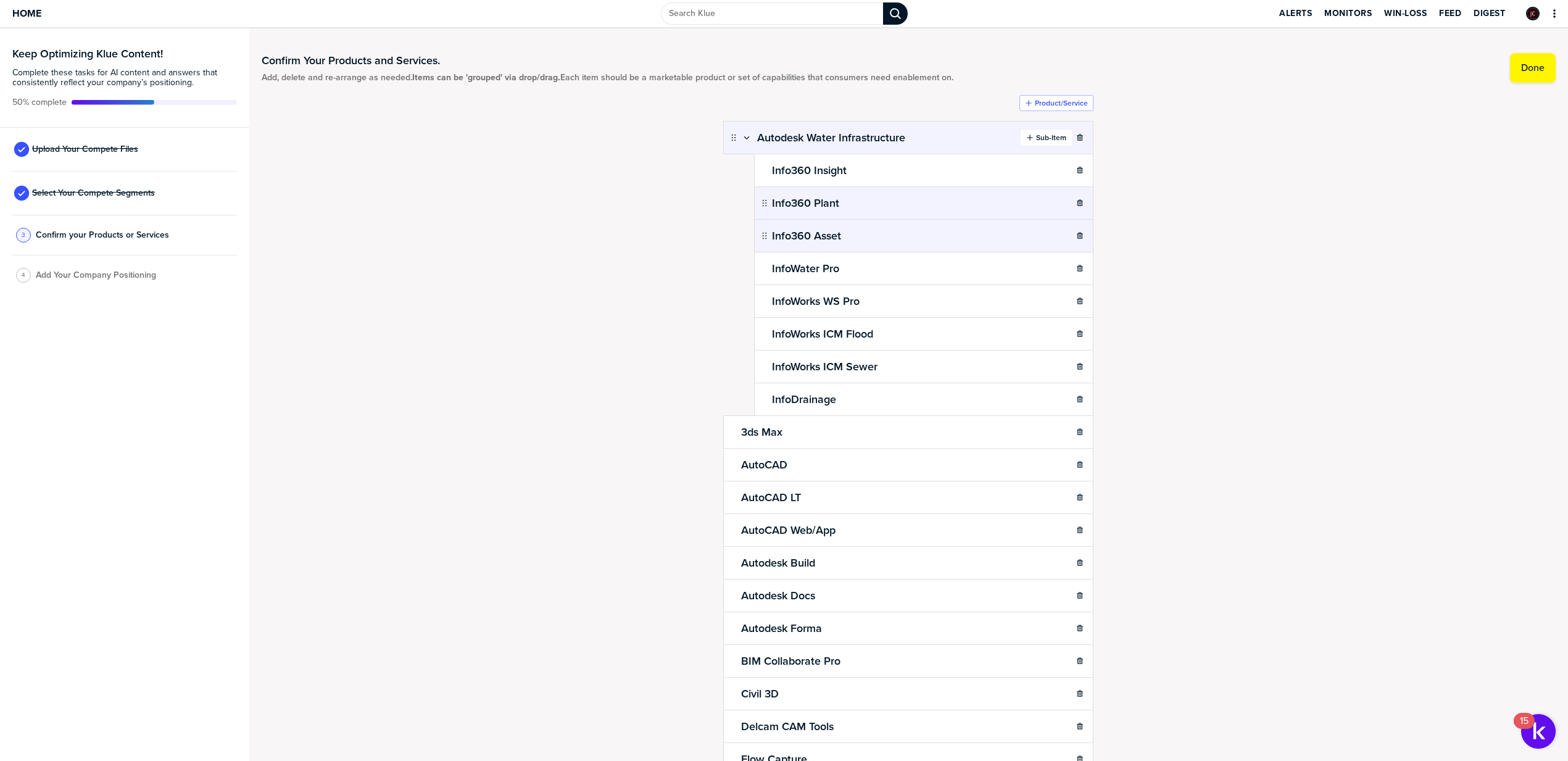
click at [1036, 139] on label "Sub-Item" at bounding box center [1051, 138] width 30 height 10
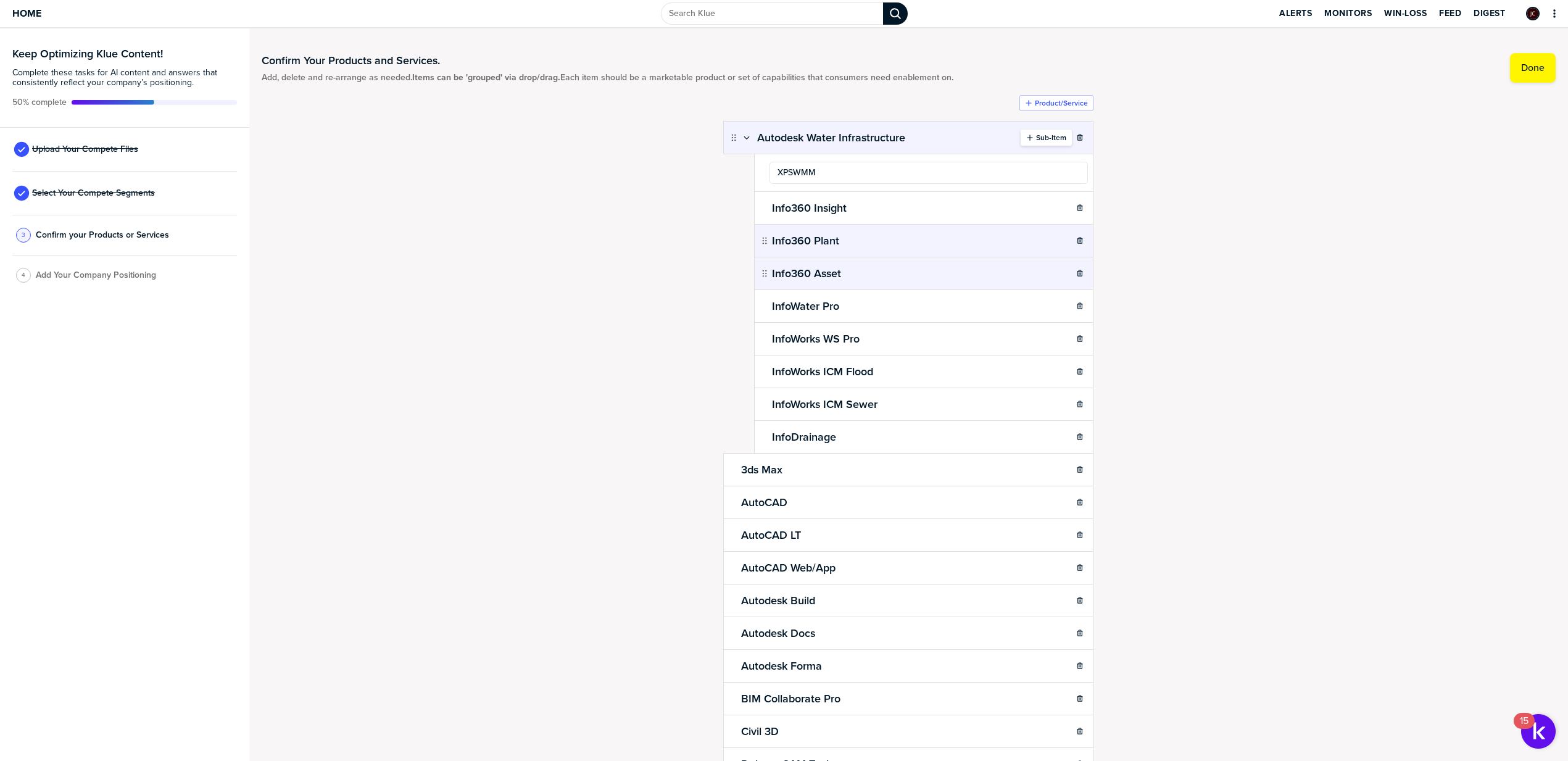
type input "XPSWMM"
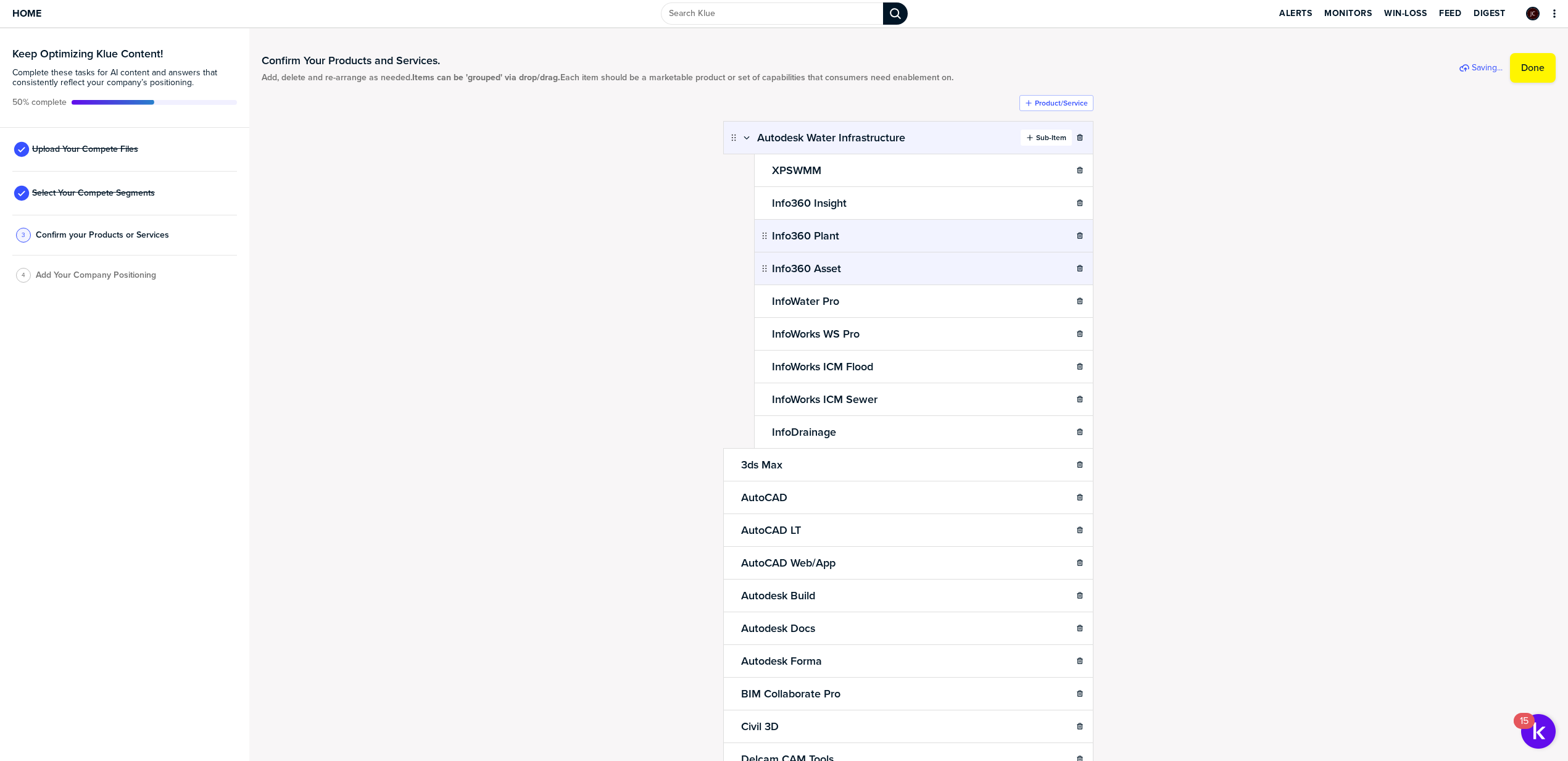
click at [1043, 137] on label "Sub-Item" at bounding box center [1051, 138] width 30 height 10
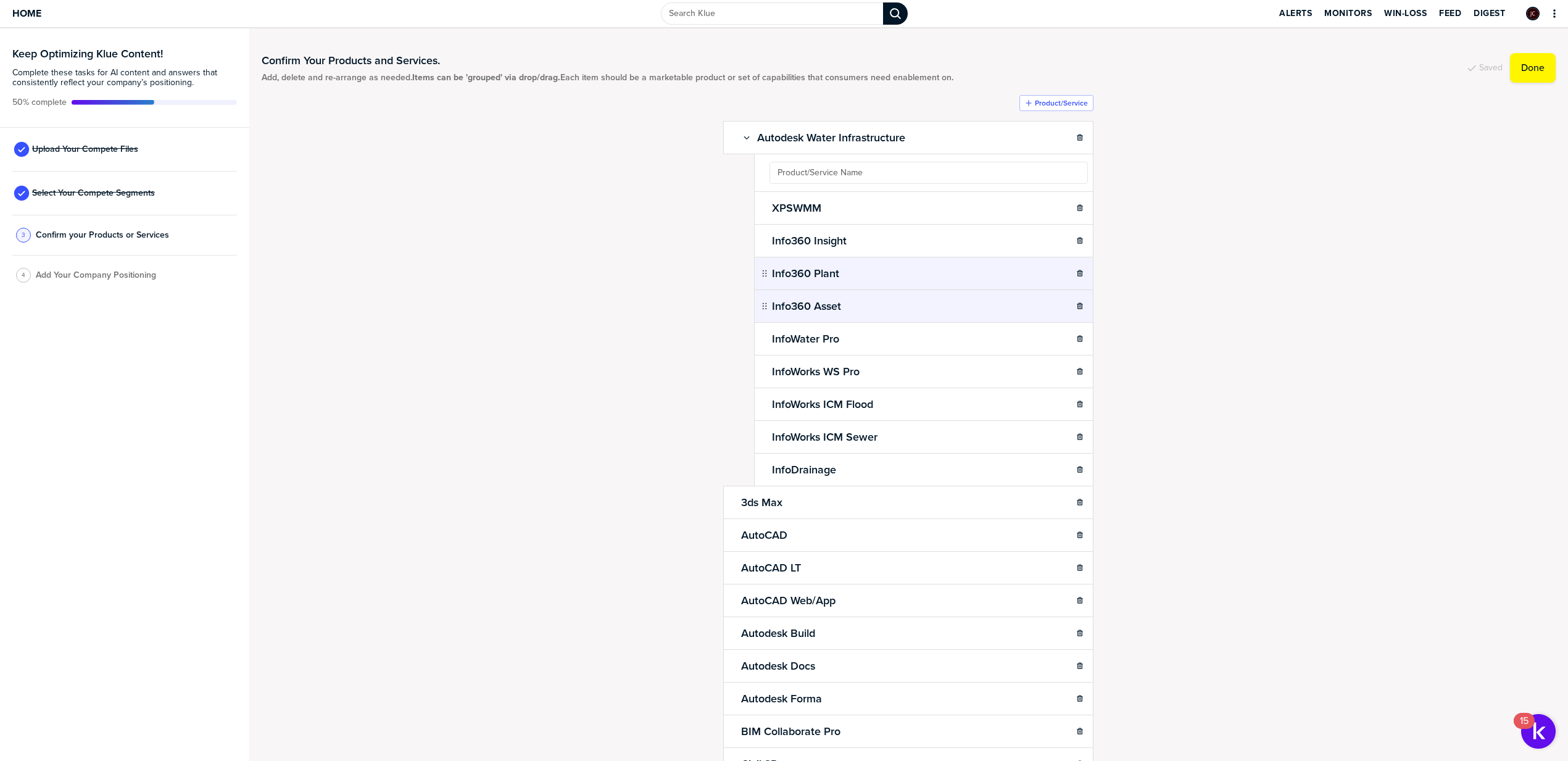
click at [818, 171] on ul "Autodesk Water Infrastructure Sub-Item XPSWMM Info360 Insight Info360 Plant Inf…" at bounding box center [908, 614] width 370 height 987
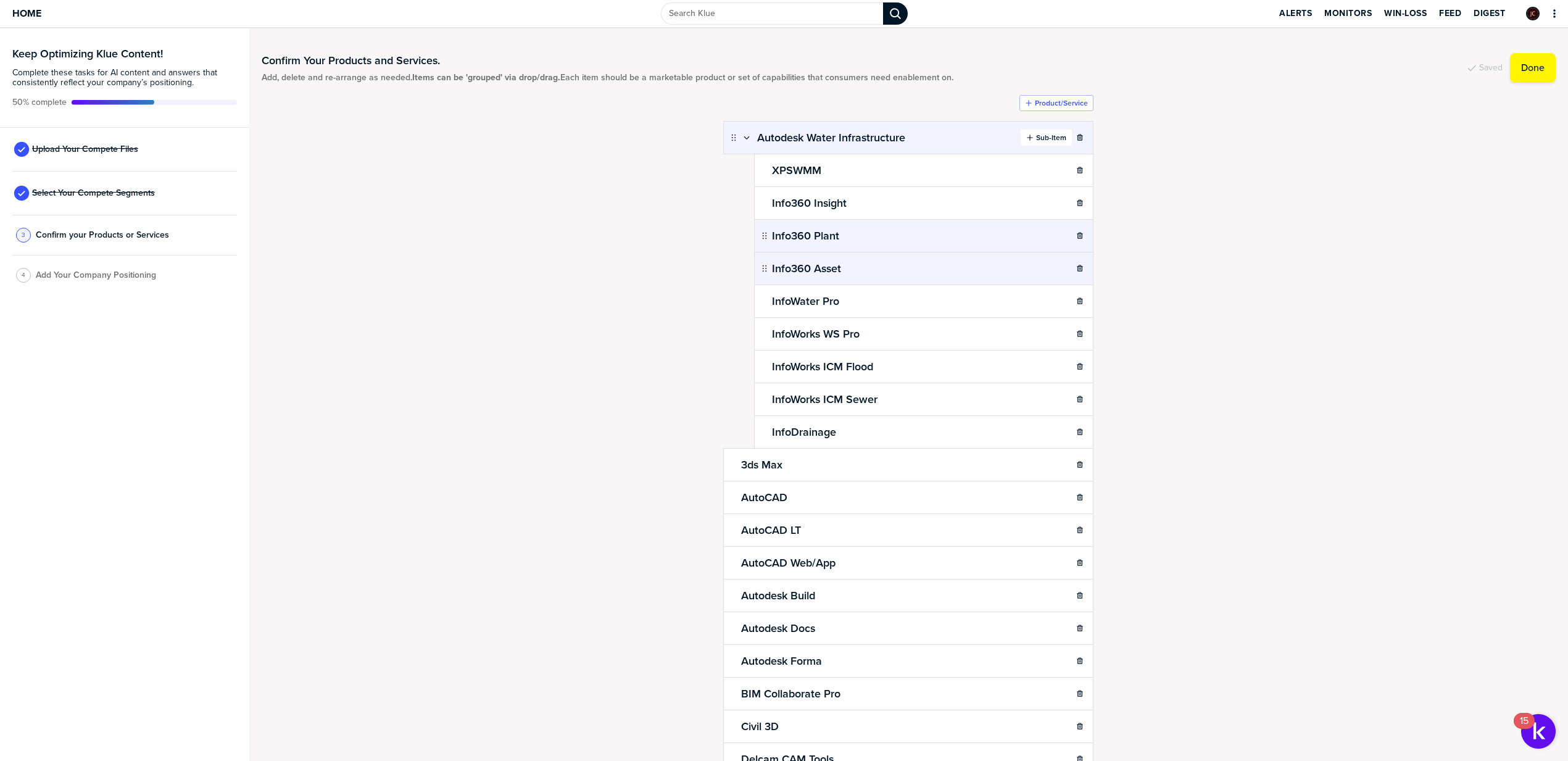
click at [1036, 143] on label "Sub-Item" at bounding box center [1051, 138] width 30 height 10
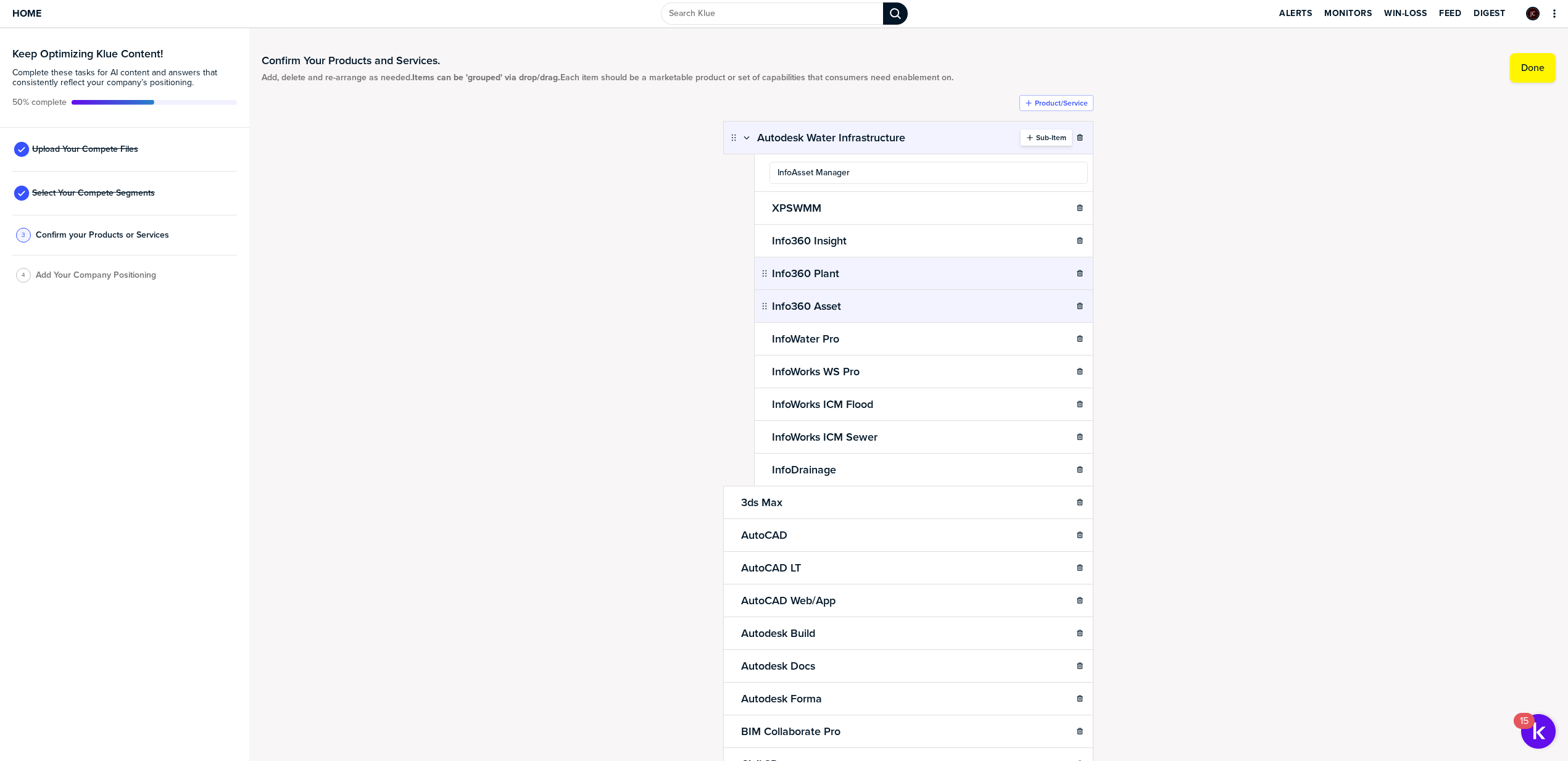
type input "InfoAsset Manager"
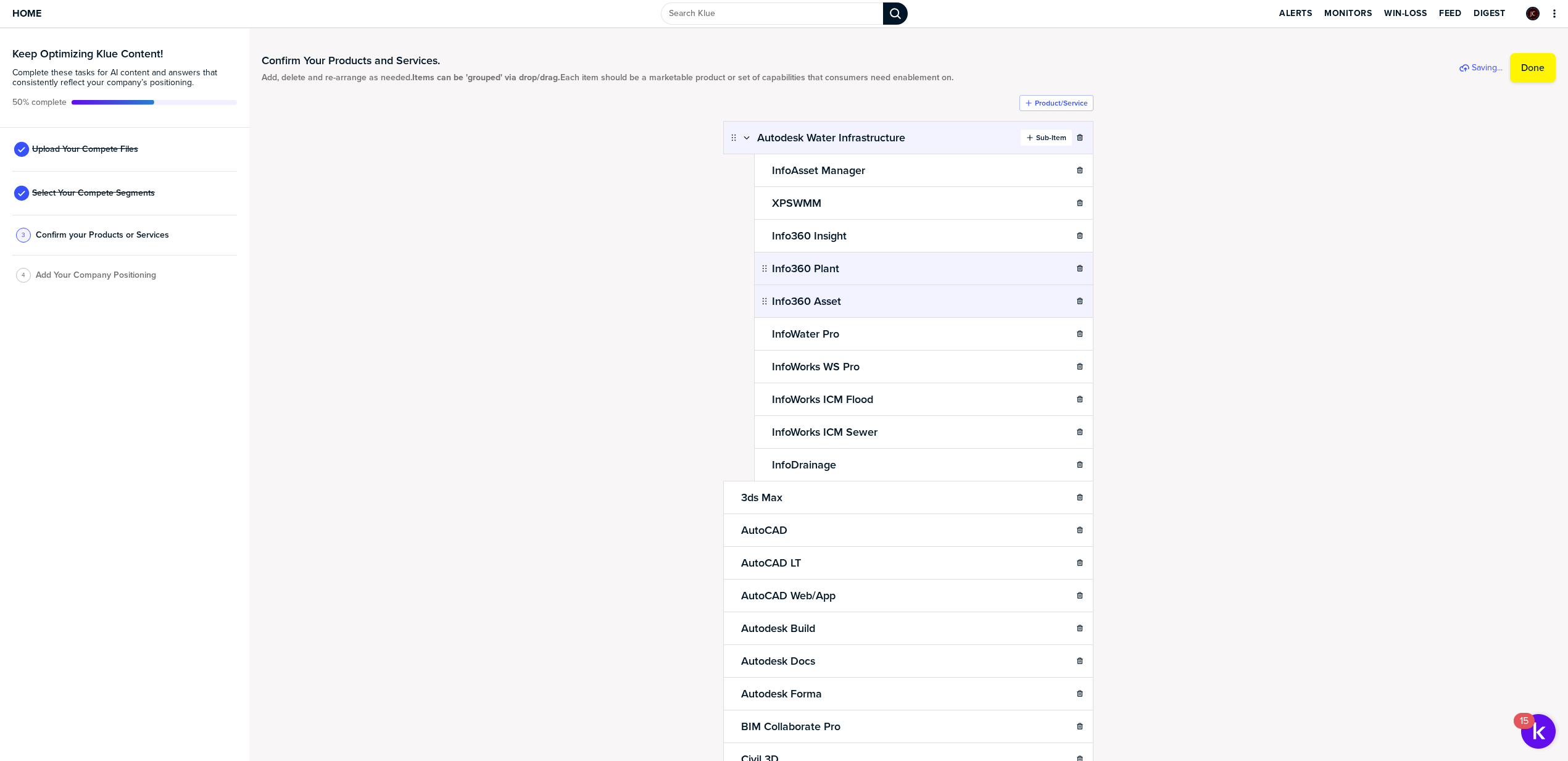
click at [1039, 141] on label "Sub-Item" at bounding box center [1051, 138] width 30 height 10
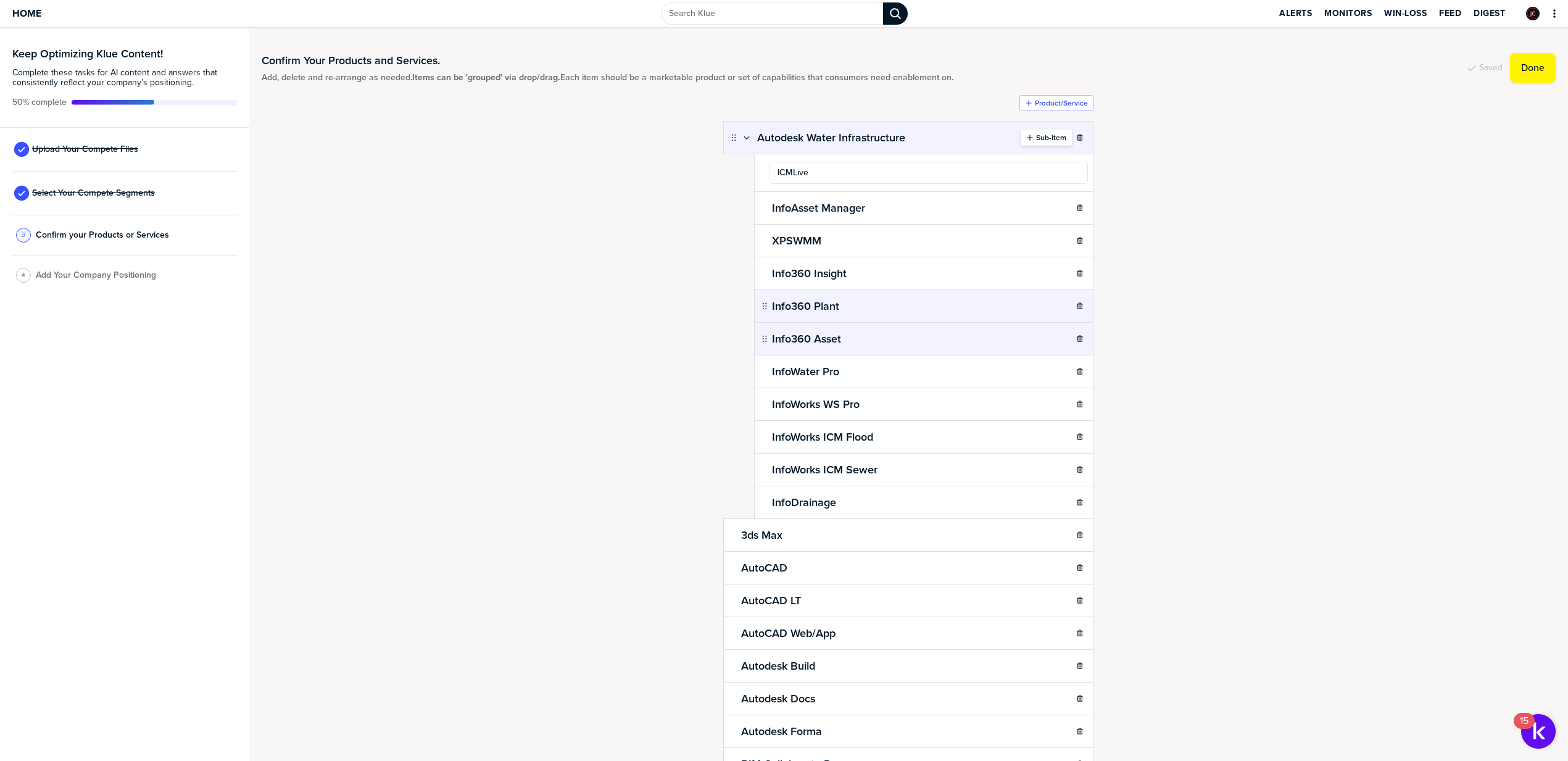
type input "ICMLive"
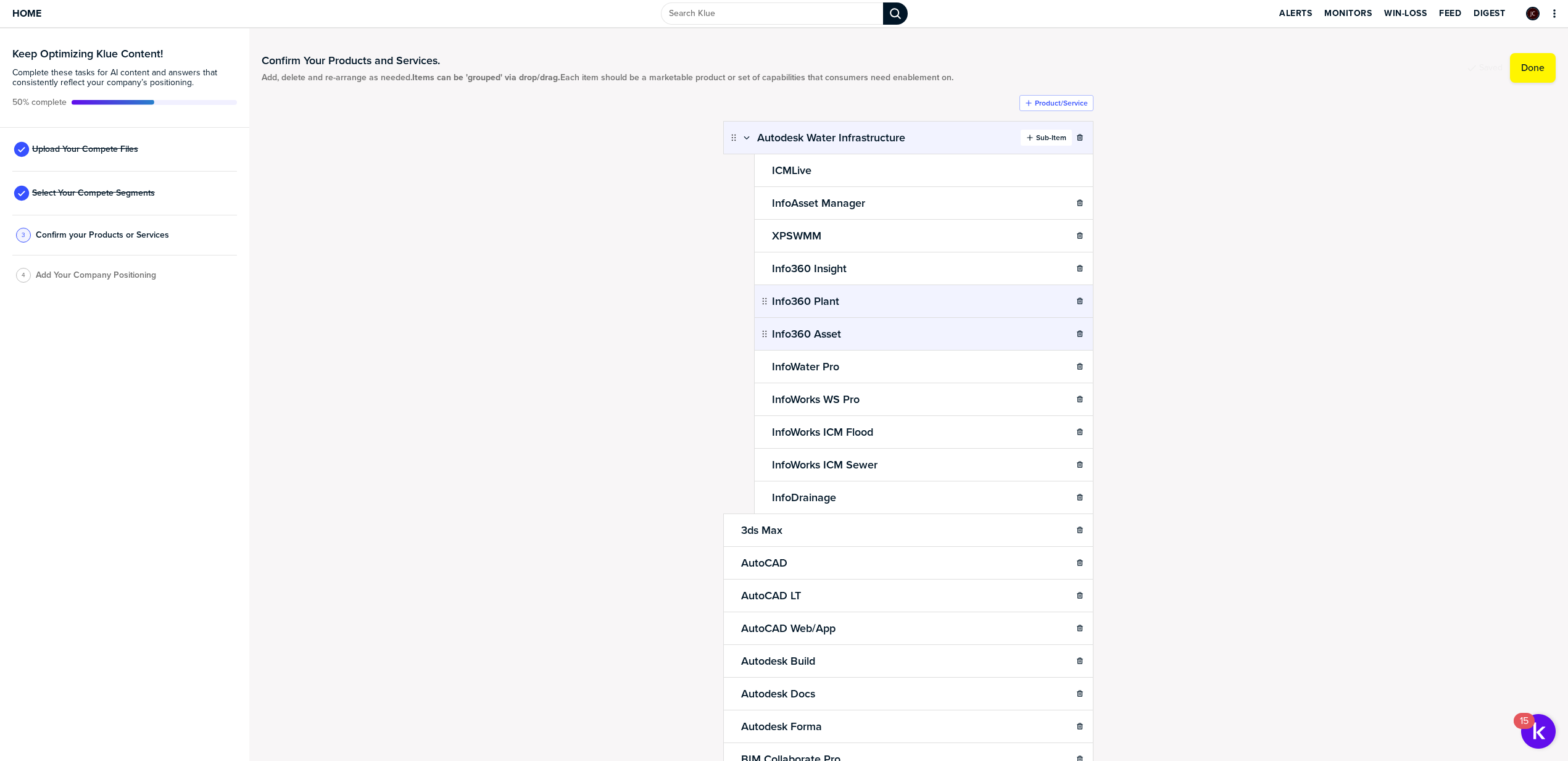
click at [1041, 141] on label "Sub-Item" at bounding box center [1051, 138] width 30 height 10
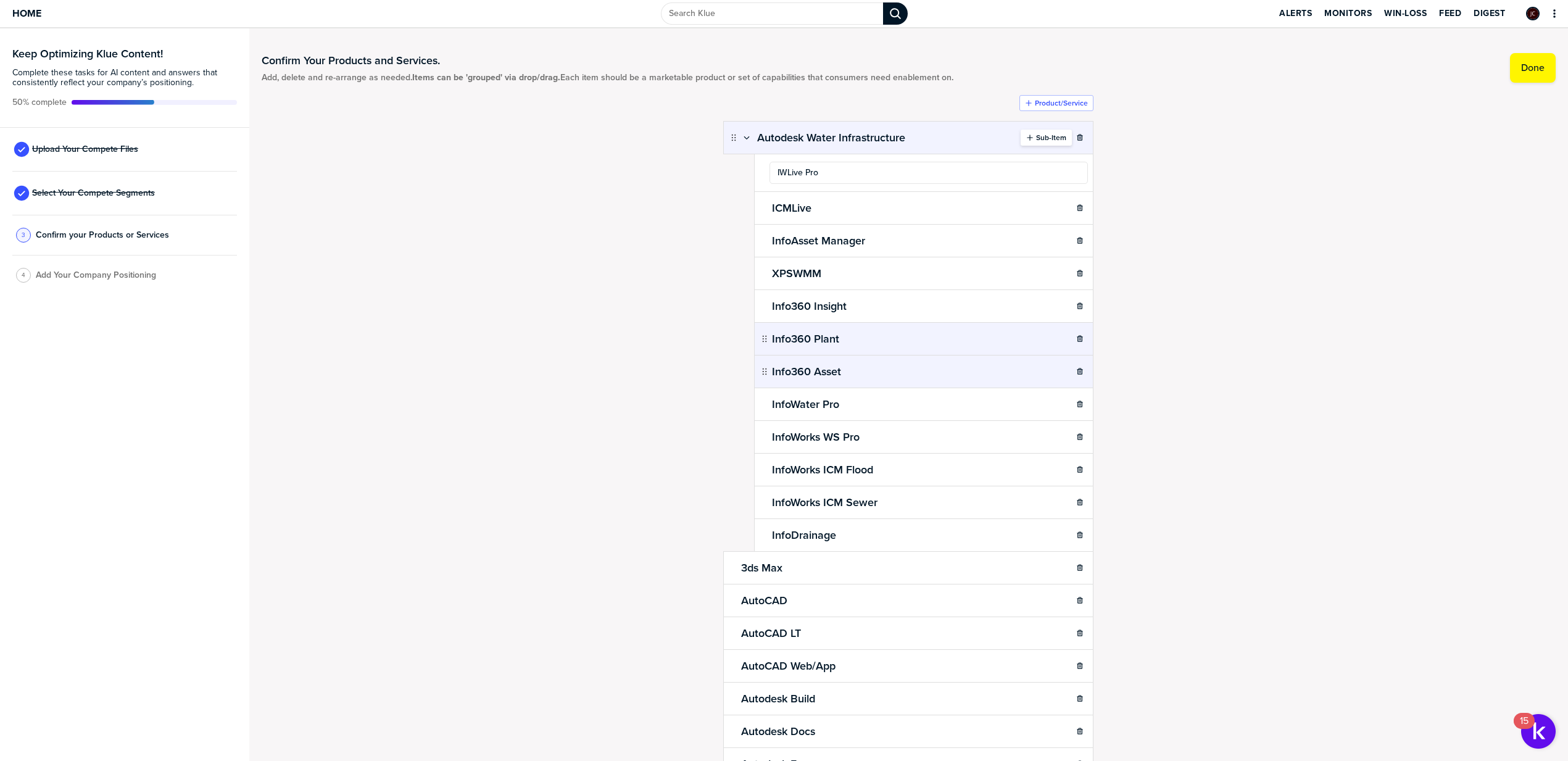
type input "IWLive Pro"
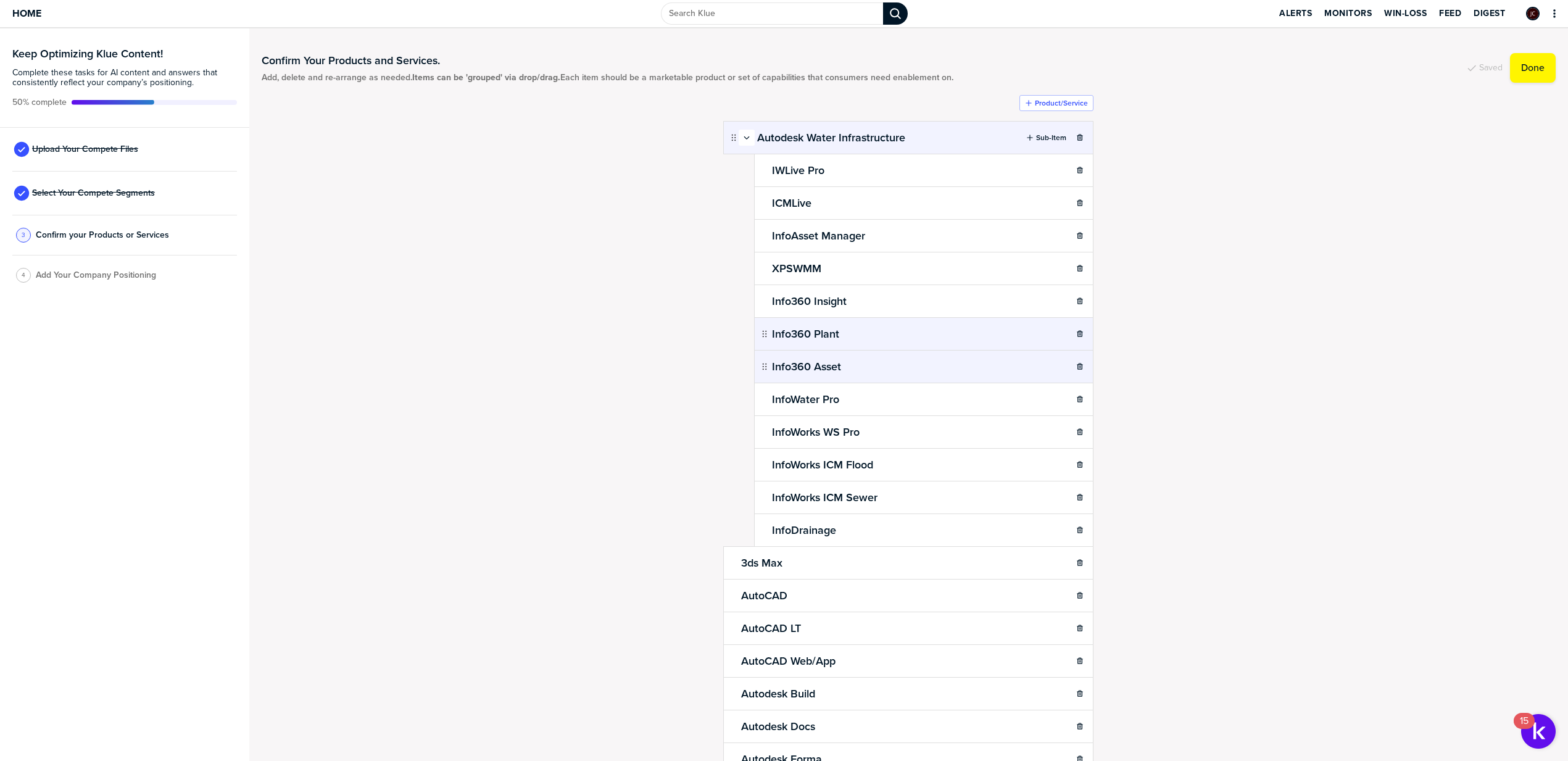
click at [743, 140] on icon "button" at bounding box center [747, 138] width 7 height 7
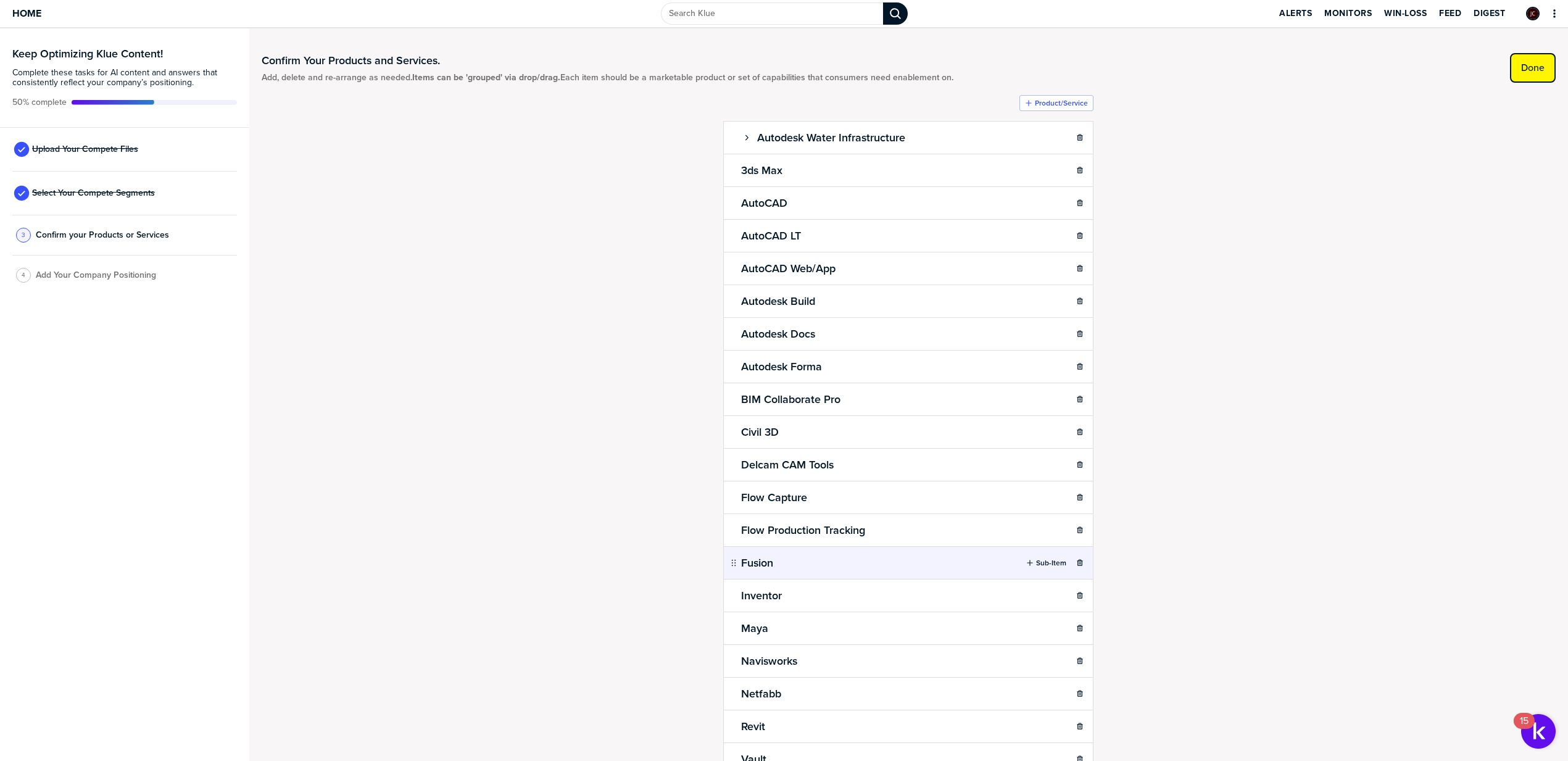
click at [1529, 60] on button "Done" at bounding box center [1533, 68] width 46 height 30
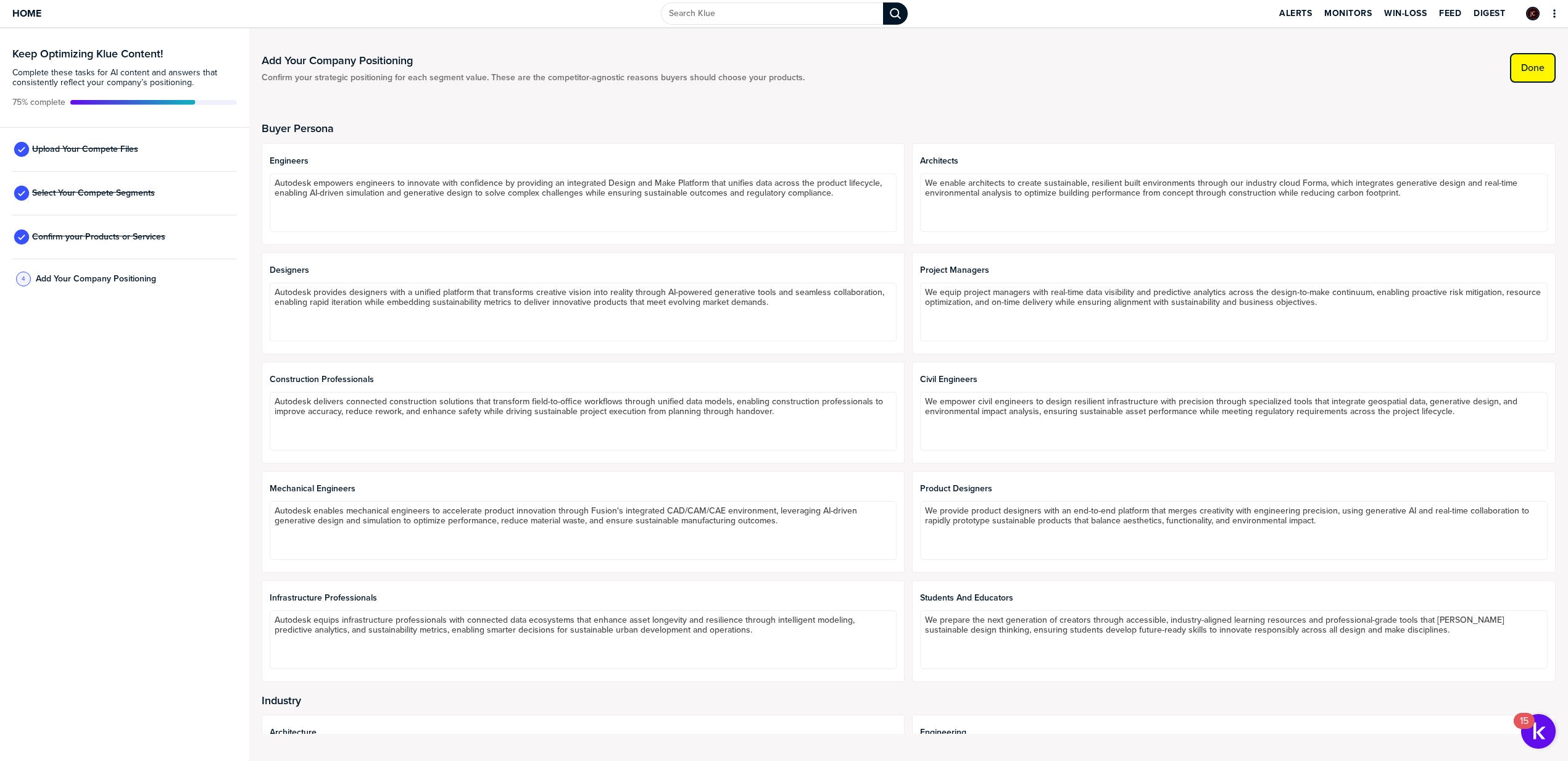
click at [1546, 57] on button "Done" at bounding box center [1533, 68] width 46 height 30
click at [1521, 69] on label "Done" at bounding box center [1533, 68] width 24 height 12
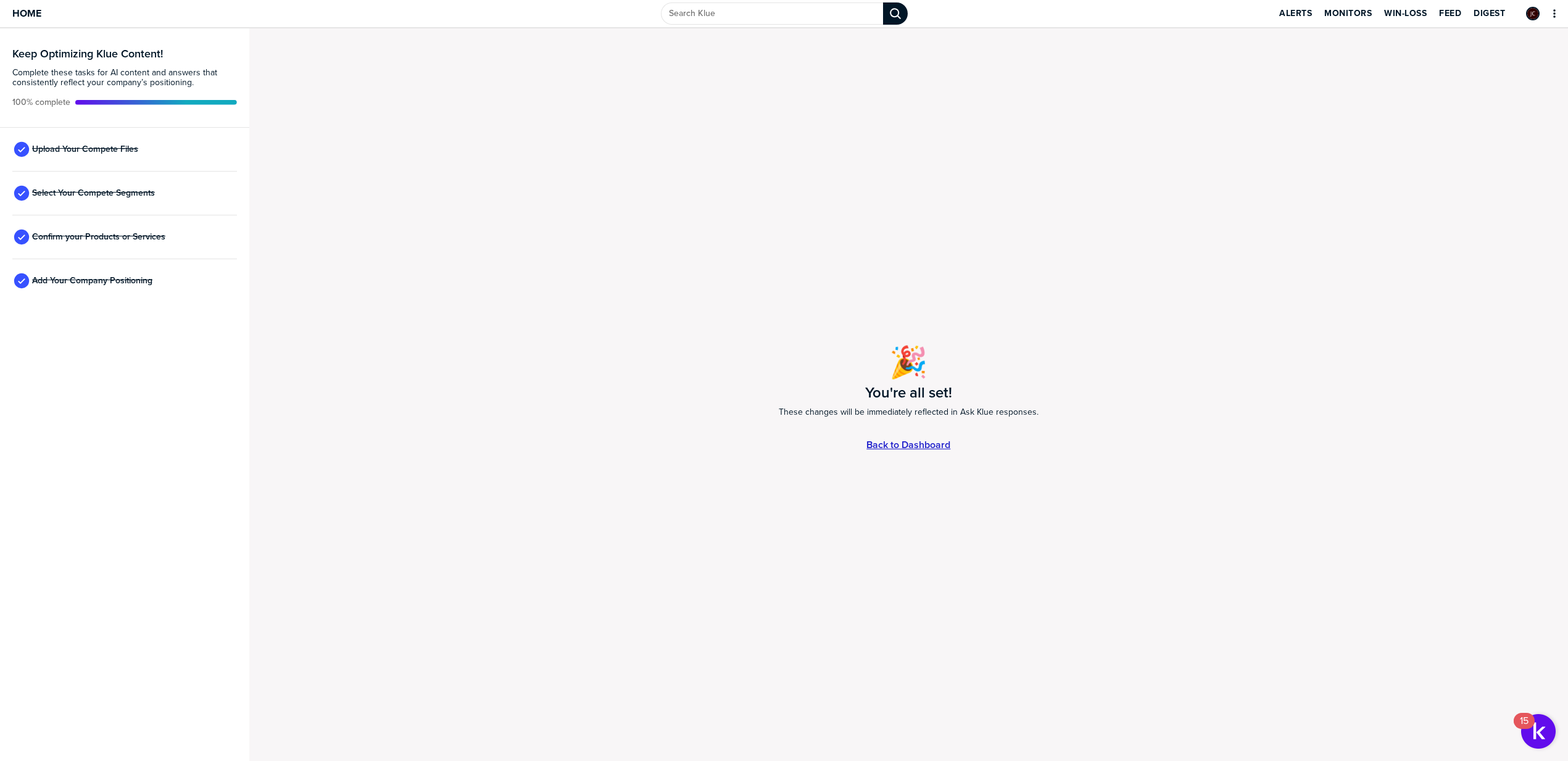
click at [900, 447] on link "Back to Dashboard" at bounding box center [908, 444] width 84 height 11
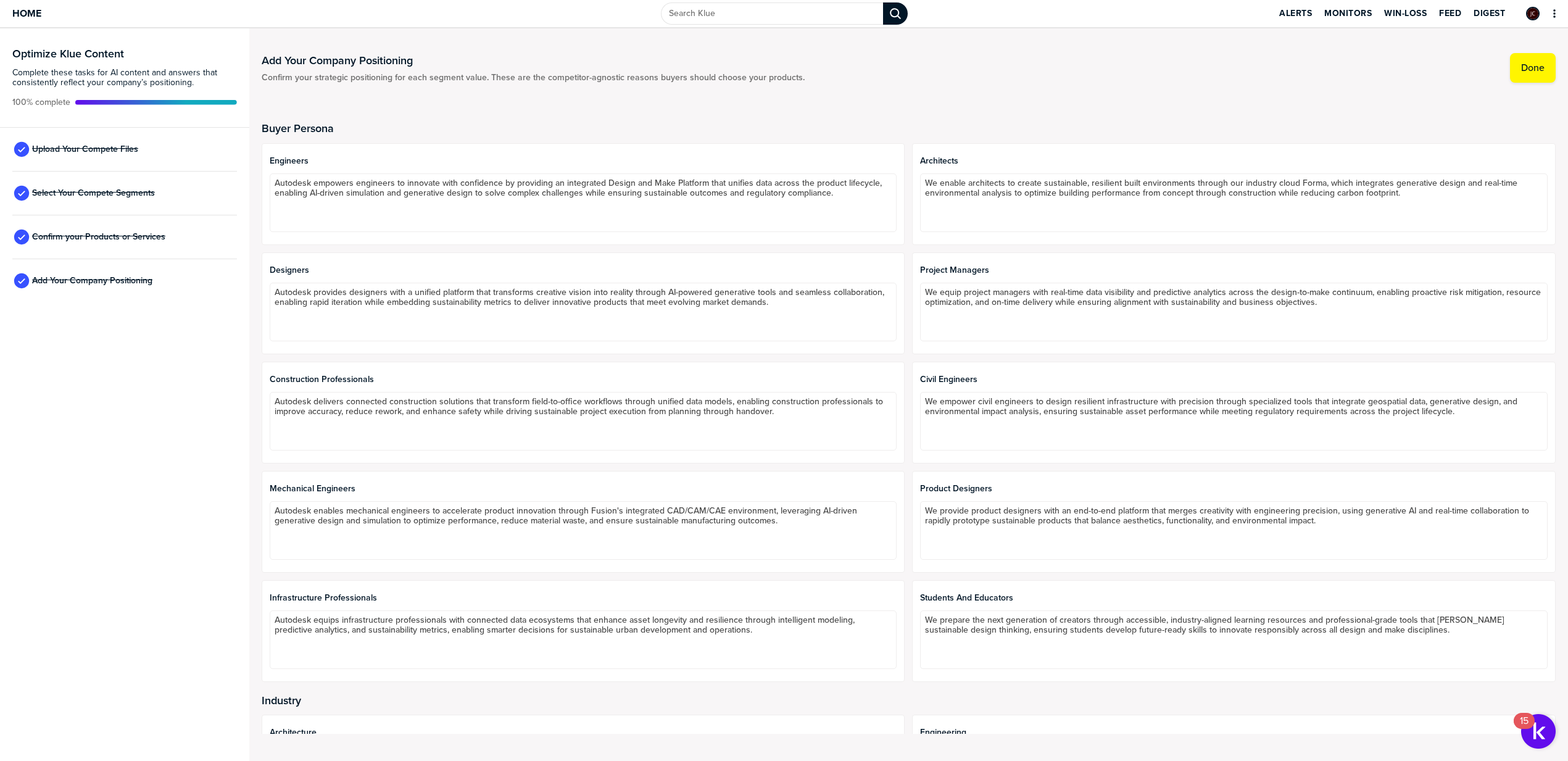
click at [112, 164] on div "Upload Your Compete Files" at bounding box center [124, 150] width 225 height 44
click at [115, 145] on span "Upload Your Compete Files" at bounding box center [85, 149] width 106 height 10
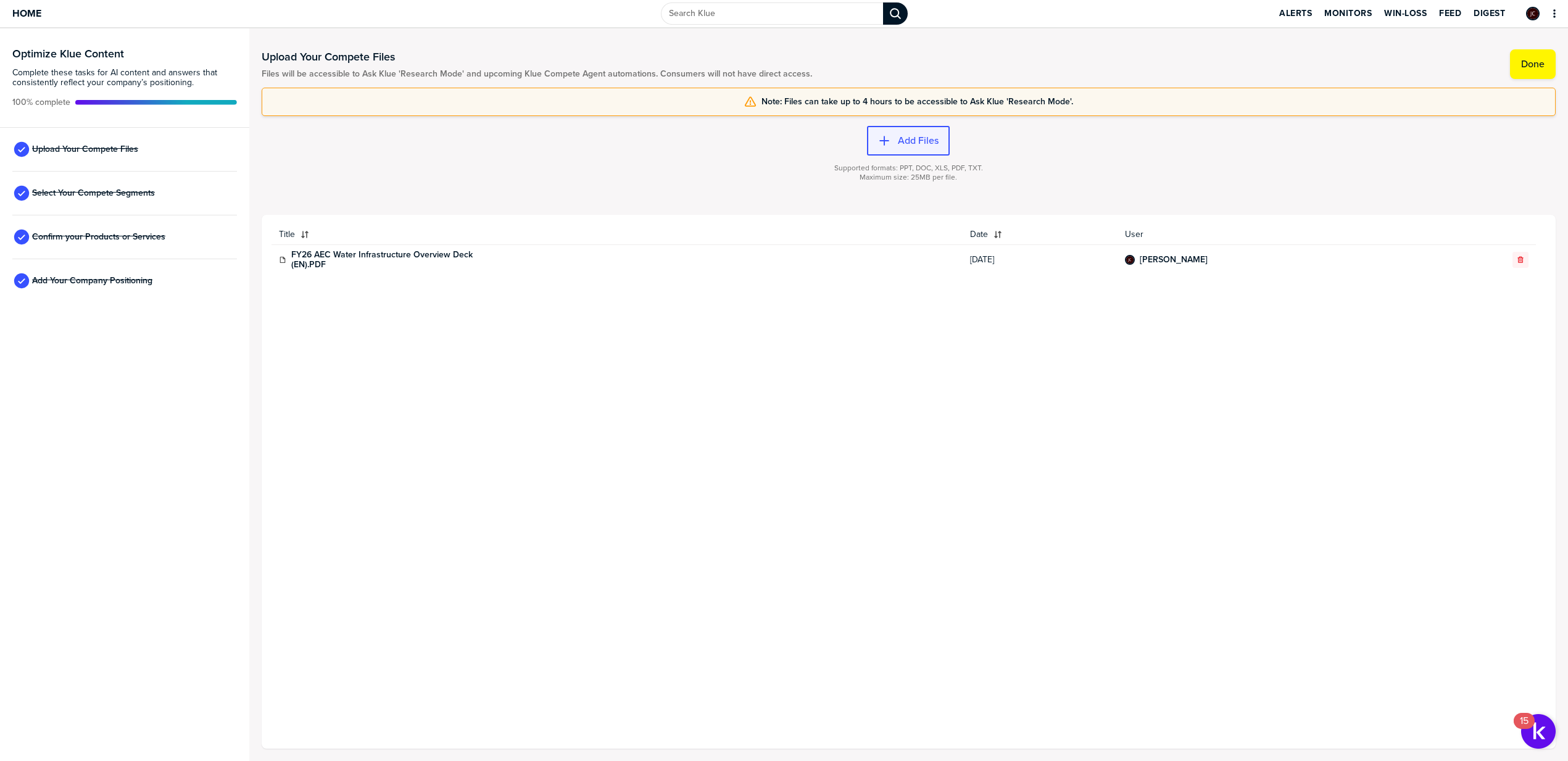
click at [936, 152] on button "Add Files" at bounding box center [909, 141] width 83 height 30
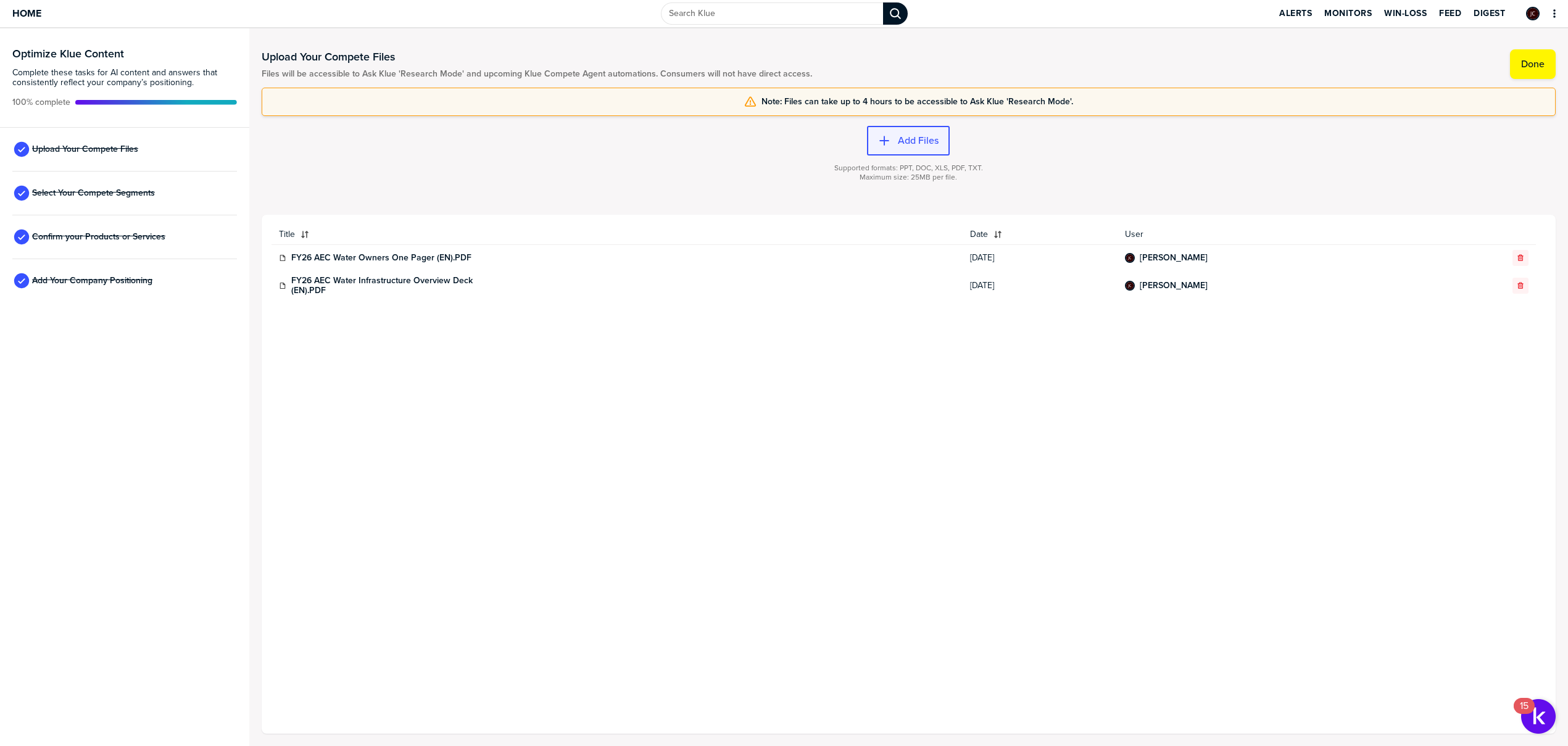
click at [925, 140] on label "Add Files" at bounding box center [918, 141] width 41 height 12
click at [914, 135] on label "Add Files" at bounding box center [918, 141] width 41 height 12
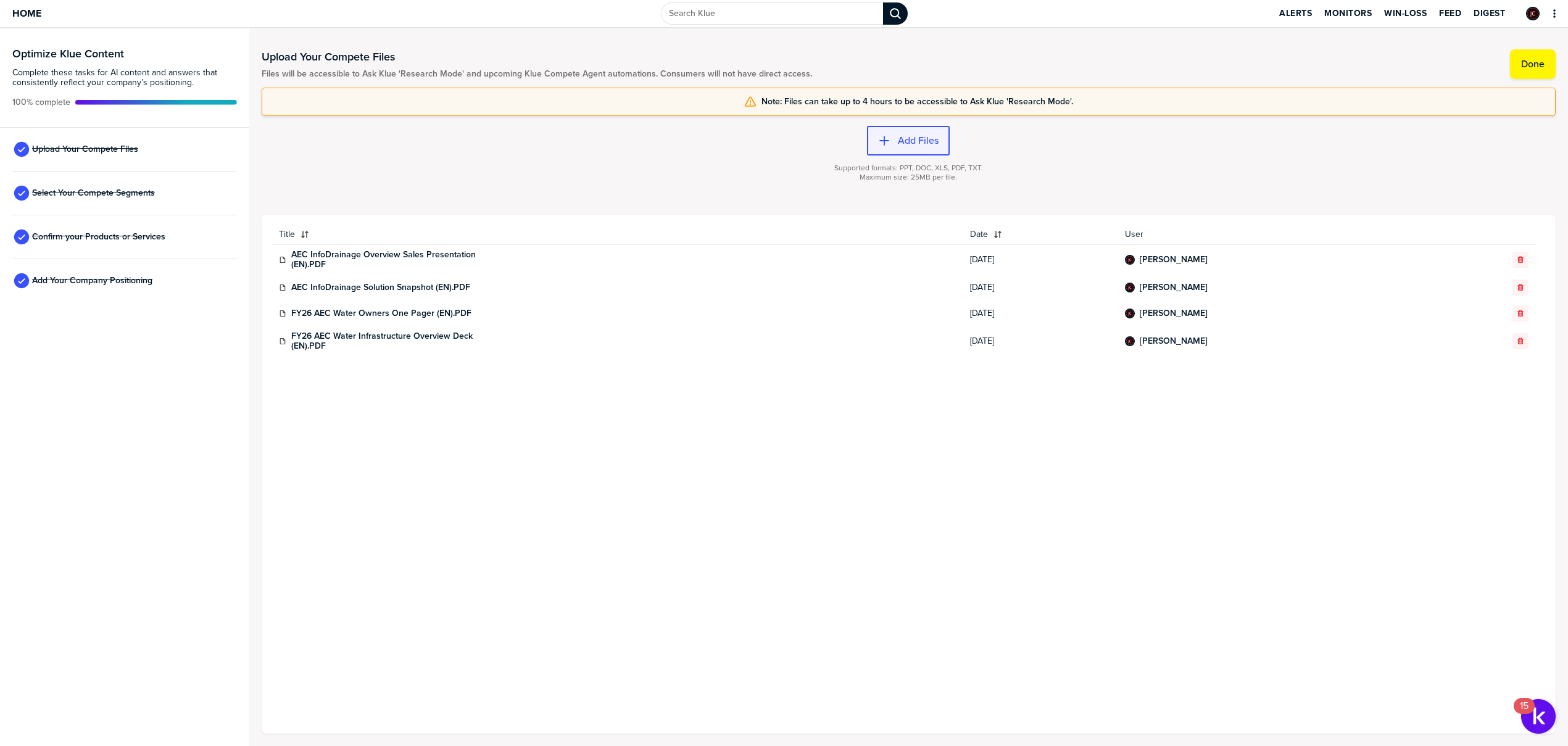
drag, startPoint x: 918, startPoint y: 141, endPoint x: 918, endPoint y: 149, distance: 8.0
click at [918, 149] on button "Add Files" at bounding box center [909, 141] width 83 height 30
click at [940, 140] on button "Add Files" at bounding box center [909, 141] width 83 height 30
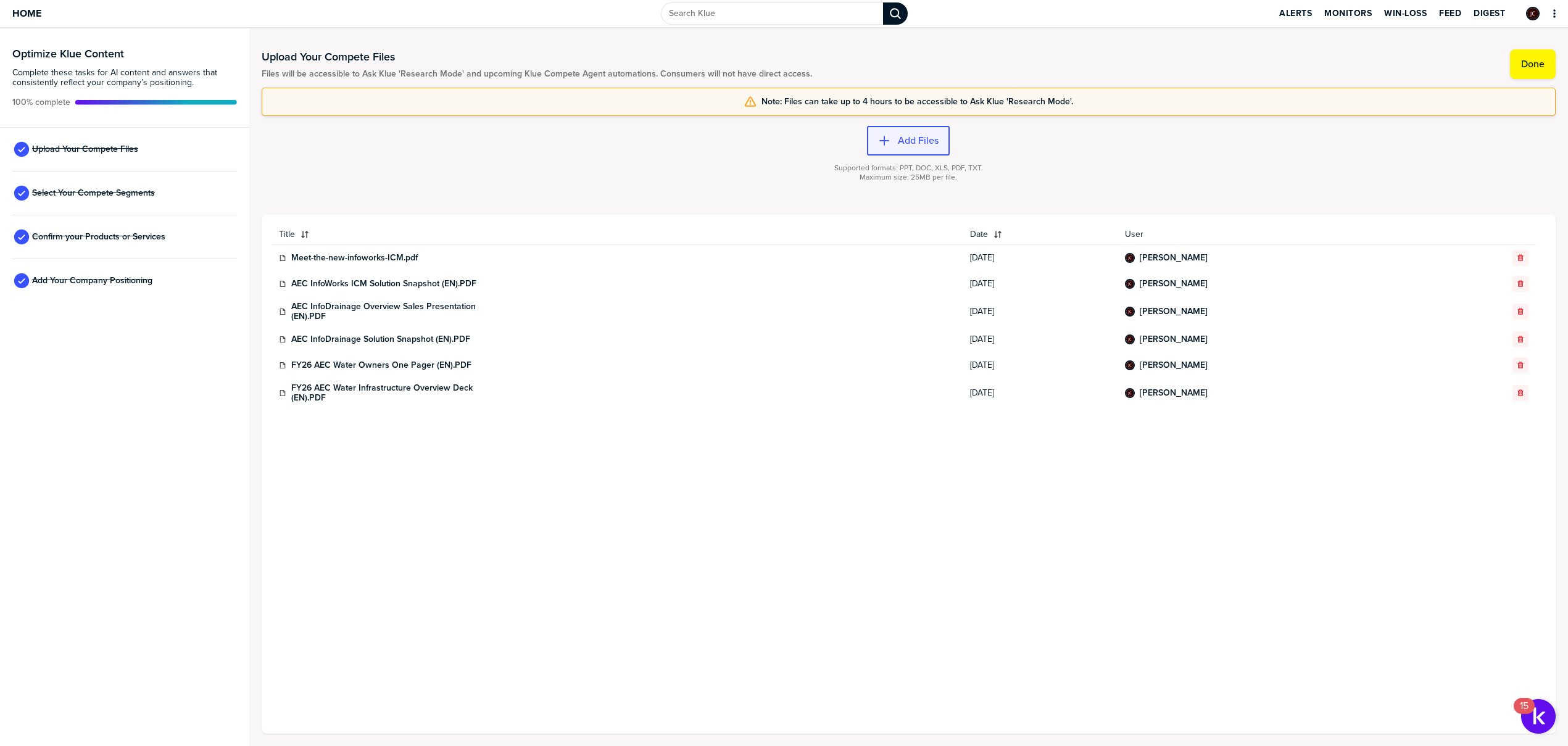
click at [892, 140] on div "button" at bounding box center [894, 141] width 7 height 12
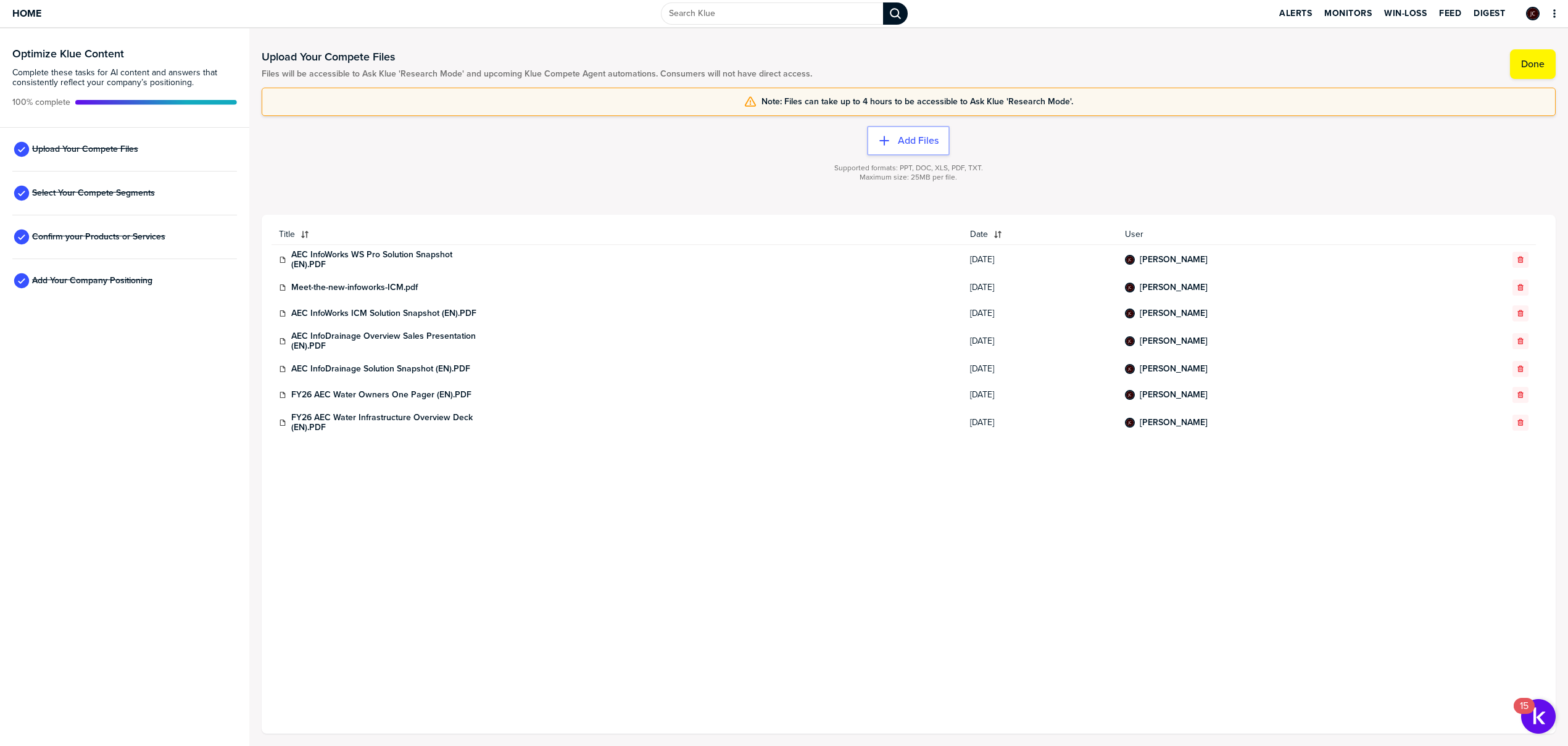
click at [894, 594] on div "Title Date User AEC InfoWorks WS Pro Solution Snapshot (EN).PDF [DATE] [PERSON_…" at bounding box center [909, 474] width 1274 height 499
click at [926, 149] on button "Add Files" at bounding box center [909, 141] width 83 height 30
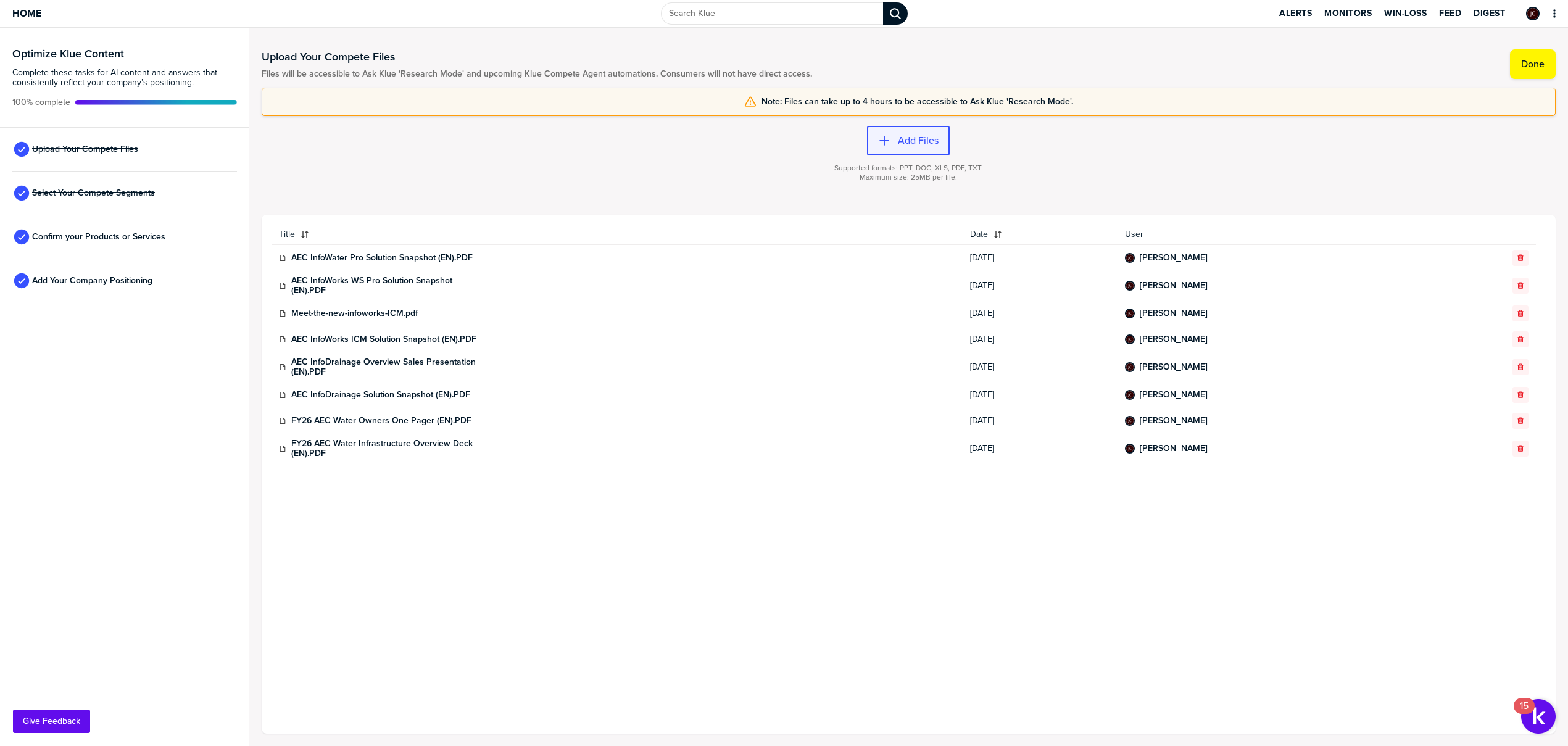
click at [883, 144] on icon "button" at bounding box center [884, 141] width 12 height 12
click at [886, 152] on button "Add Files" at bounding box center [909, 141] width 83 height 30
click at [877, 139] on button "Add Files" at bounding box center [909, 141] width 83 height 30
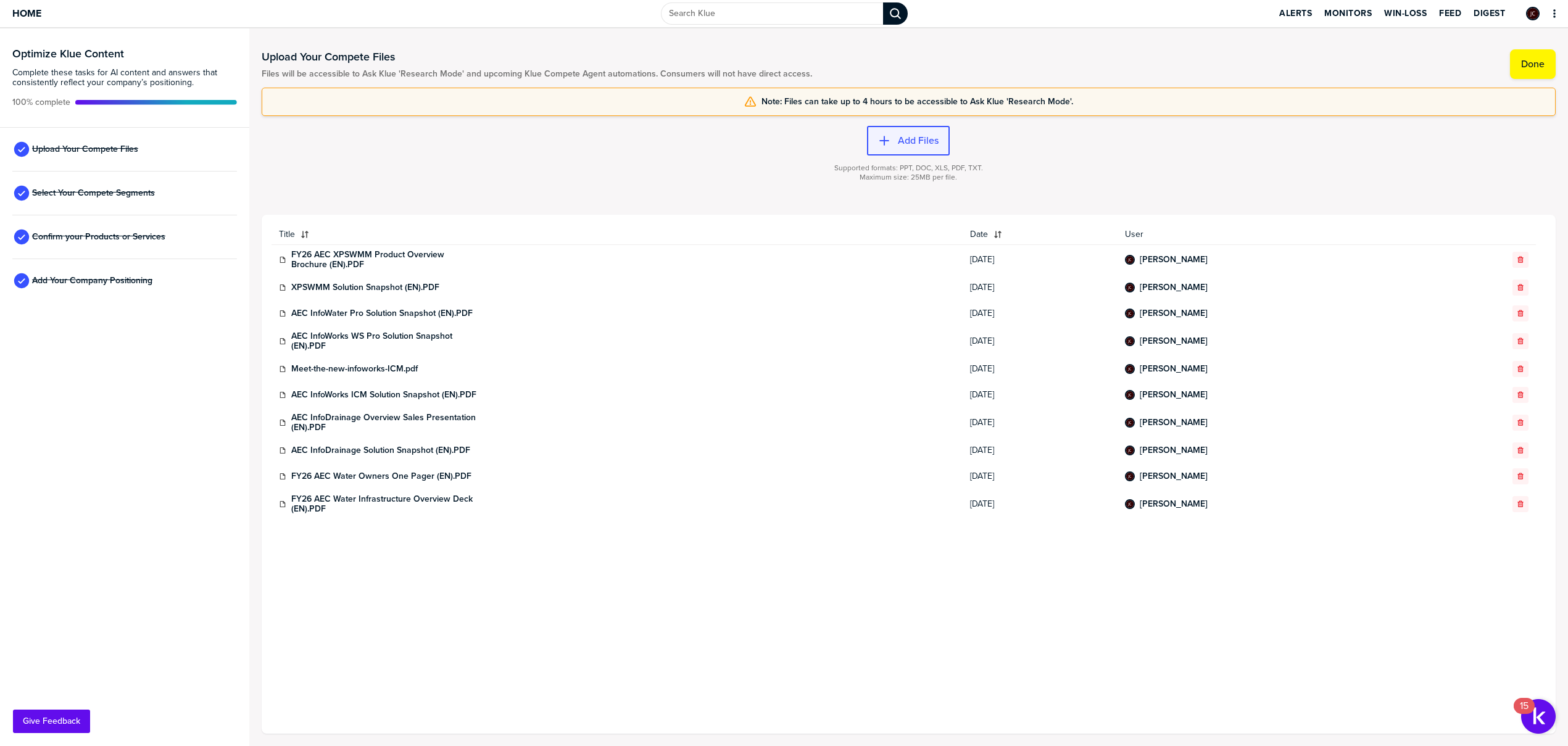
click at [907, 143] on label "Add Files" at bounding box center [918, 141] width 41 height 12
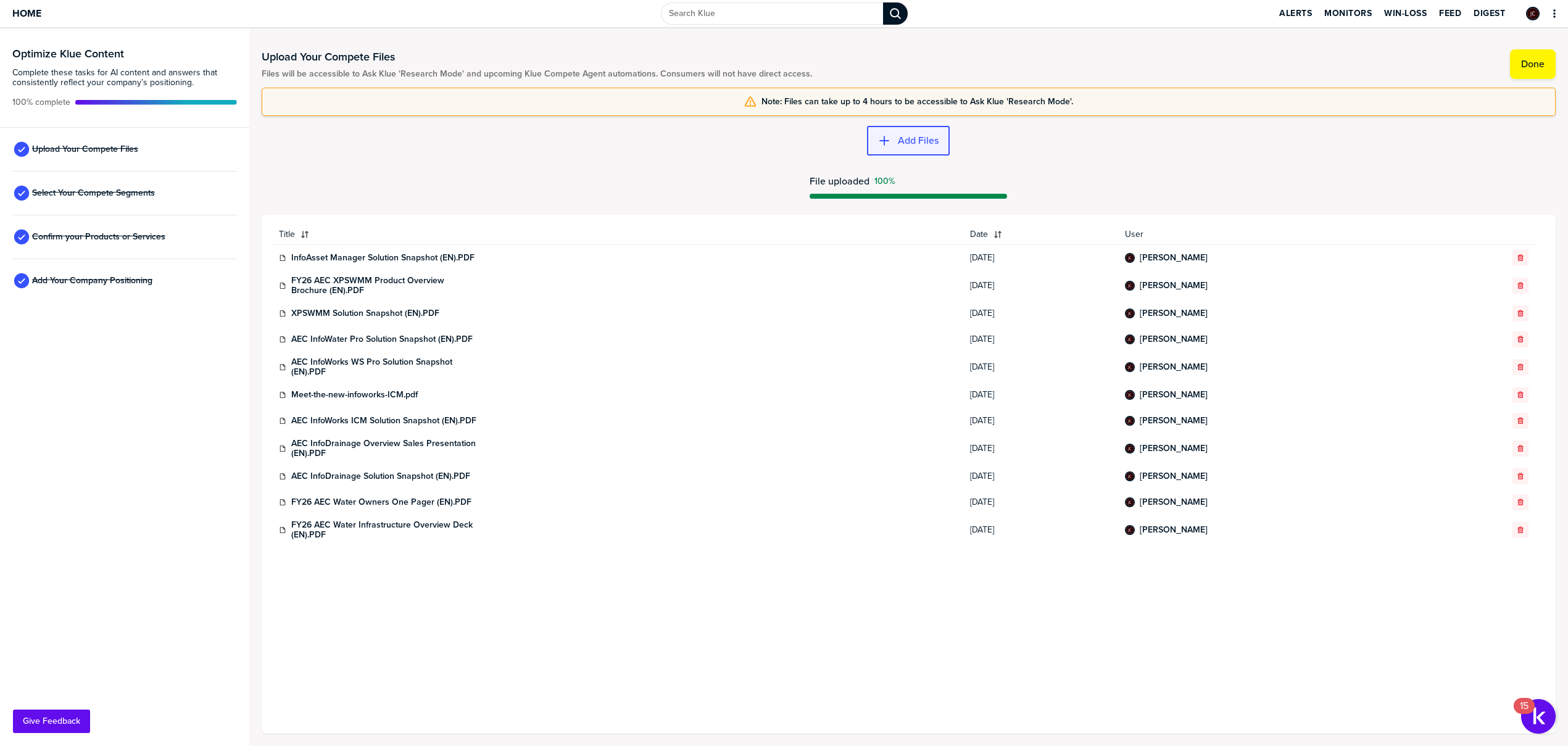
click at [940, 139] on button "Add Files" at bounding box center [909, 141] width 83 height 30
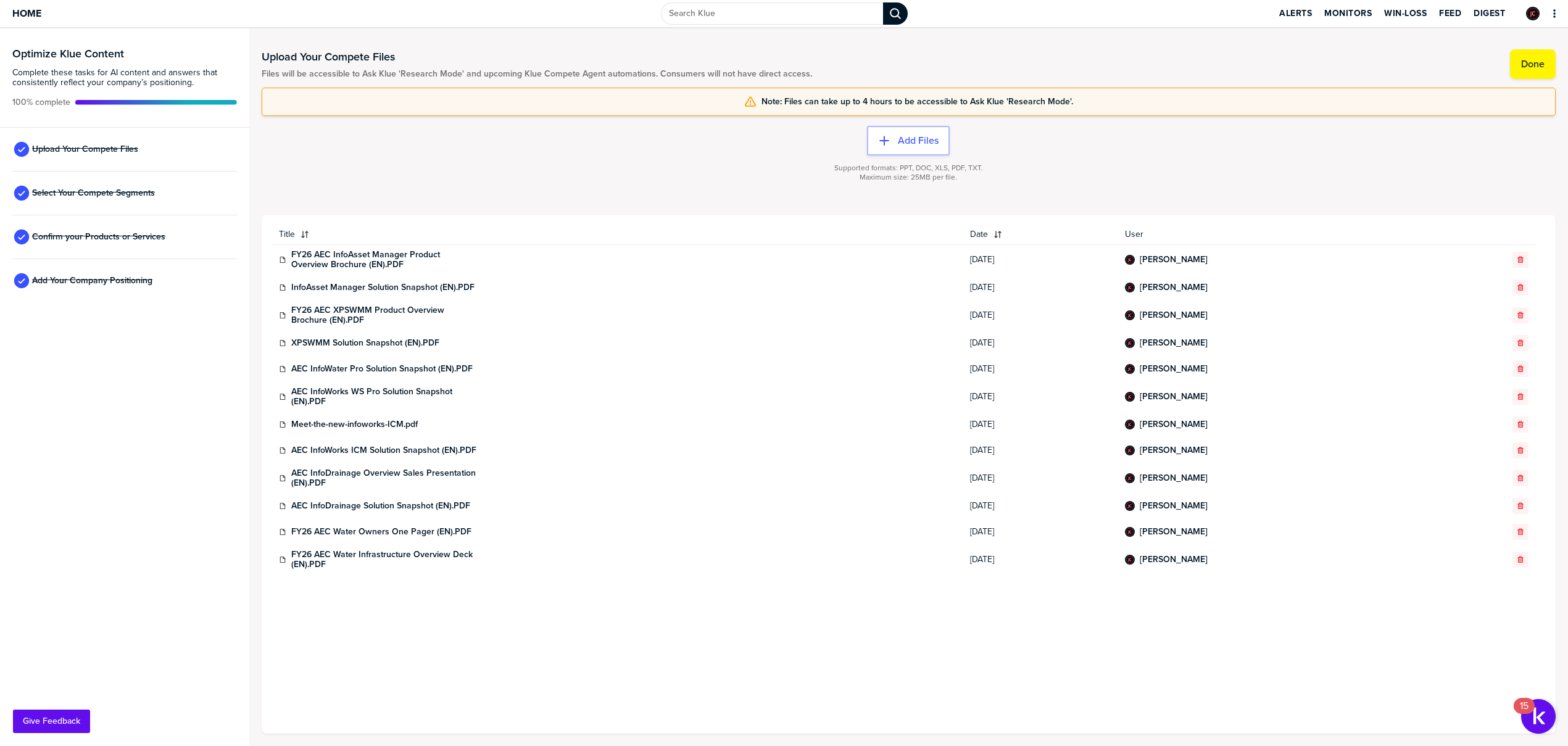
click at [894, 103] on span "Note: Files can take up to 4 hours to be accessible to Ask Klue 'Research Mode'." at bounding box center [918, 101] width 312 height 10
click at [893, 148] on button "Add Files" at bounding box center [909, 141] width 83 height 30
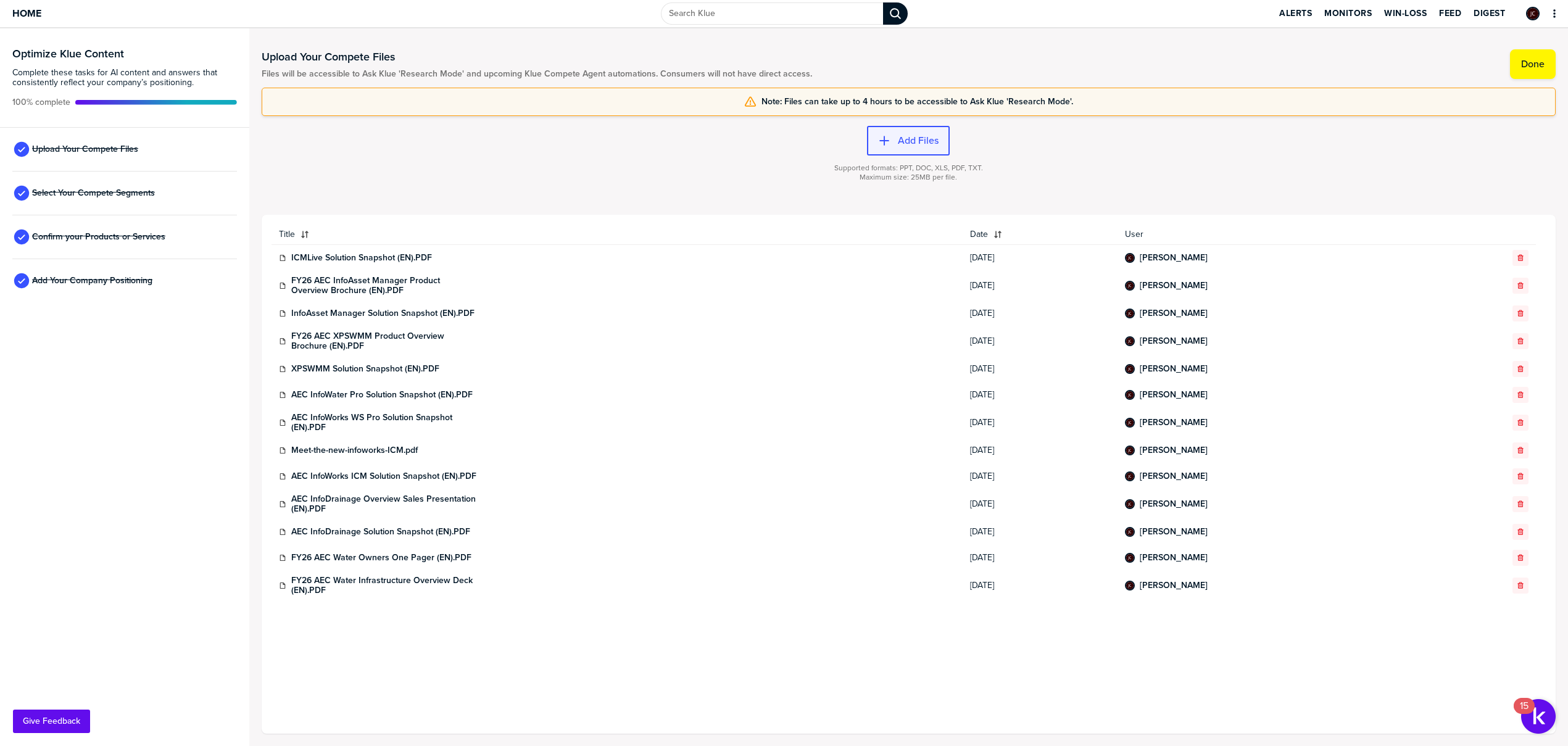
click at [933, 133] on button "Add Files" at bounding box center [909, 141] width 83 height 30
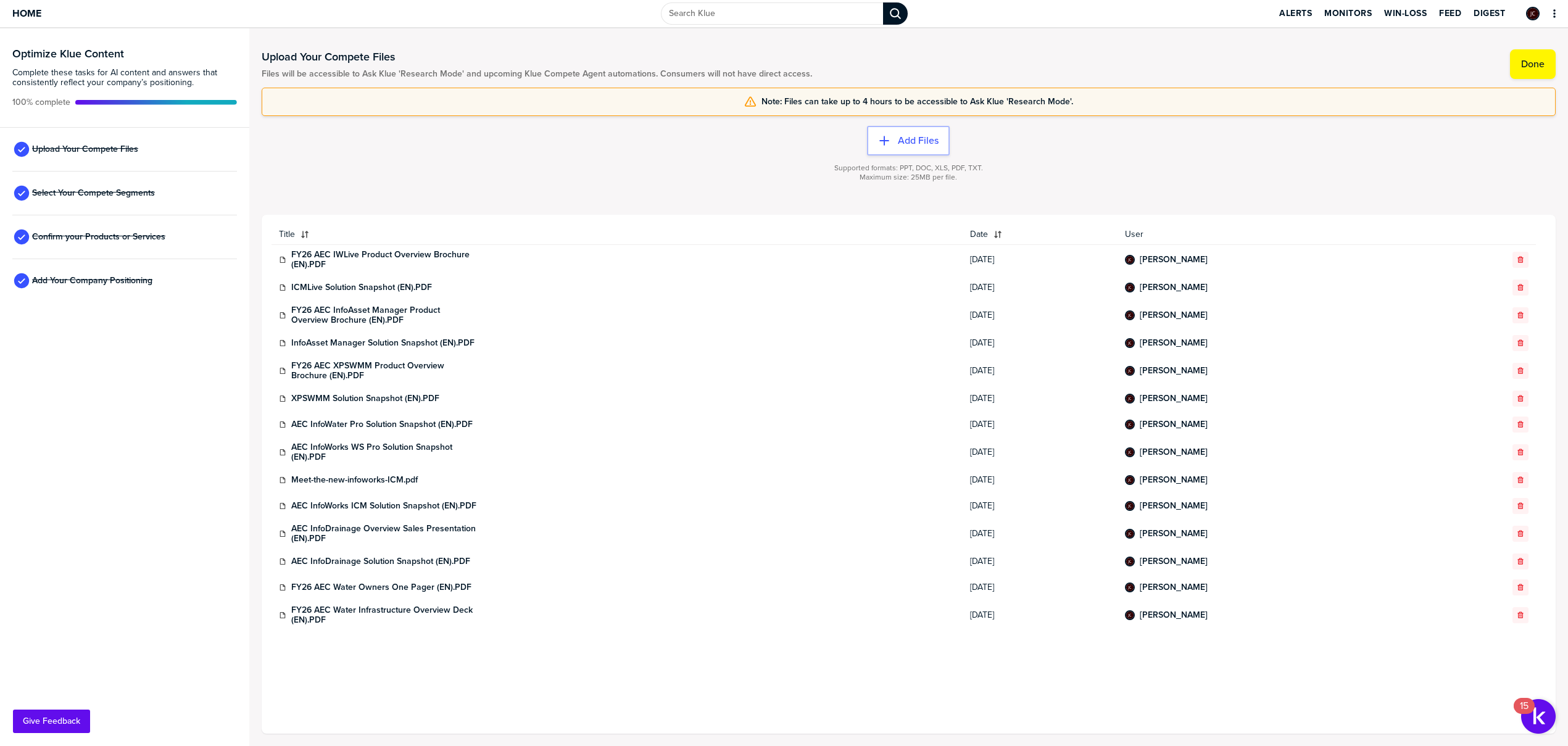
click at [903, 159] on div "Supported formats: PPT, DOC, XLS, PDF, TXT. Maximum size: 25MB per file." at bounding box center [909, 180] width 1294 height 49
click at [904, 152] on button "Add Files" at bounding box center [909, 141] width 83 height 30
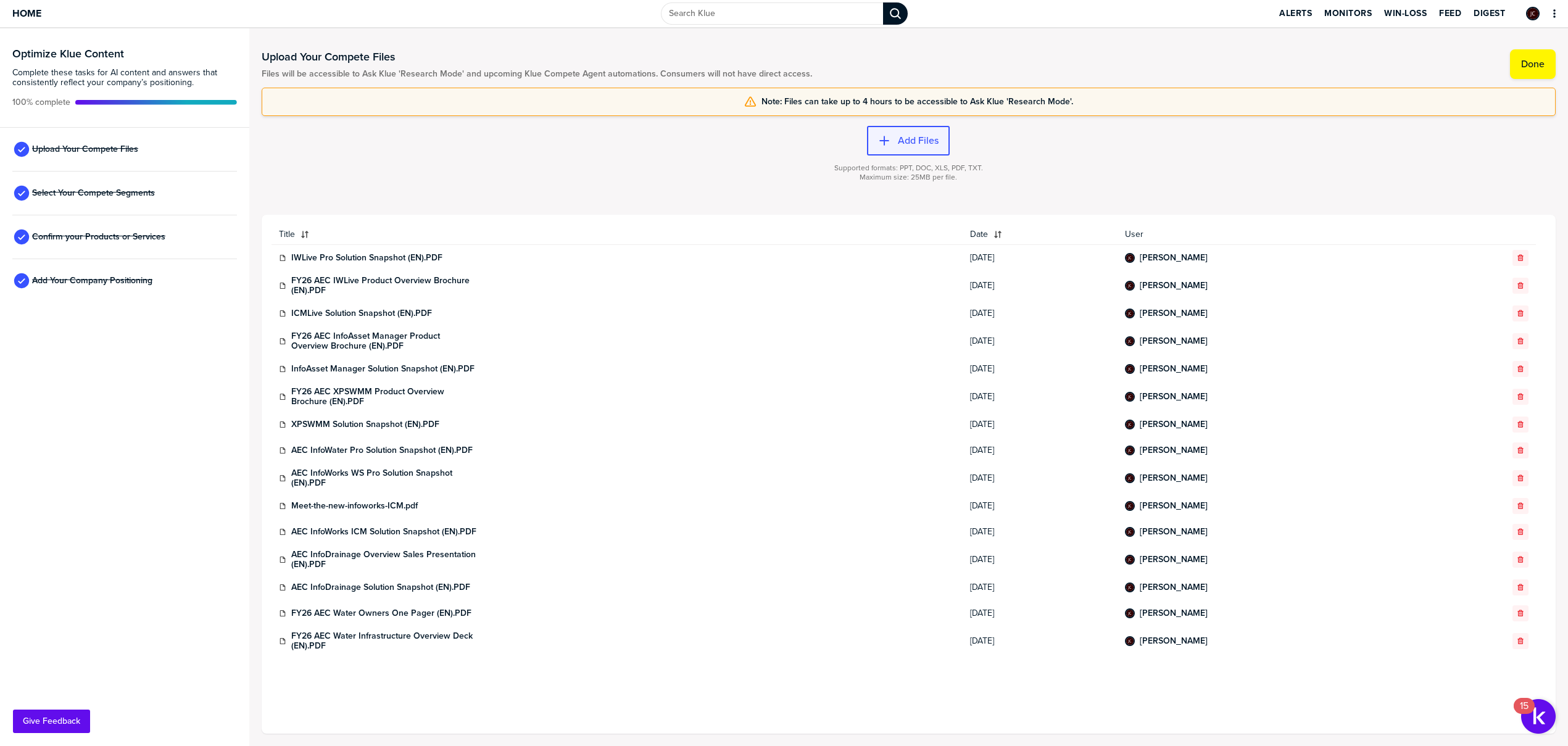
click at [902, 147] on button "Add Files" at bounding box center [909, 141] width 83 height 30
click at [902, 144] on label "Add Files" at bounding box center [918, 141] width 41 height 12
click at [895, 132] on button "Add Files" at bounding box center [909, 141] width 83 height 30
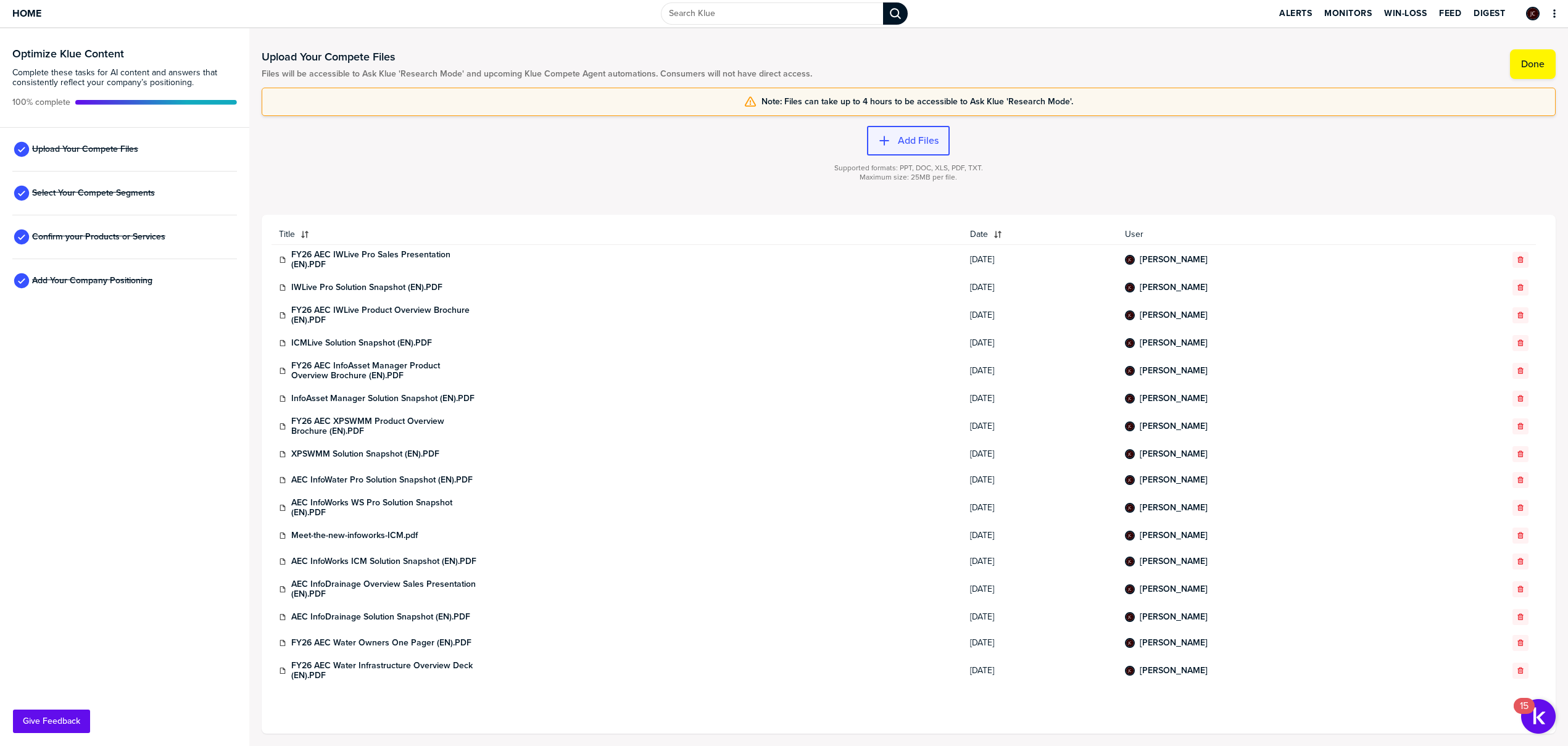
click at [906, 151] on button "Add Files" at bounding box center [909, 141] width 83 height 30
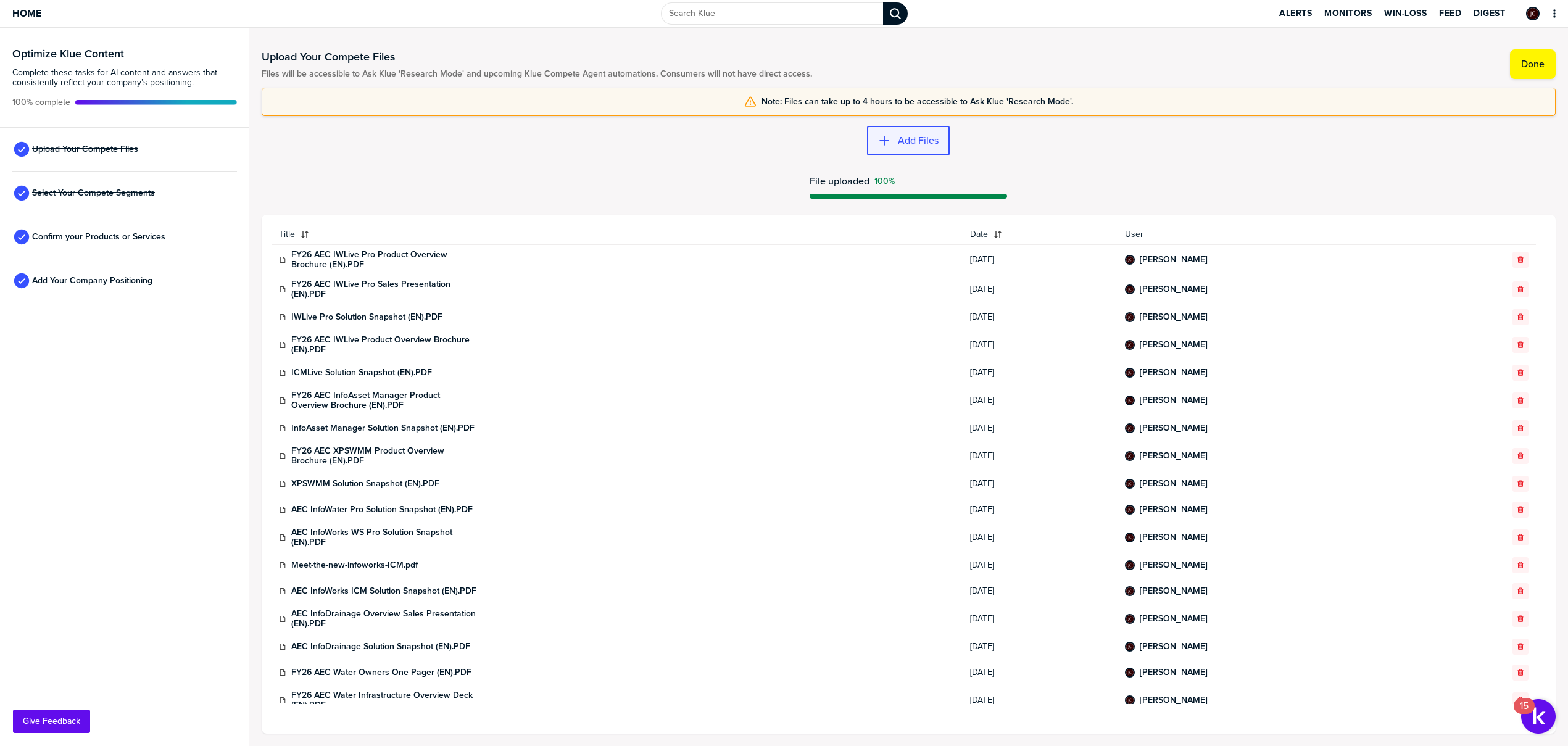
click at [914, 137] on label "Add Files" at bounding box center [918, 141] width 41 height 12
click at [1528, 61] on label "Done" at bounding box center [1533, 64] width 24 height 12
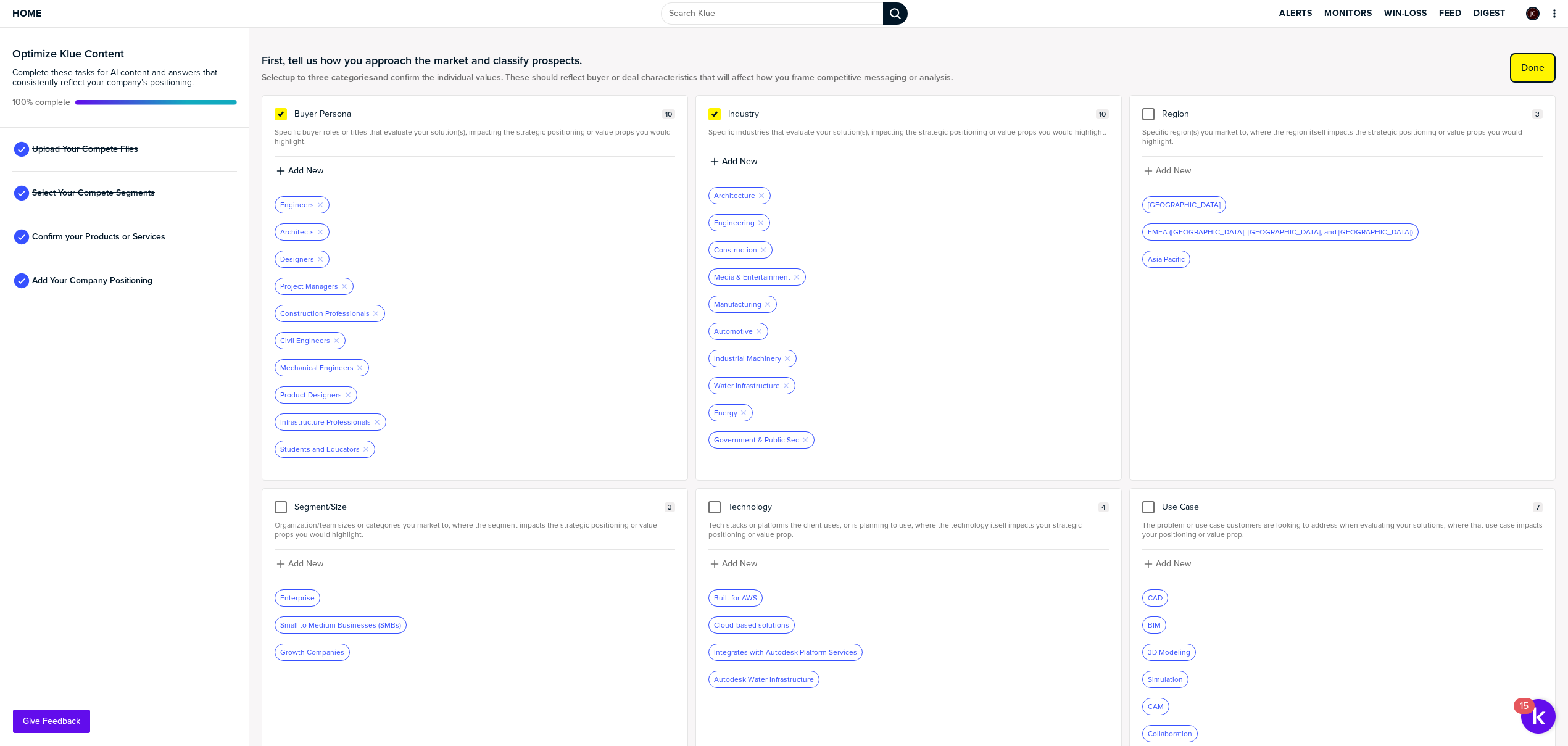
click at [1535, 58] on button "Done" at bounding box center [1533, 68] width 46 height 30
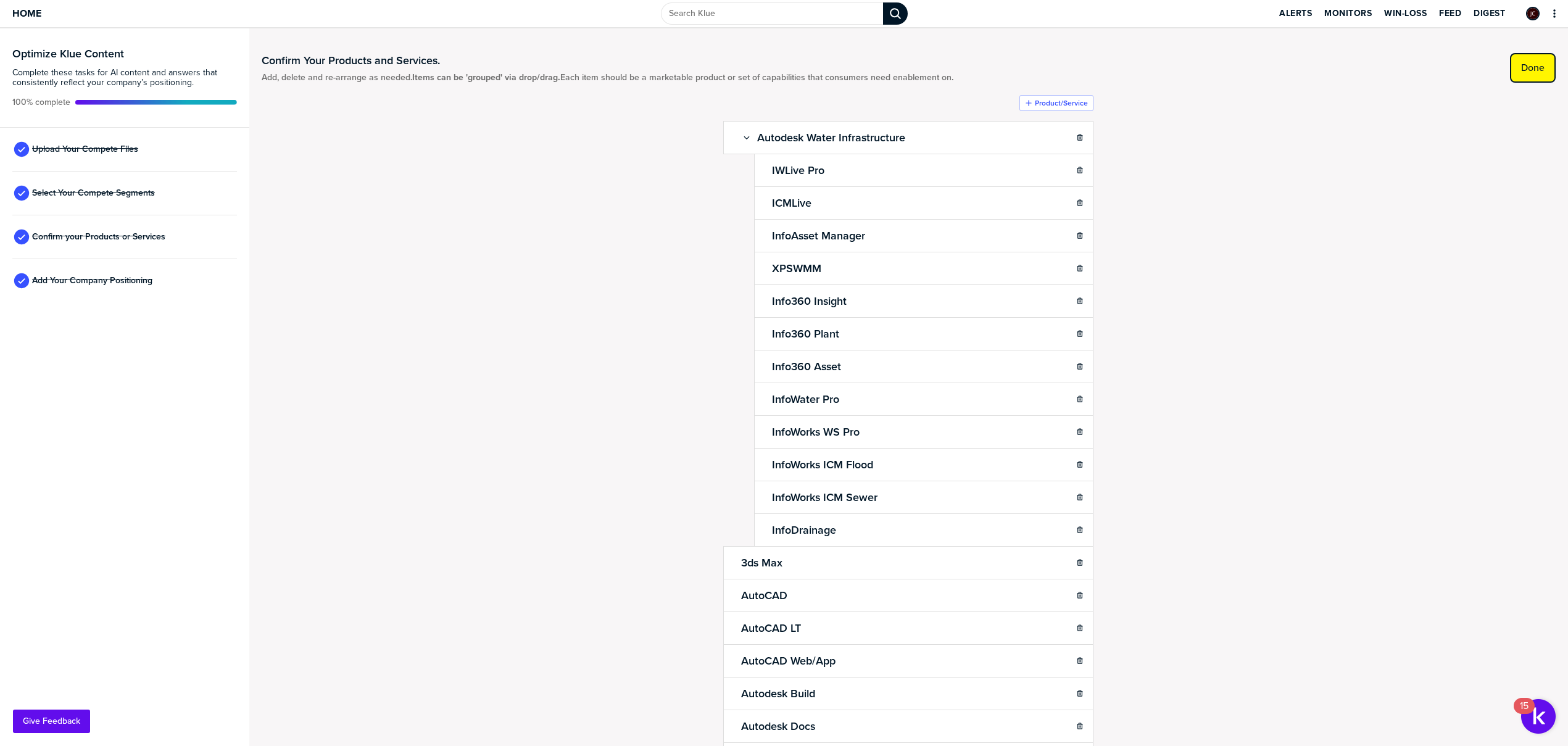
click at [1535, 58] on button "Done" at bounding box center [1533, 68] width 46 height 30
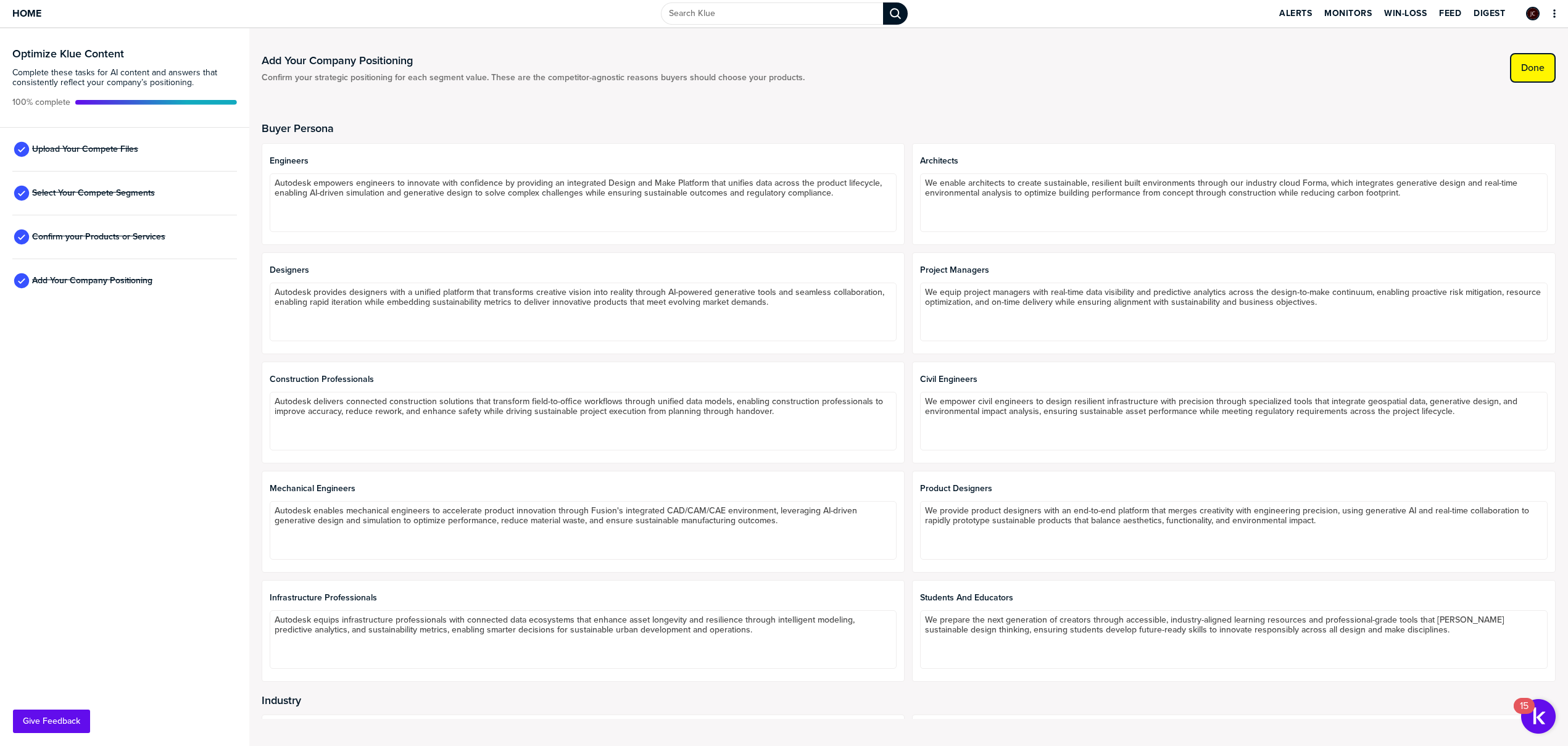
click at [1532, 55] on button "Done" at bounding box center [1533, 68] width 46 height 30
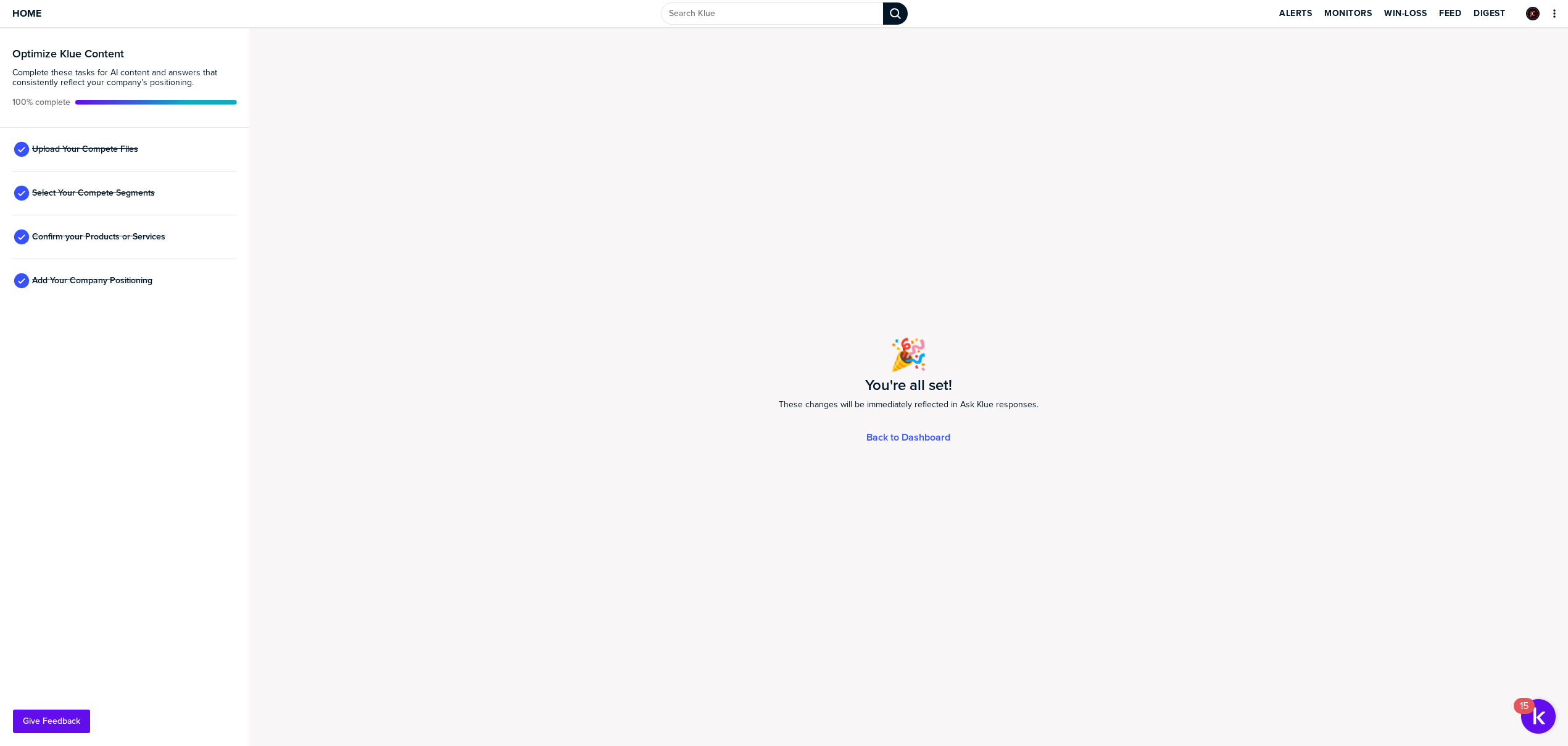
click at [11, 11] on div "Home" at bounding box center [261, 13] width 523 height 27
